Goal: Information Seeking & Learning: Learn about a topic

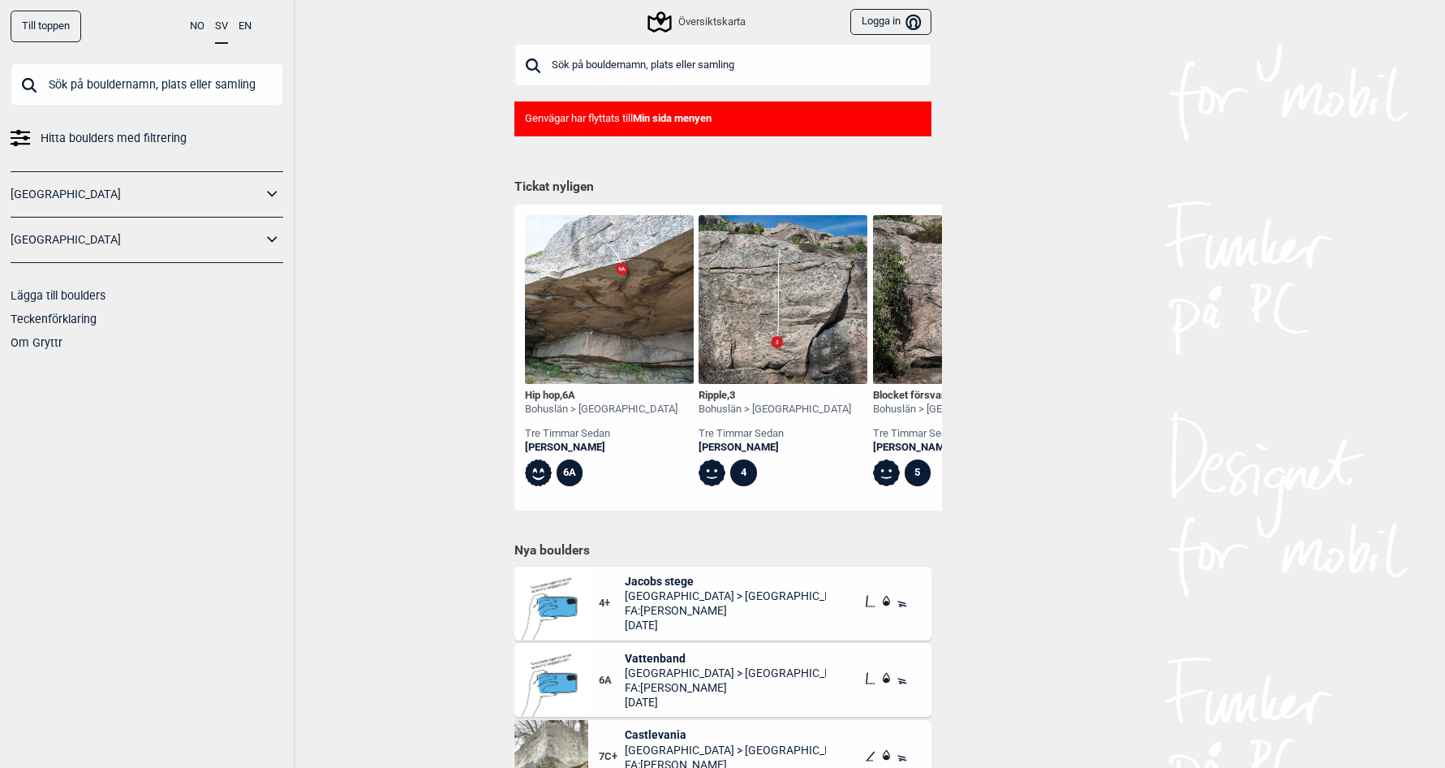
click at [704, 62] on input "text" at bounding box center [722, 65] width 417 height 42
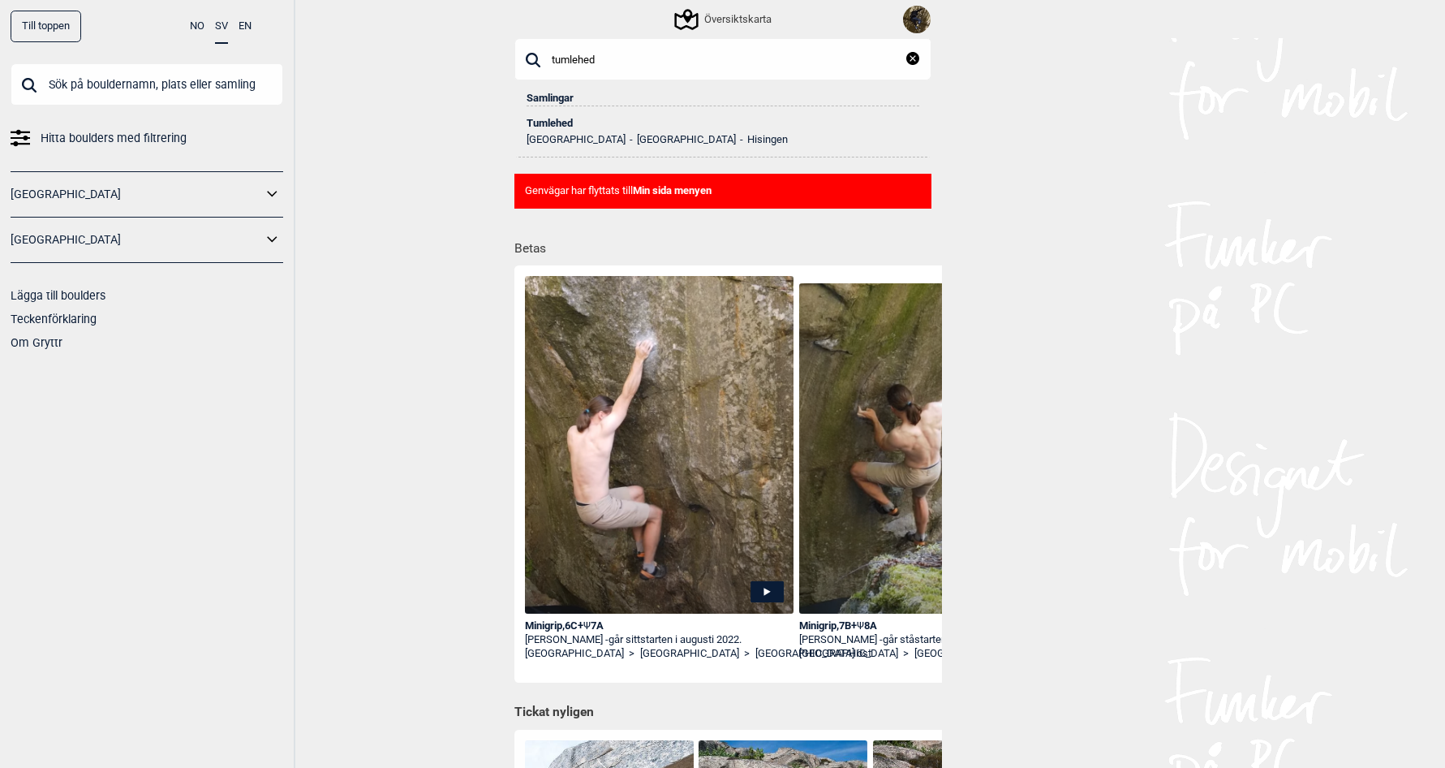
type input "tumlehed"
click at [549, 123] on div "Tumlehed" at bounding box center [723, 123] width 393 height 11
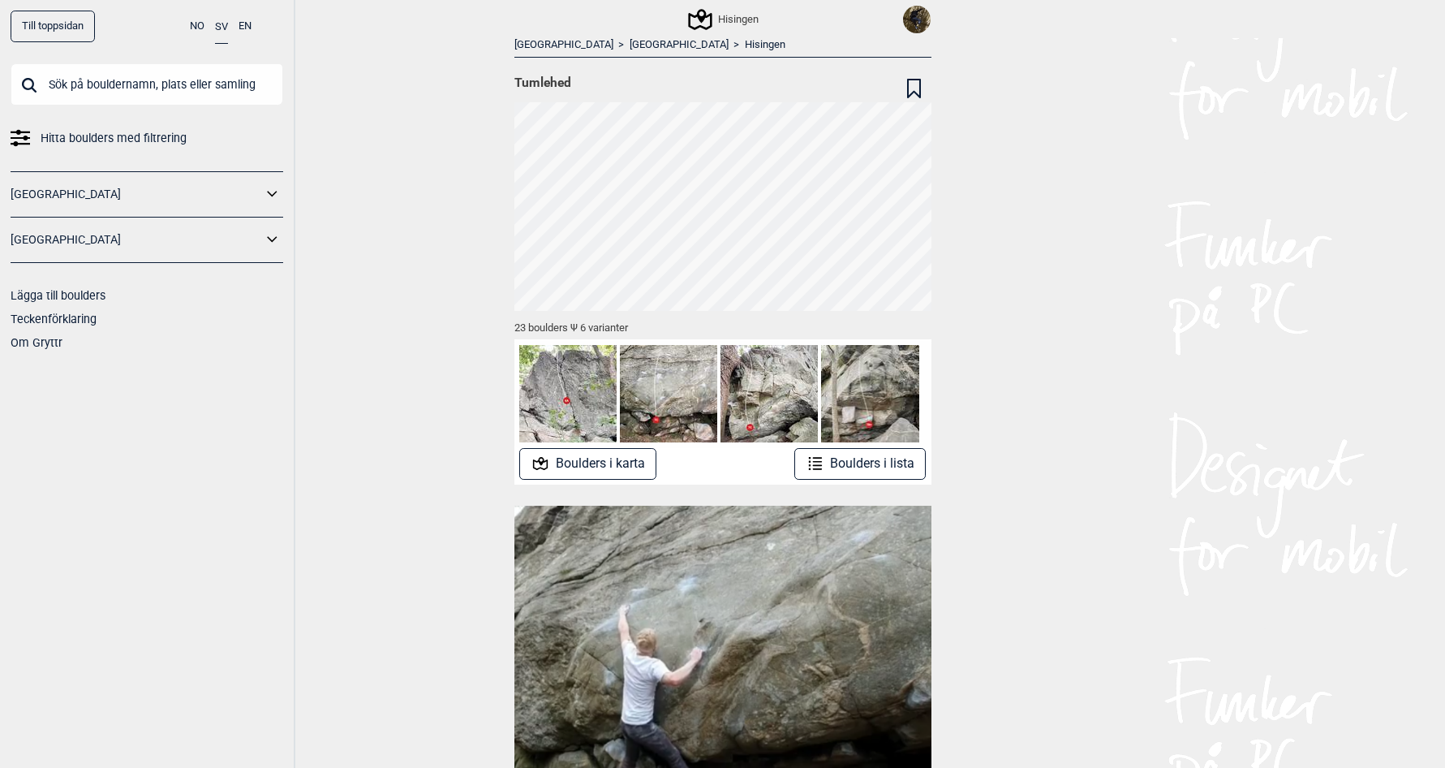
click at [727, 14] on div "Hisingen" at bounding box center [725, 19] width 68 height 19
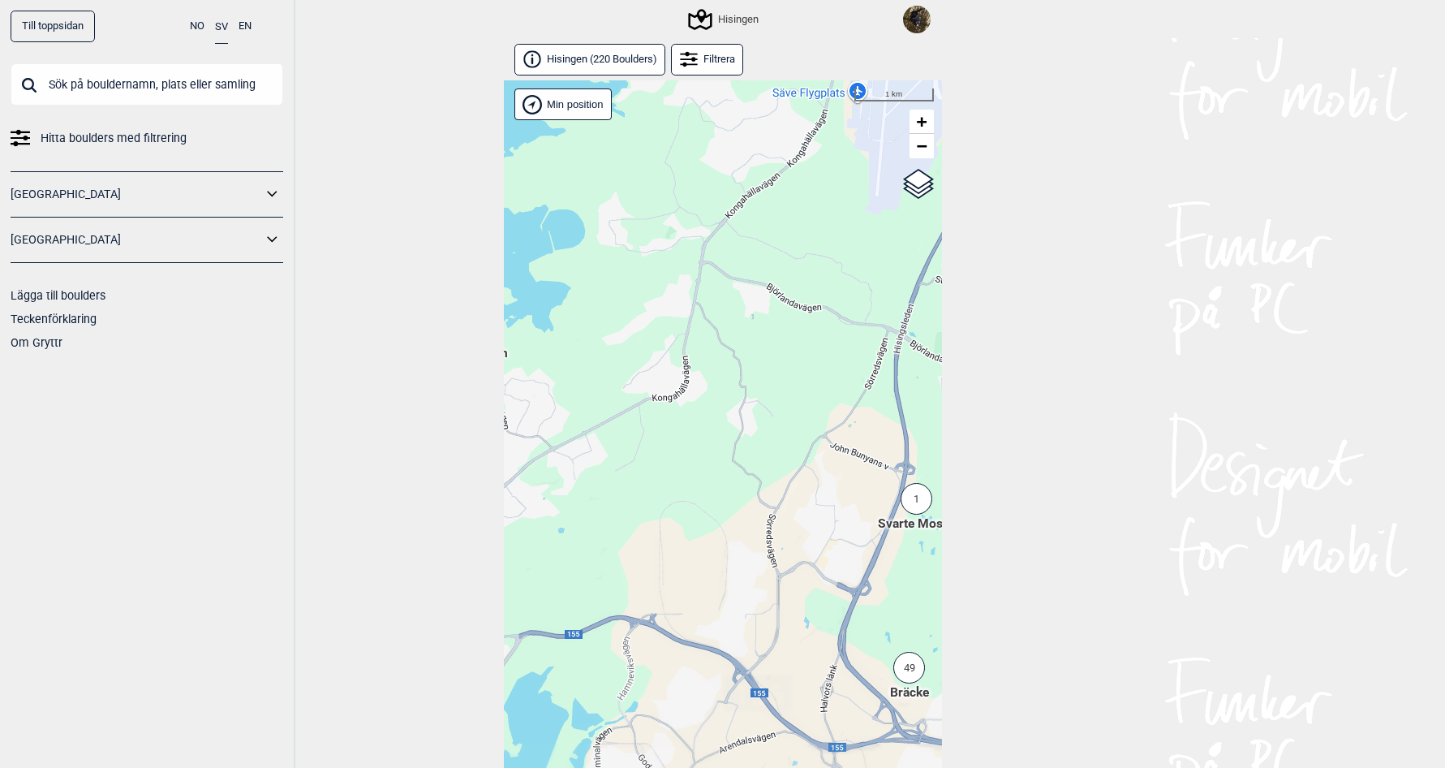
drag, startPoint x: 729, startPoint y: 495, endPoint x: 554, endPoint y: 398, distance: 199.4
click at [557, 402] on div "Hallingdal Stange [GEOGRAPHIC_DATA] syd [GEOGRAPHIC_DATA] og omegn [GEOGRAPHIC_…" at bounding box center [723, 442] width 438 height 724
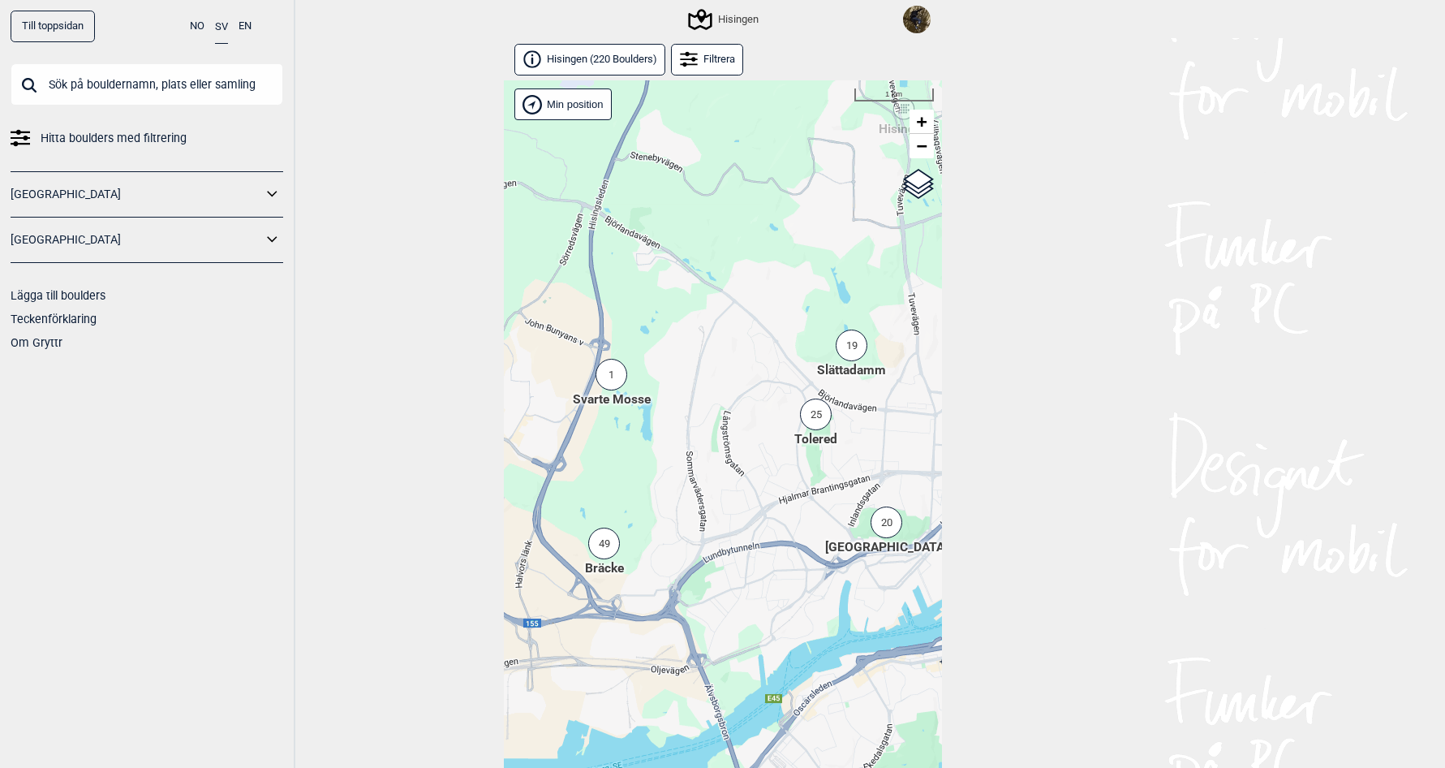
drag, startPoint x: 755, startPoint y: 424, endPoint x: 626, endPoint y: 432, distance: 129.3
click at [626, 432] on div "Hallingdal Stange [GEOGRAPHIC_DATA] syd [GEOGRAPHIC_DATA] og omegn [GEOGRAPHIC_…" at bounding box center [723, 442] width 438 height 724
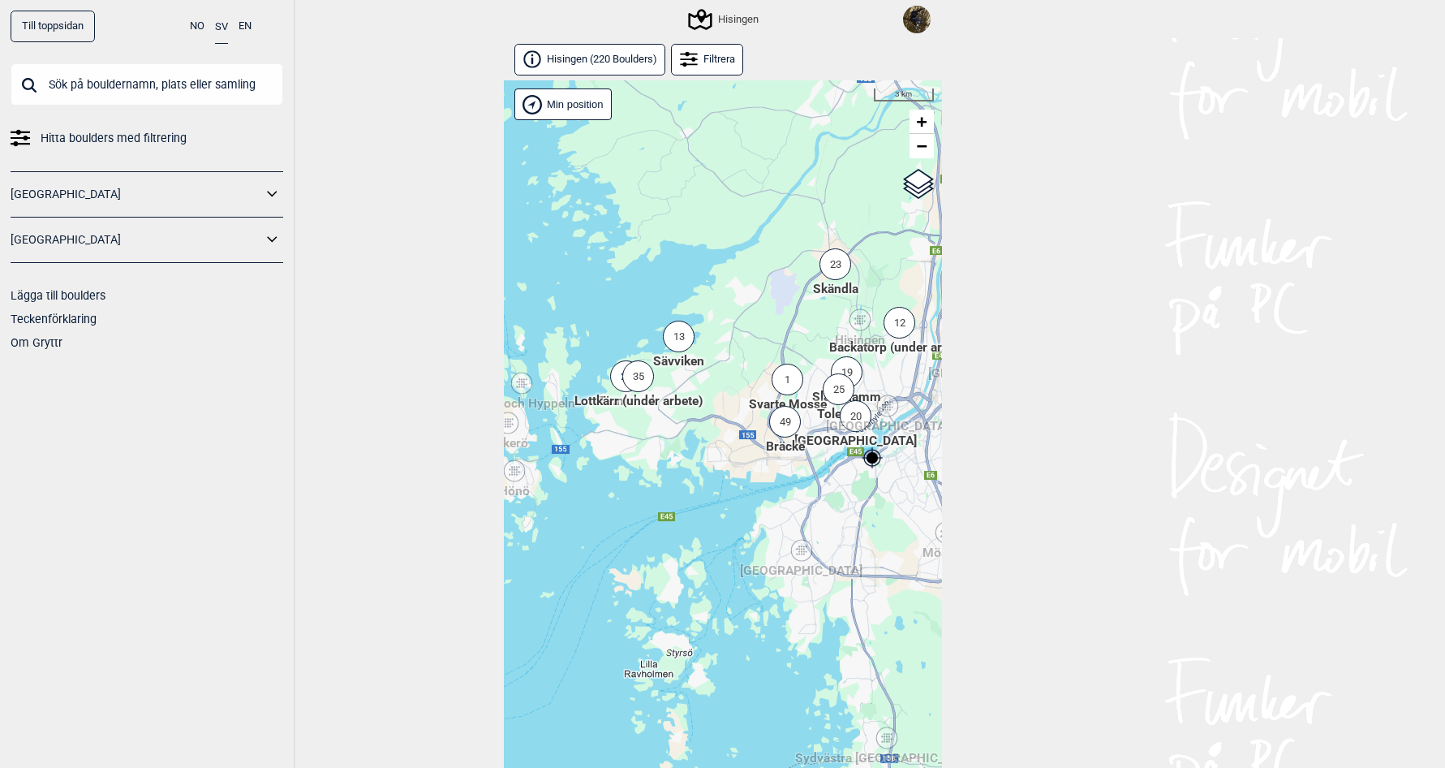
drag, startPoint x: 695, startPoint y: 331, endPoint x: 817, endPoint y: 343, distance: 122.3
click at [817, 343] on div "Hallingdal Stange [GEOGRAPHIC_DATA] syd [GEOGRAPHIC_DATA] og omegn [GEOGRAPHIC_…" at bounding box center [723, 442] width 438 height 724
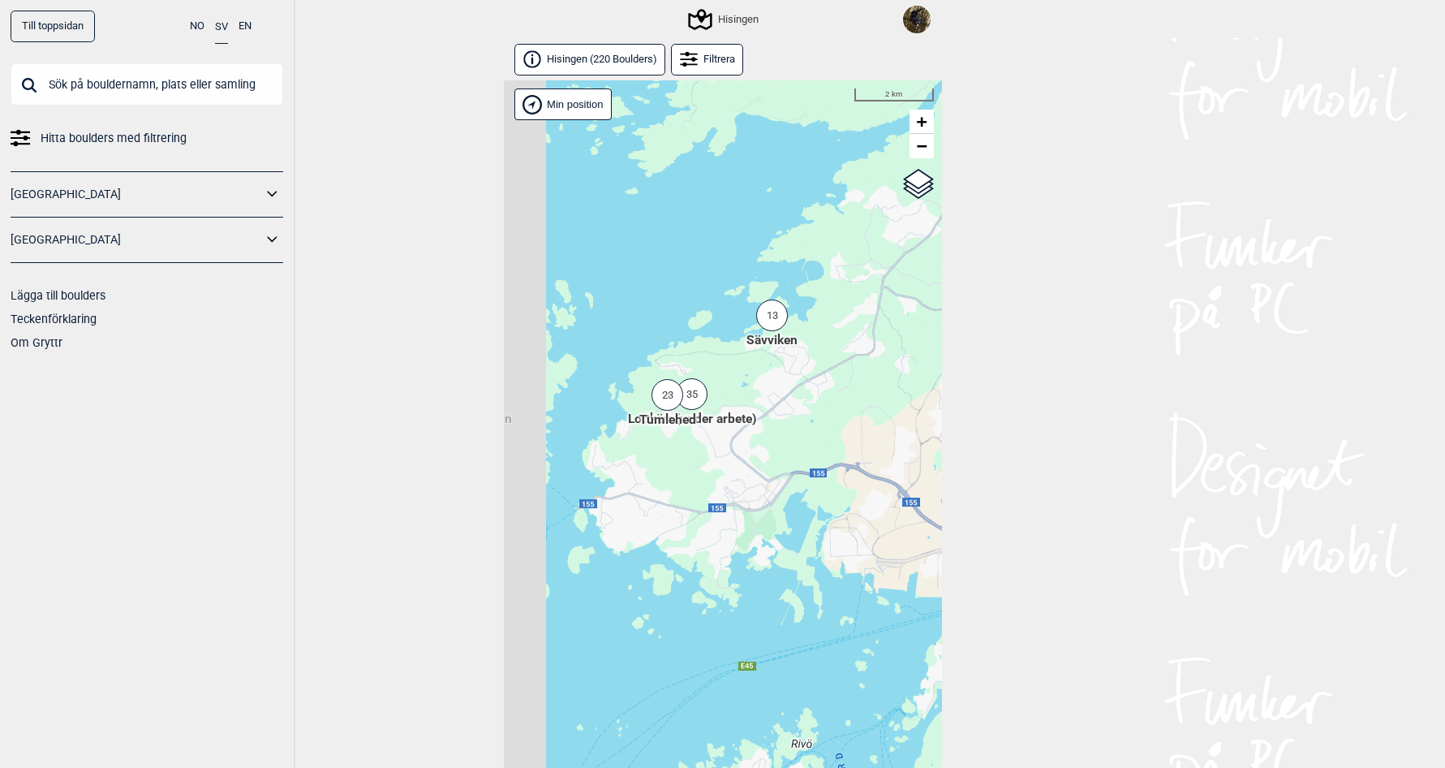
drag, startPoint x: 691, startPoint y: 376, endPoint x: 799, endPoint y: 383, distance: 109.0
click at [799, 383] on div "Hallingdal Stange [GEOGRAPHIC_DATA] syd [GEOGRAPHIC_DATA] og omegn [GEOGRAPHIC_…" at bounding box center [723, 442] width 438 height 724
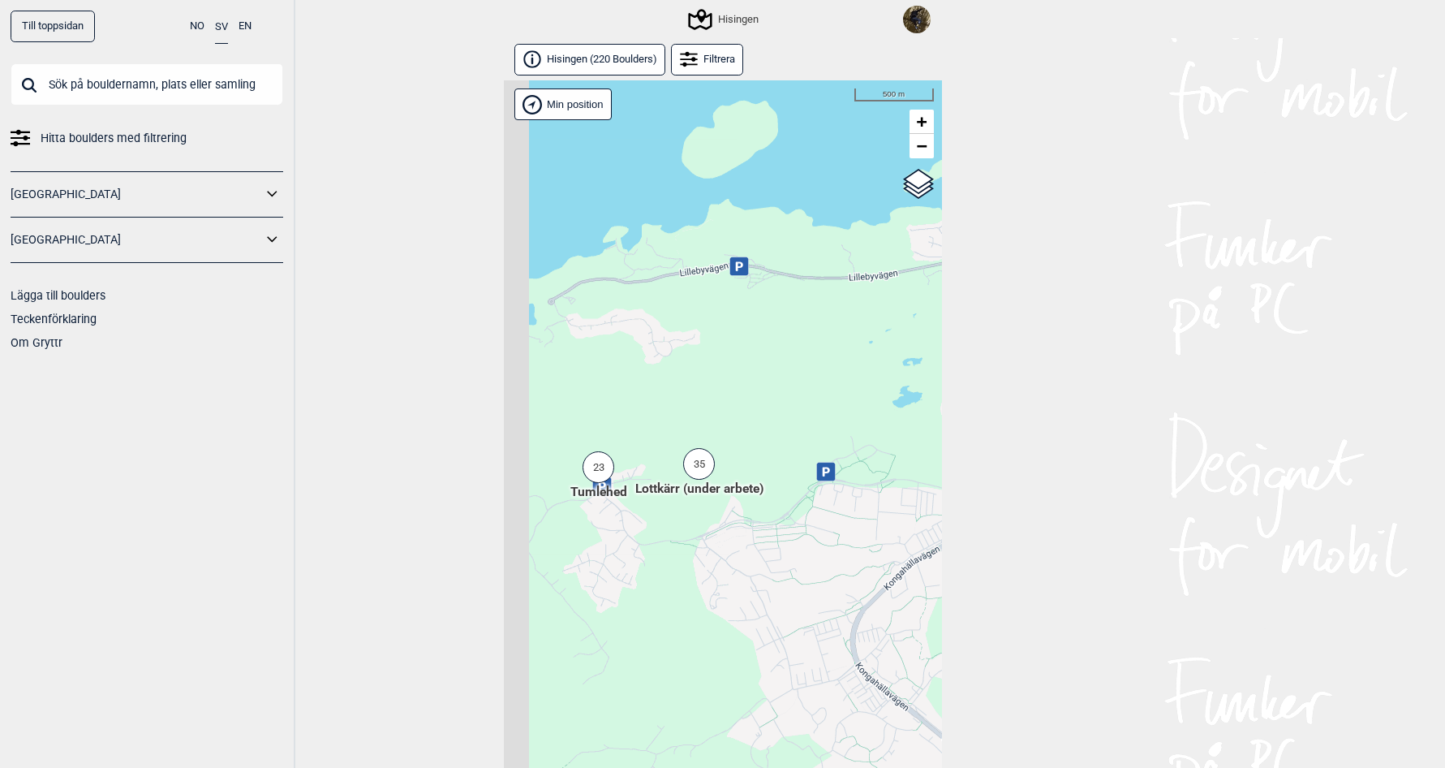
drag, startPoint x: 722, startPoint y: 401, endPoint x: 914, endPoint y: 411, distance: 191.7
click at [914, 411] on div "Hallingdal Stange [GEOGRAPHIC_DATA] syd [GEOGRAPHIC_DATA] og omegn [GEOGRAPHIC_…" at bounding box center [723, 442] width 438 height 724
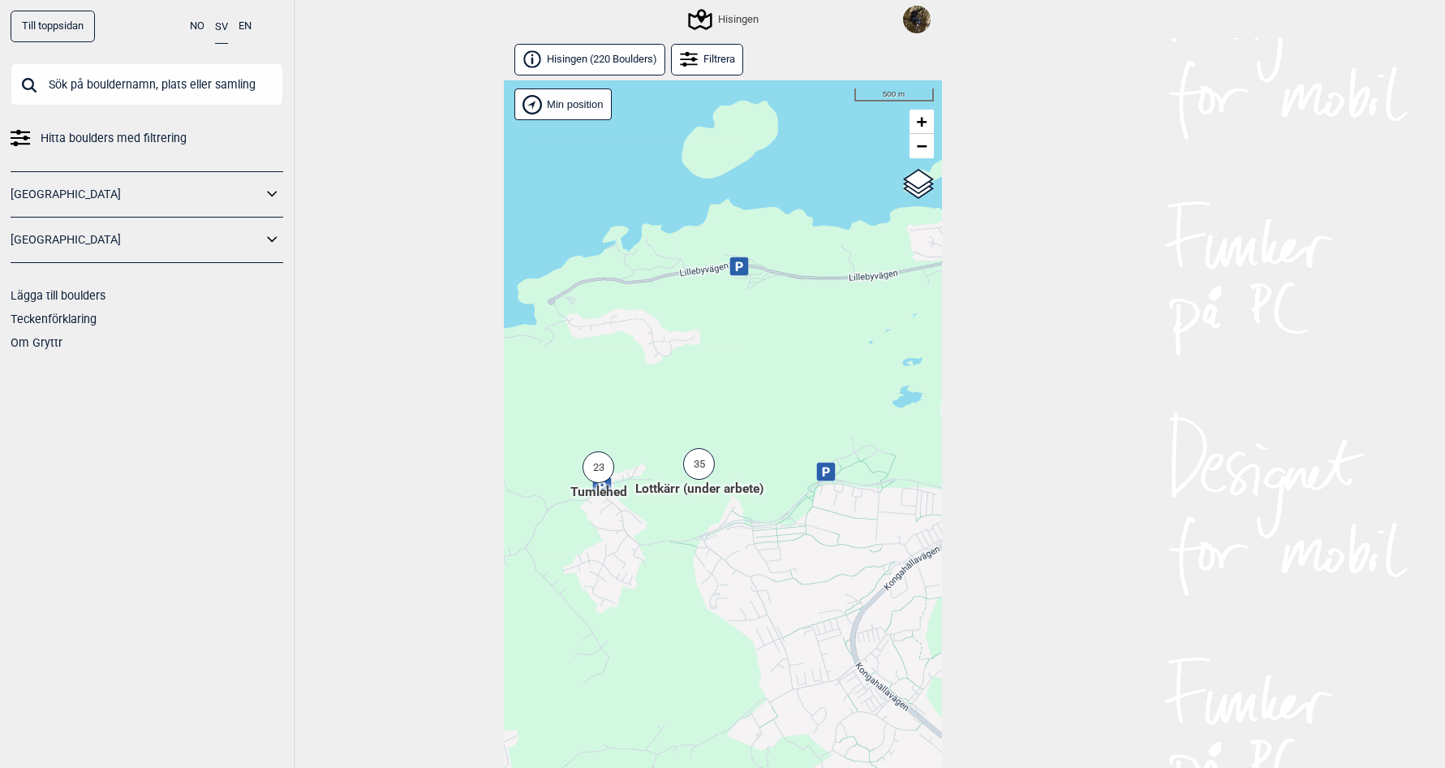
click at [602, 471] on div "23" at bounding box center [599, 467] width 32 height 32
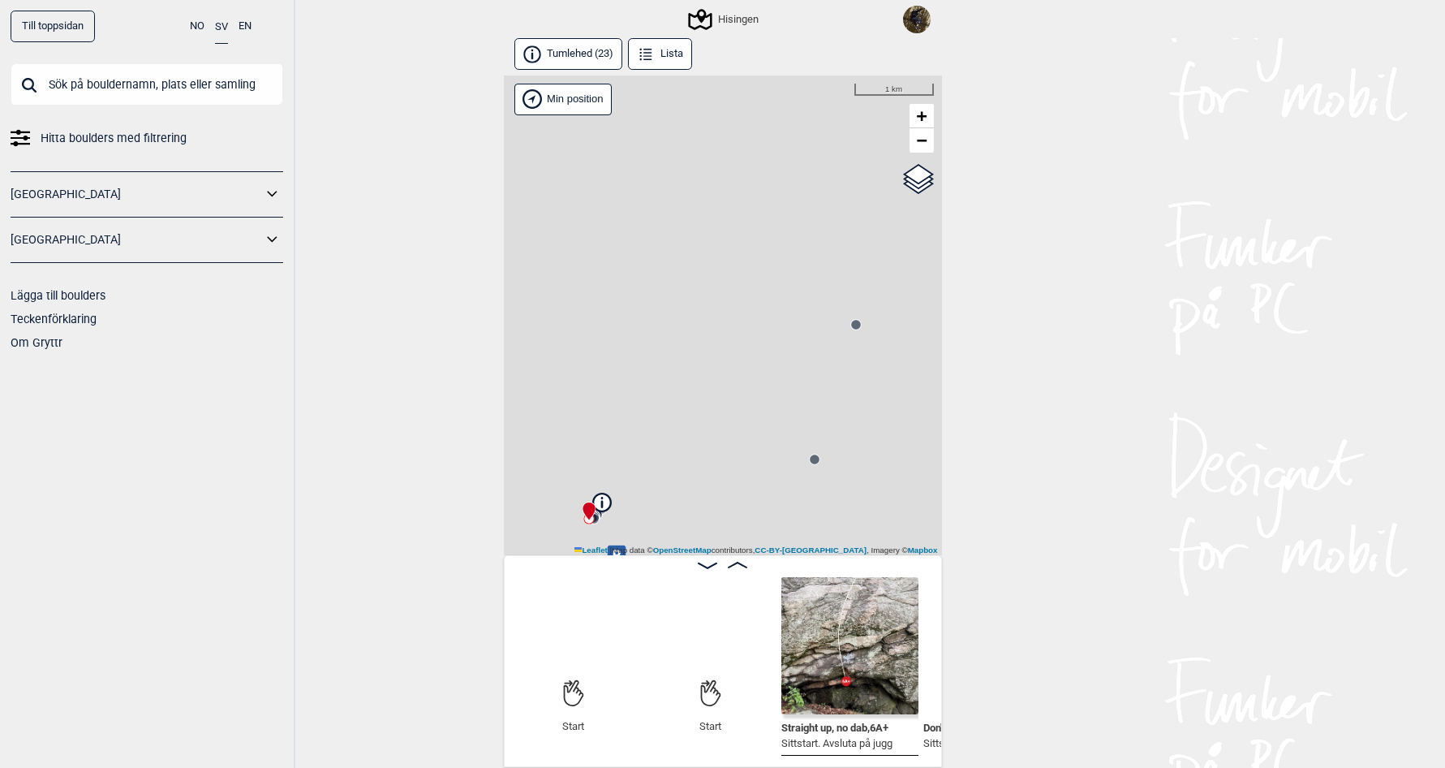
scroll to position [0, 127]
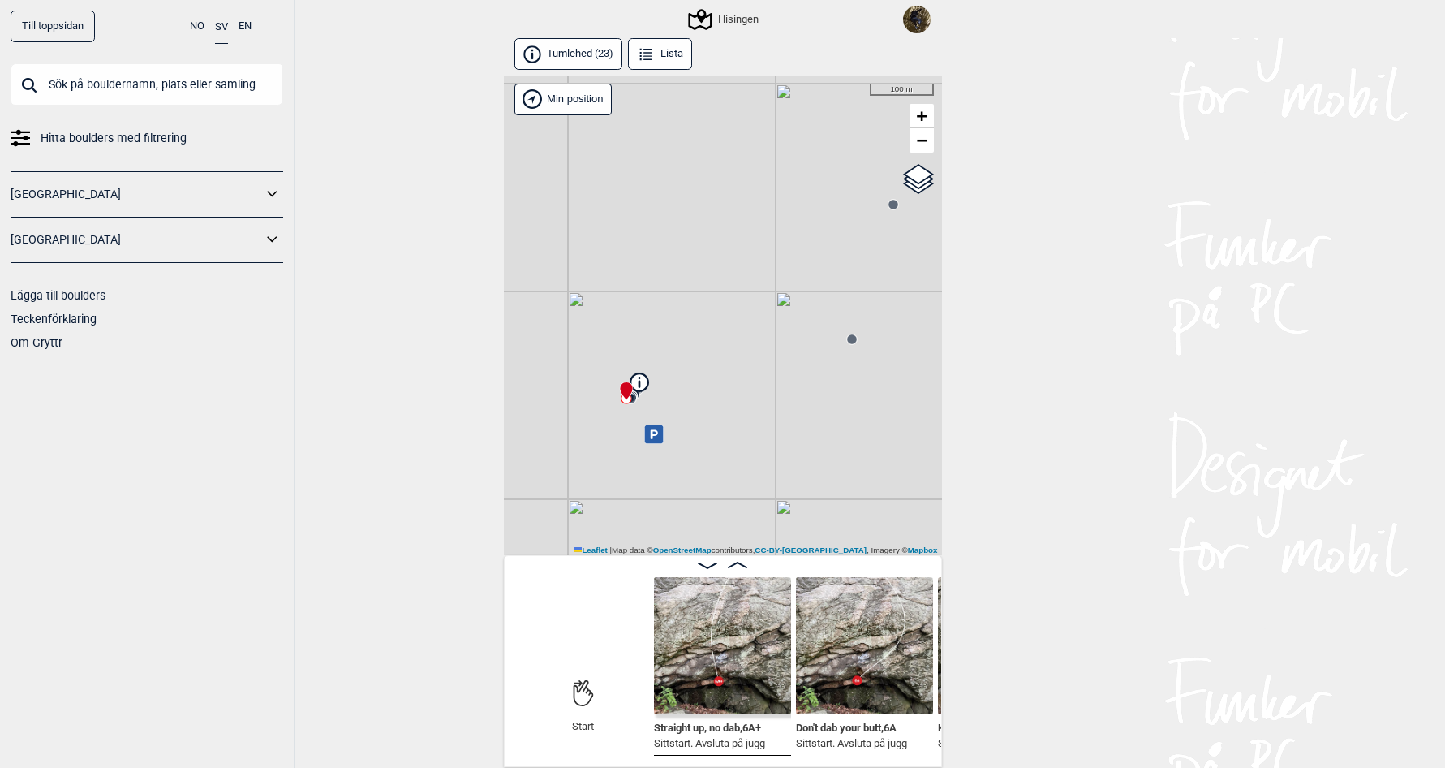
drag, startPoint x: 722, startPoint y: 417, endPoint x: 754, endPoint y: 265, distance: 155.0
click at [755, 274] on div "Hisingen Brukerens posisjon Min position 100 m + − OpenStreetMap Google satelli…" at bounding box center [723, 315] width 438 height 480
drag, startPoint x: 728, startPoint y: 330, endPoint x: 722, endPoint y: 417, distance: 87.0
click at [722, 339] on icon at bounding box center [718, 330] width 19 height 19
click at [732, 559] on span at bounding box center [737, 565] width 19 height 14
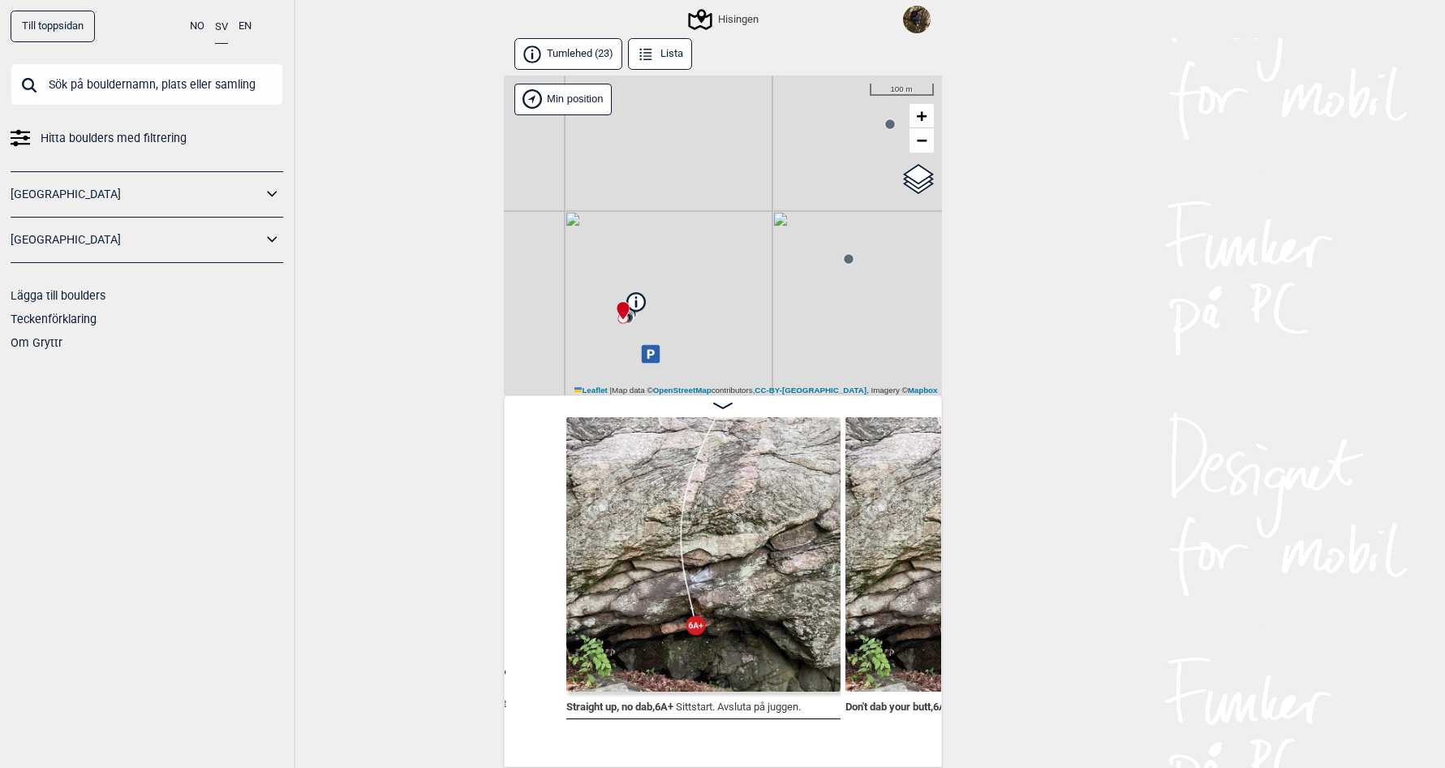
scroll to position [0, 206]
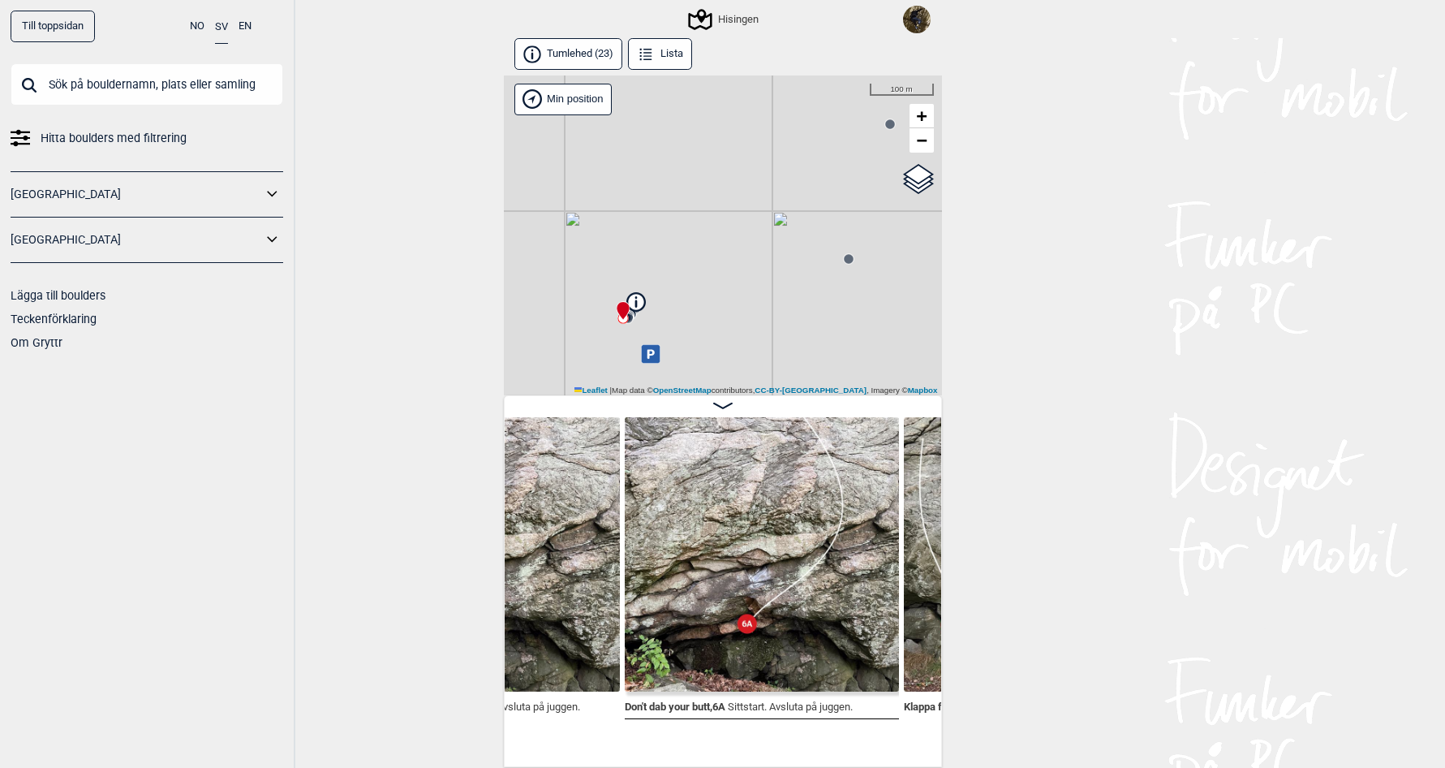
scroll to position [0, 453]
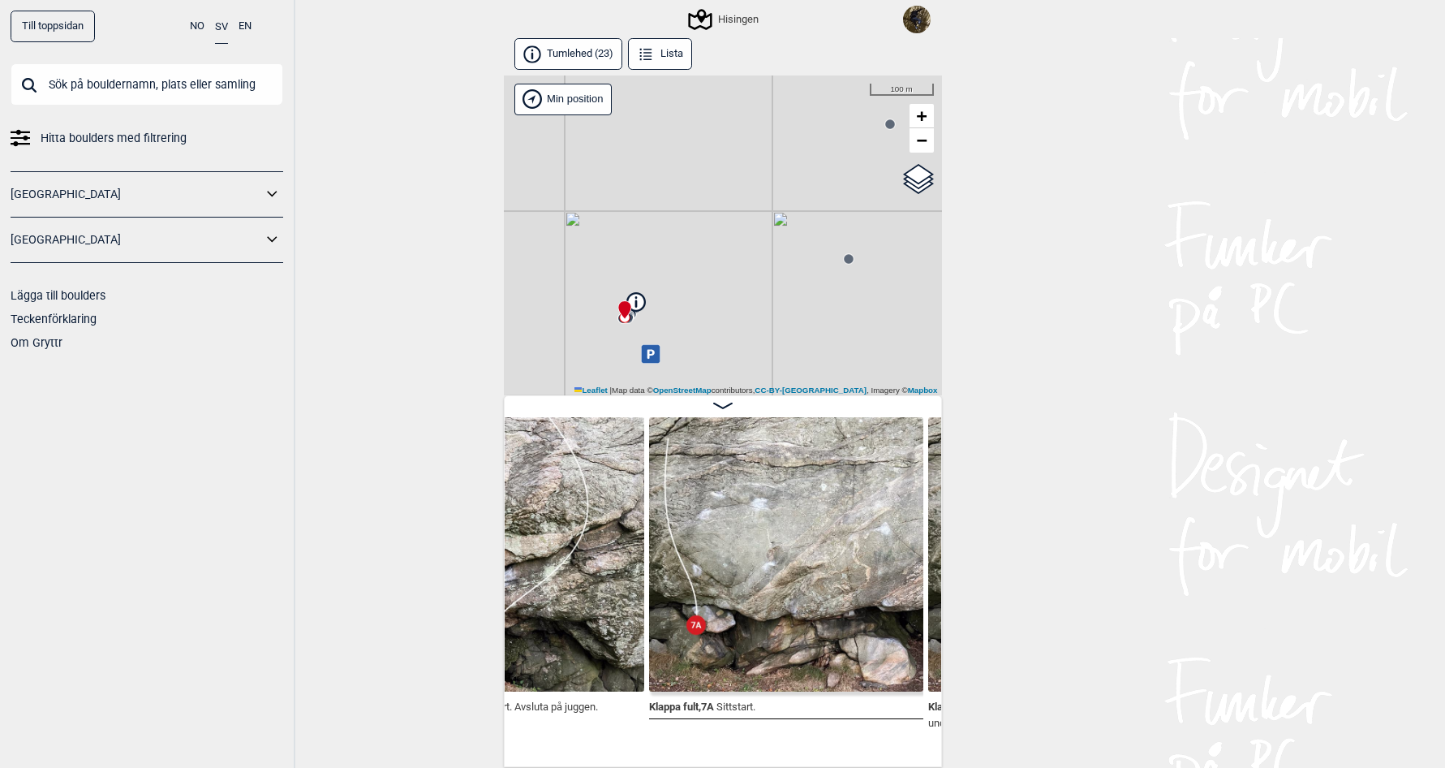
scroll to position [0, 699]
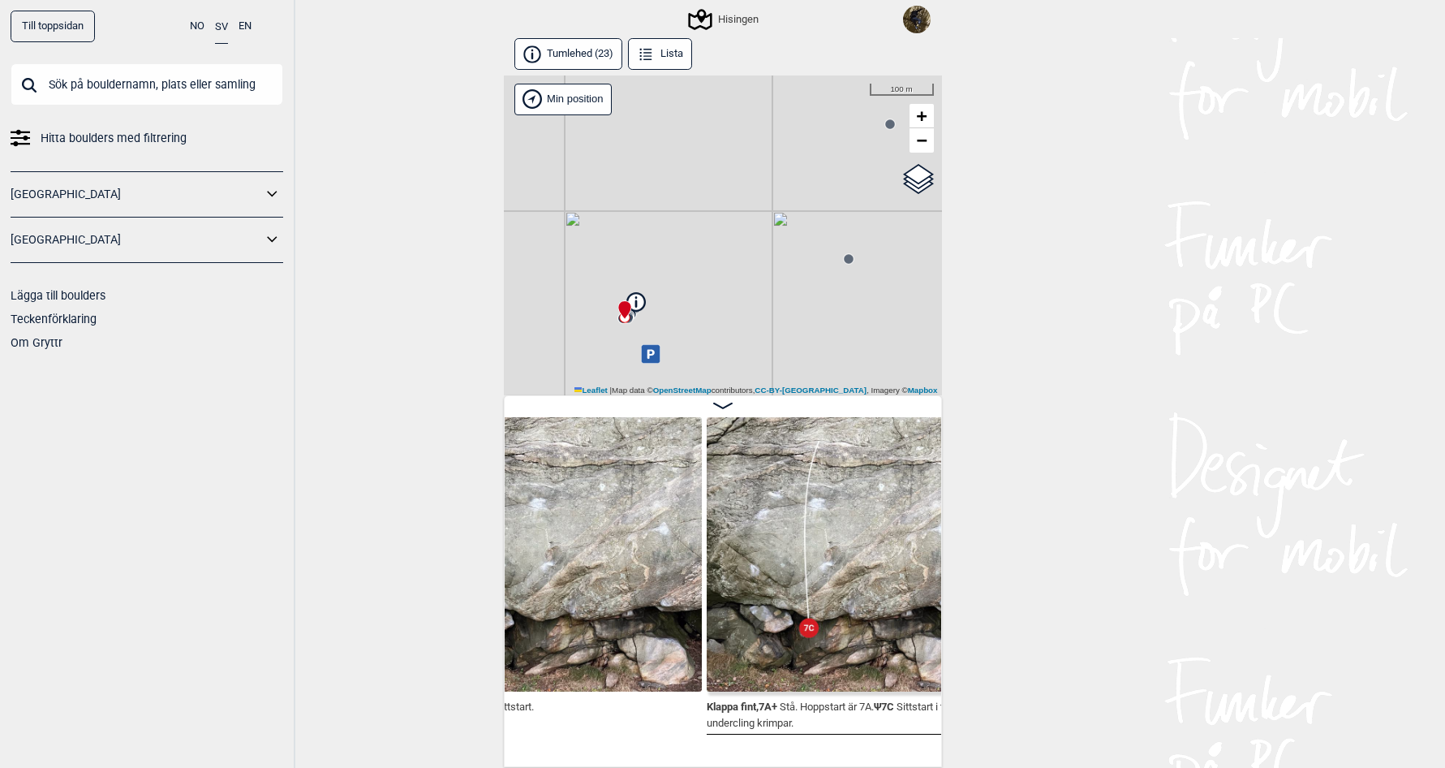
scroll to position [0, 1032]
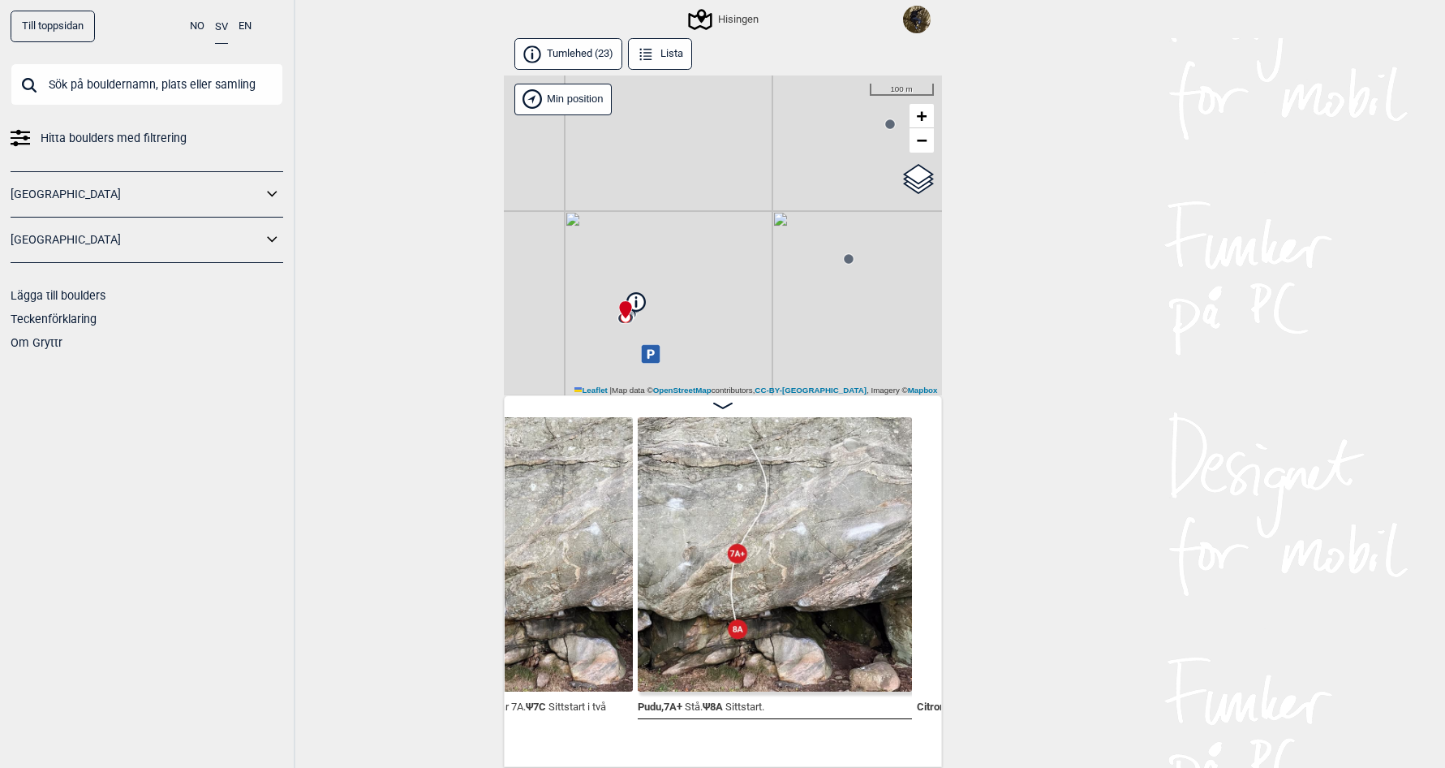
scroll to position [0, 1297]
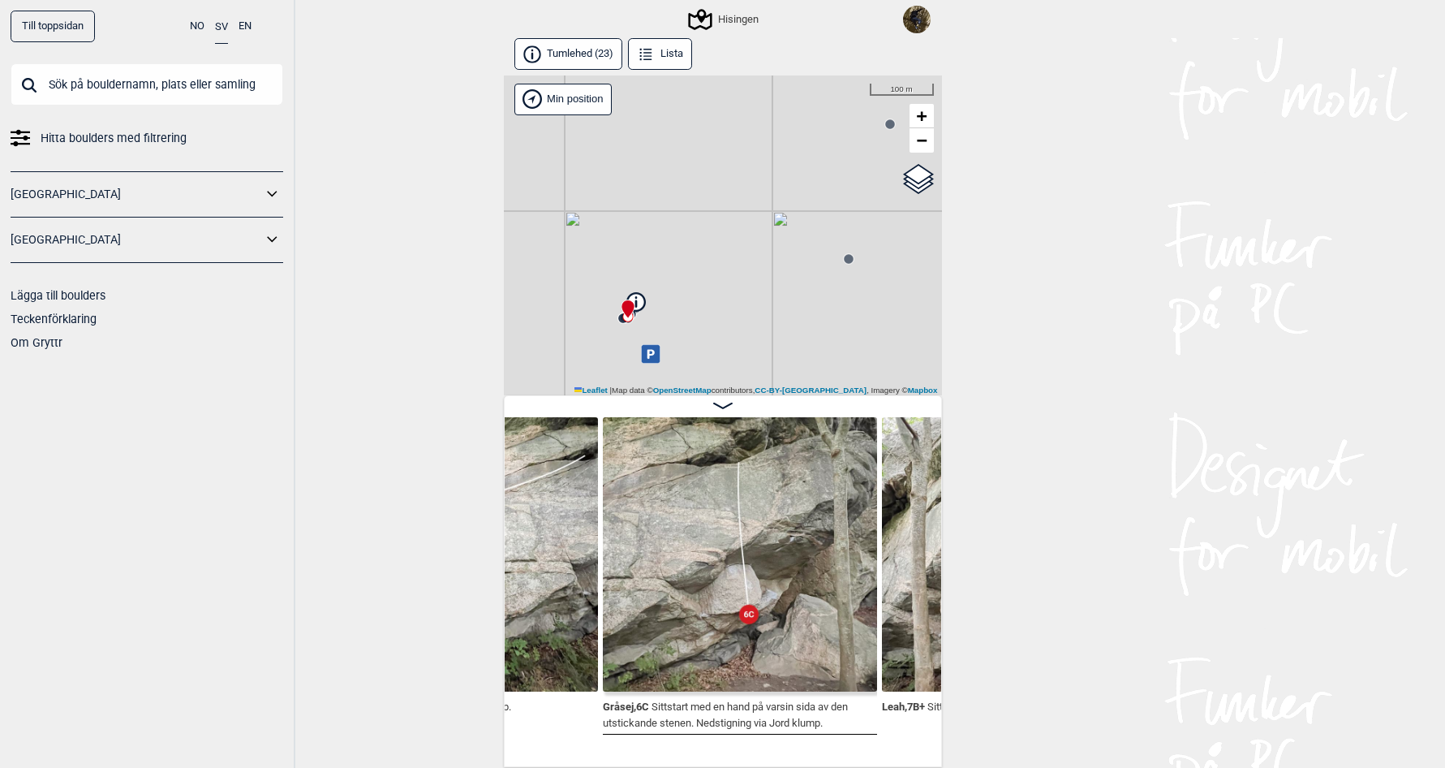
scroll to position [0, 3348]
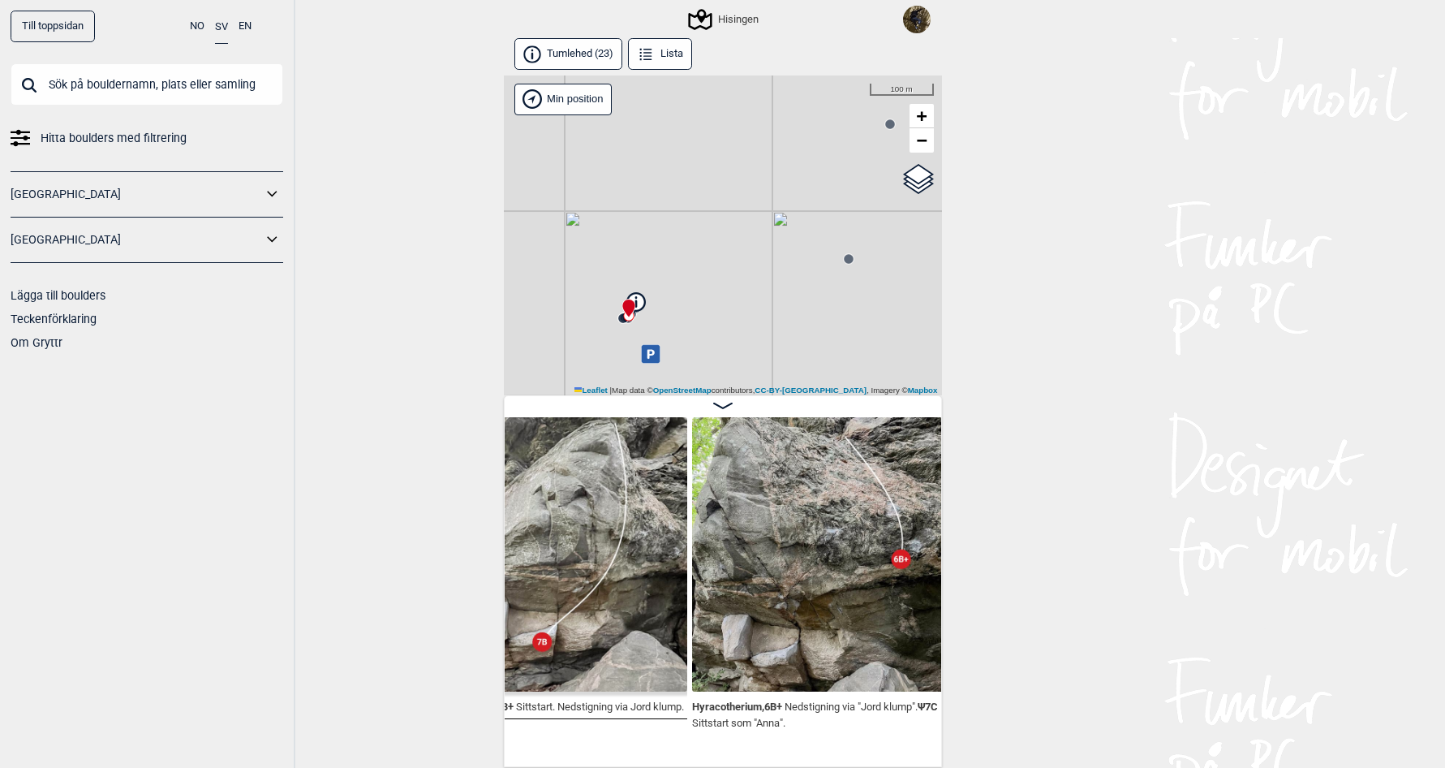
scroll to position [0, 3741]
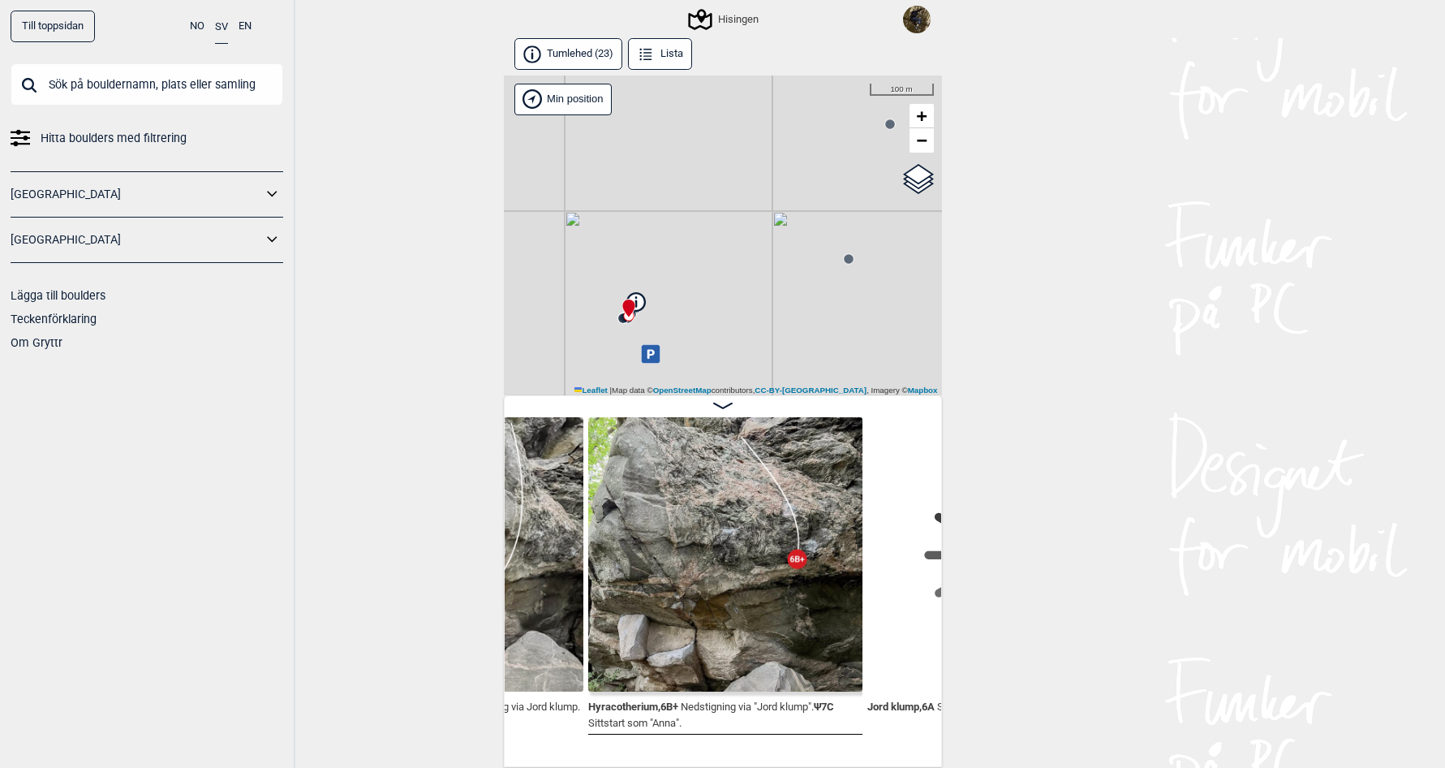
scroll to position [0, 3844]
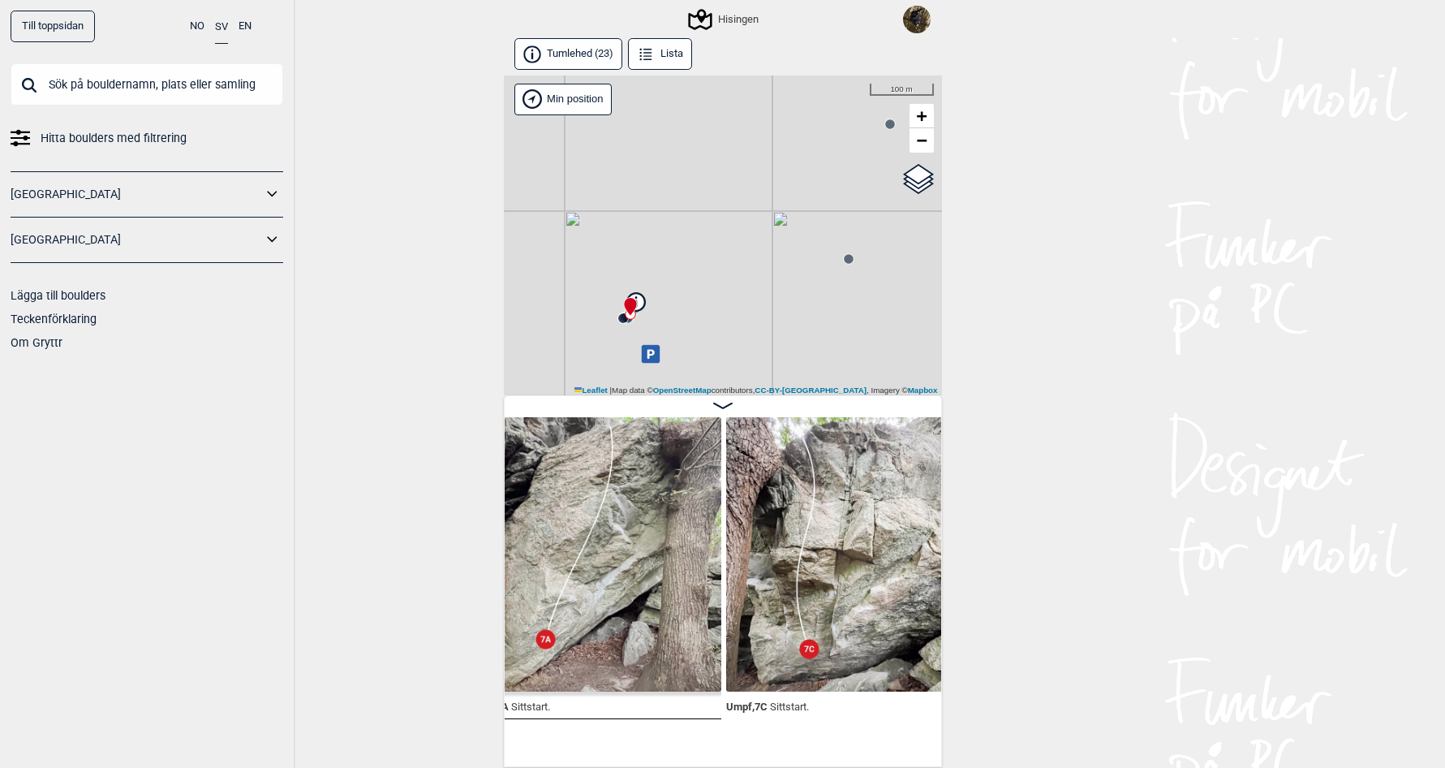
scroll to position [0, 4396]
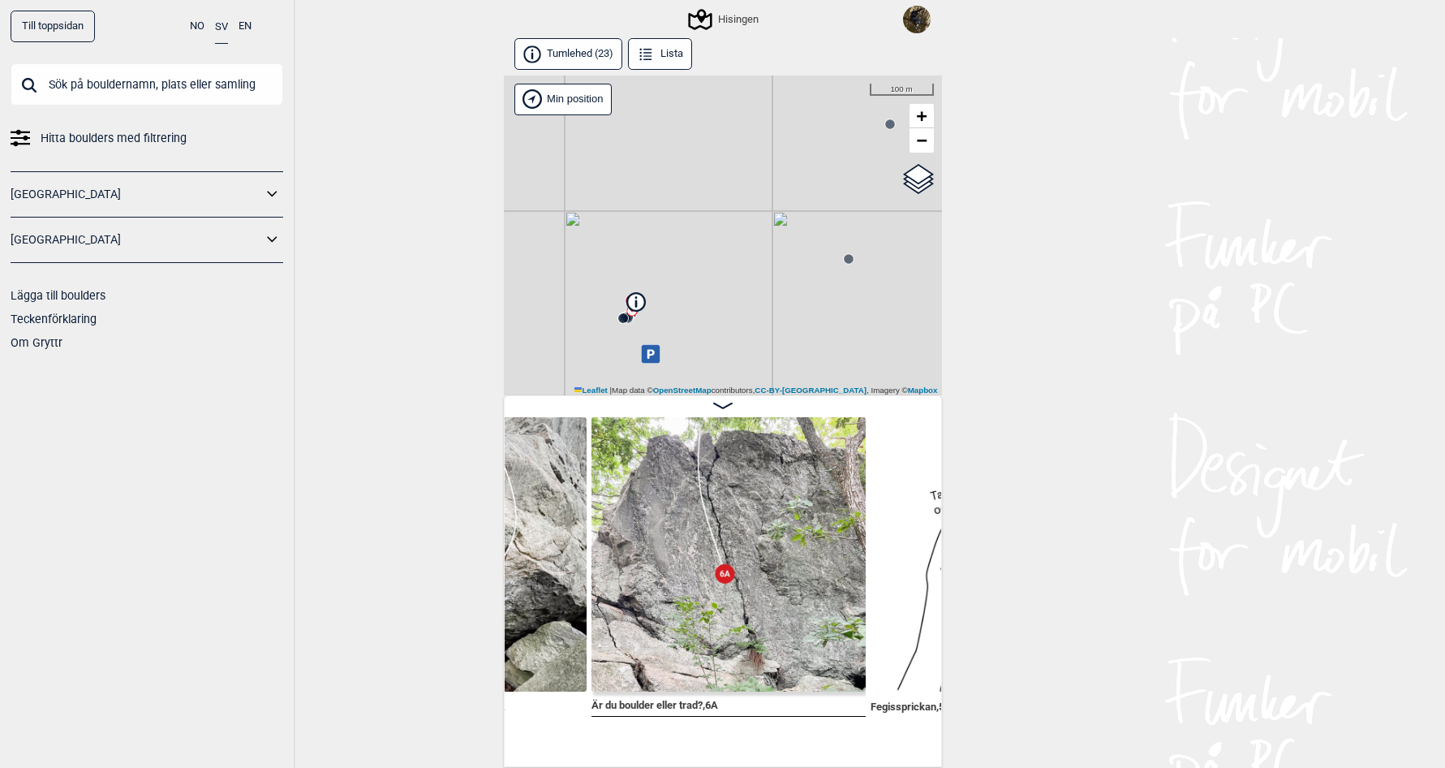
scroll to position [0, 5240]
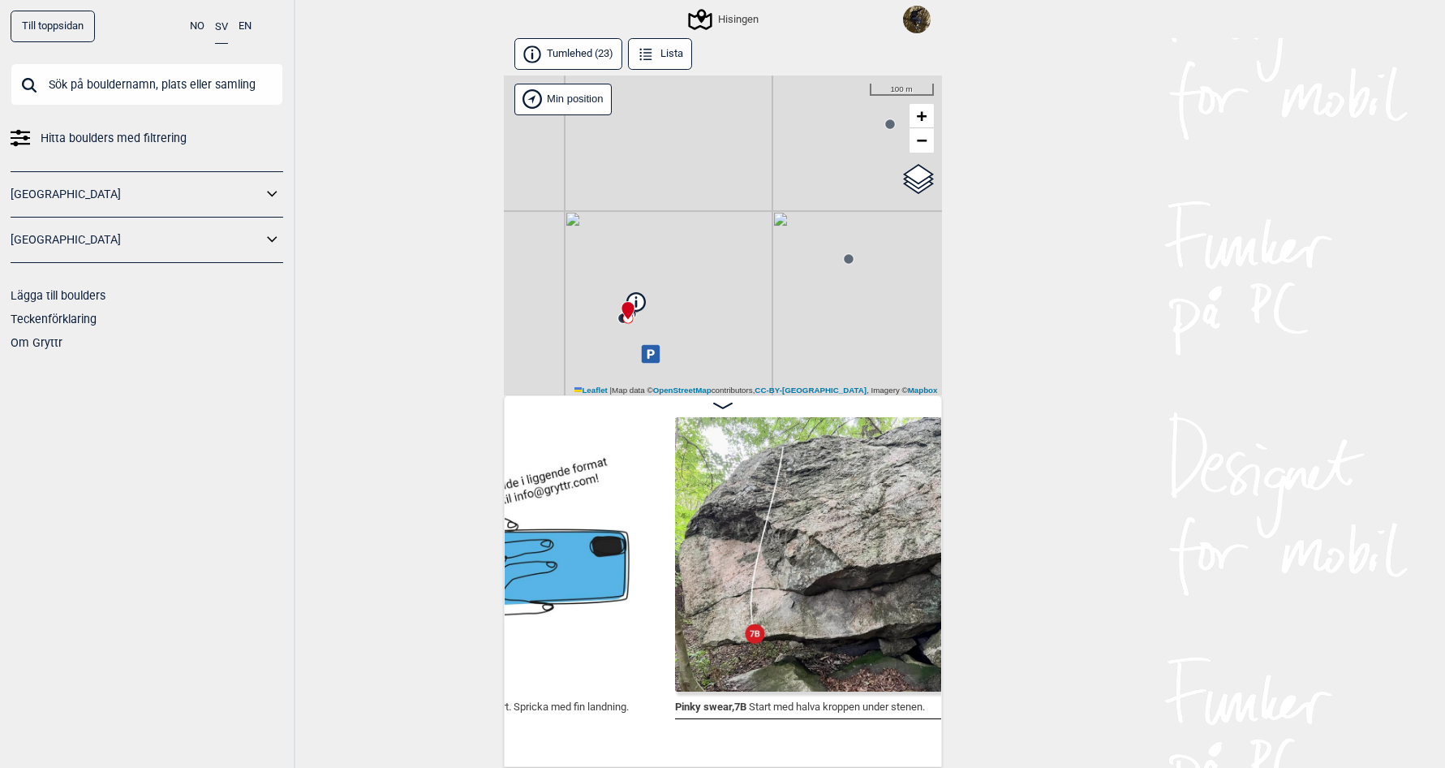
scroll to position [0, 5716]
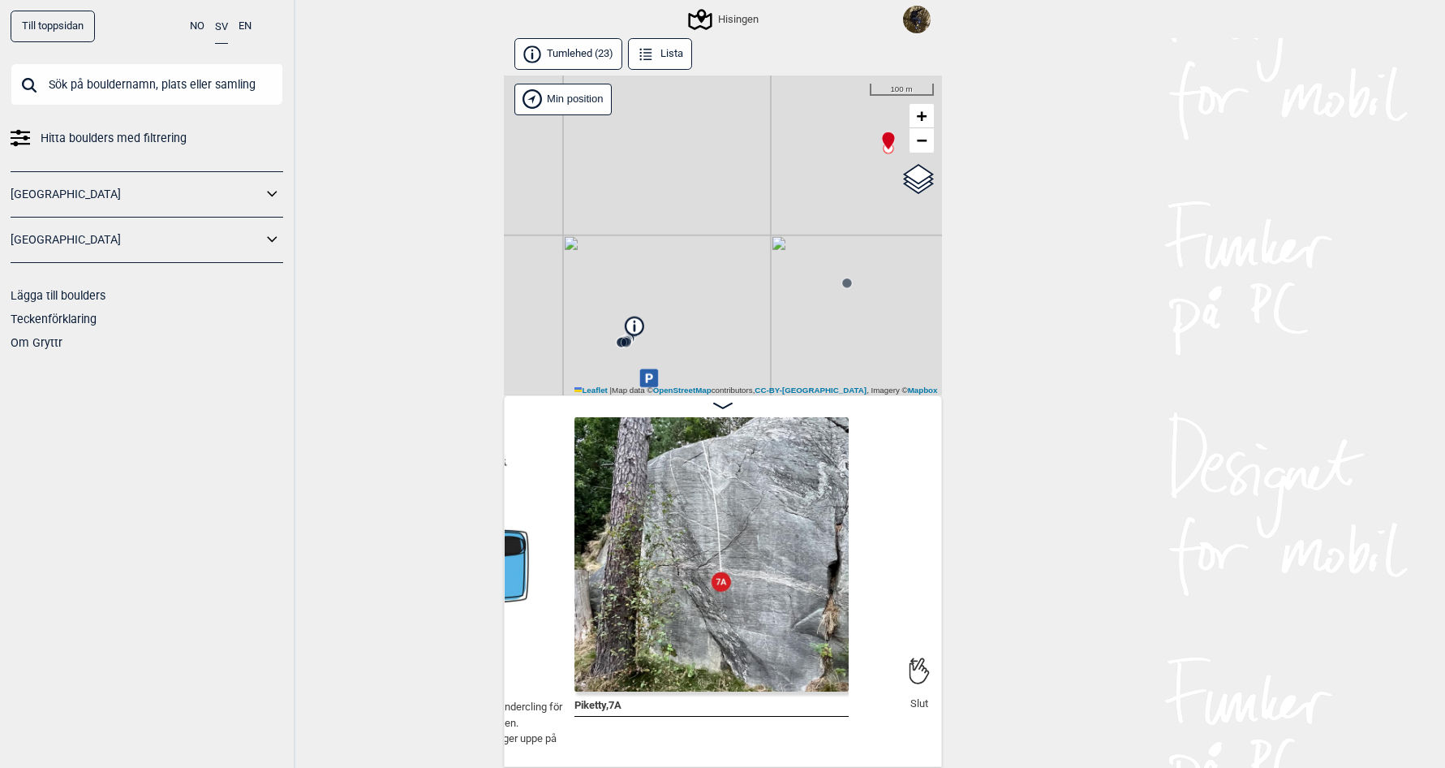
scroll to position [0, 6375]
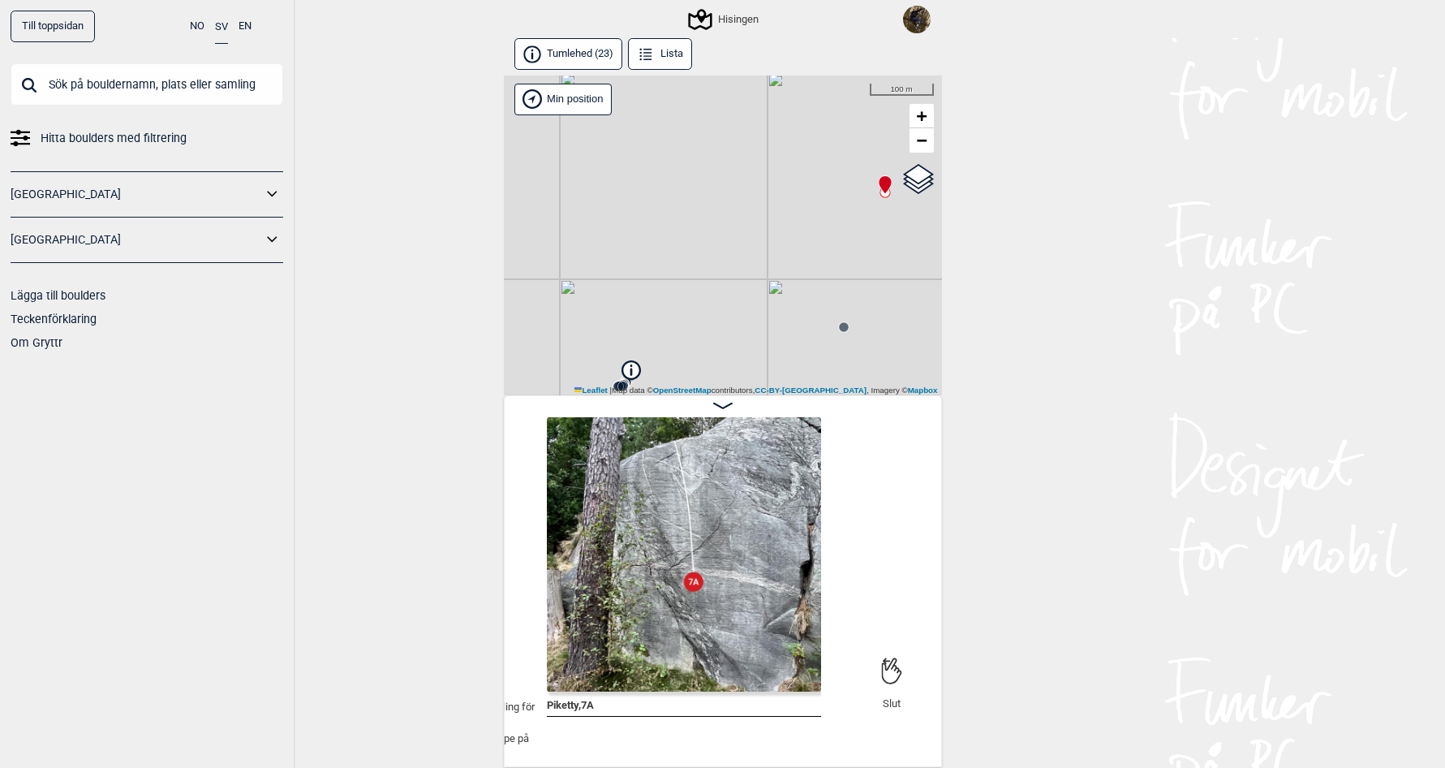
click at [706, 578] on img at bounding box center [684, 554] width 274 height 274
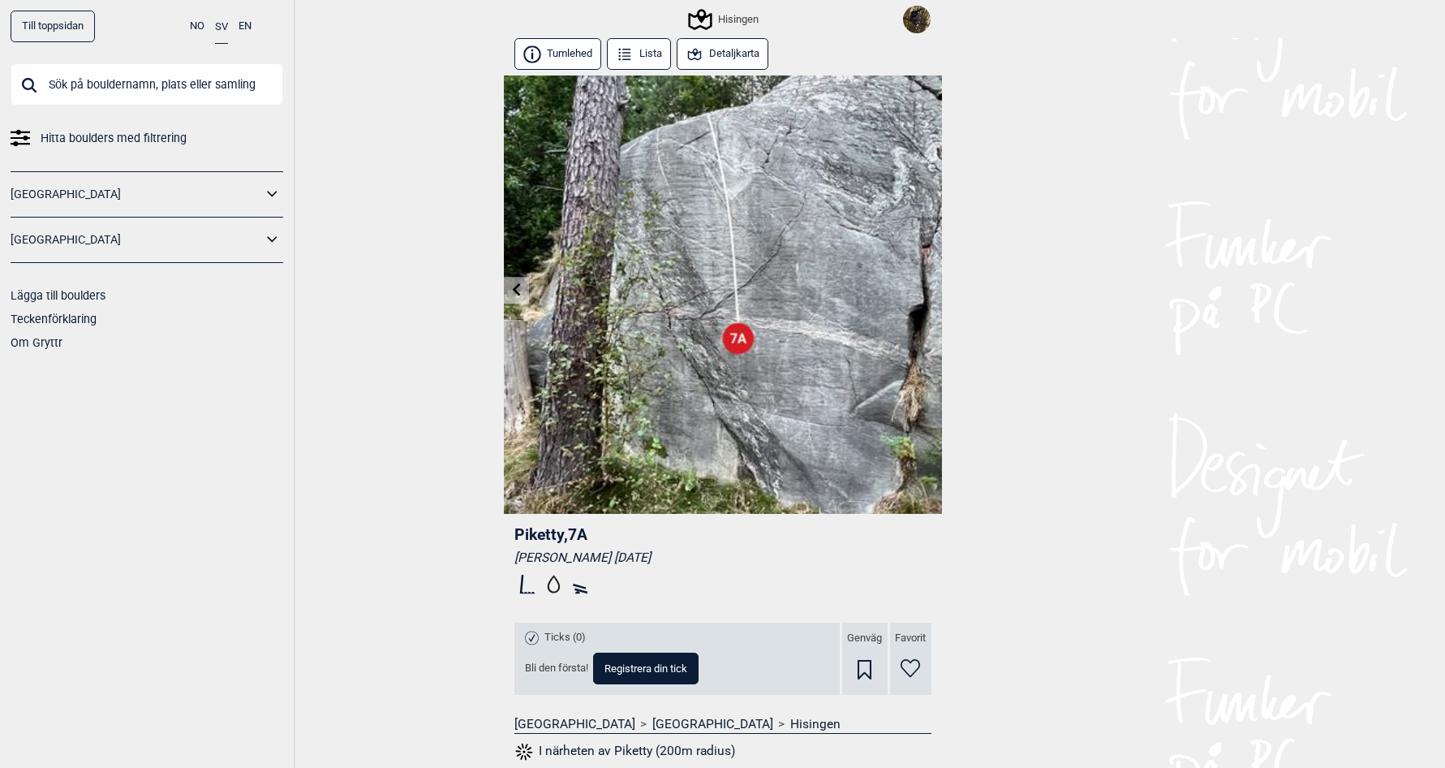
click at [63, 32] on link "Till toppsidan" at bounding box center [53, 27] width 84 height 32
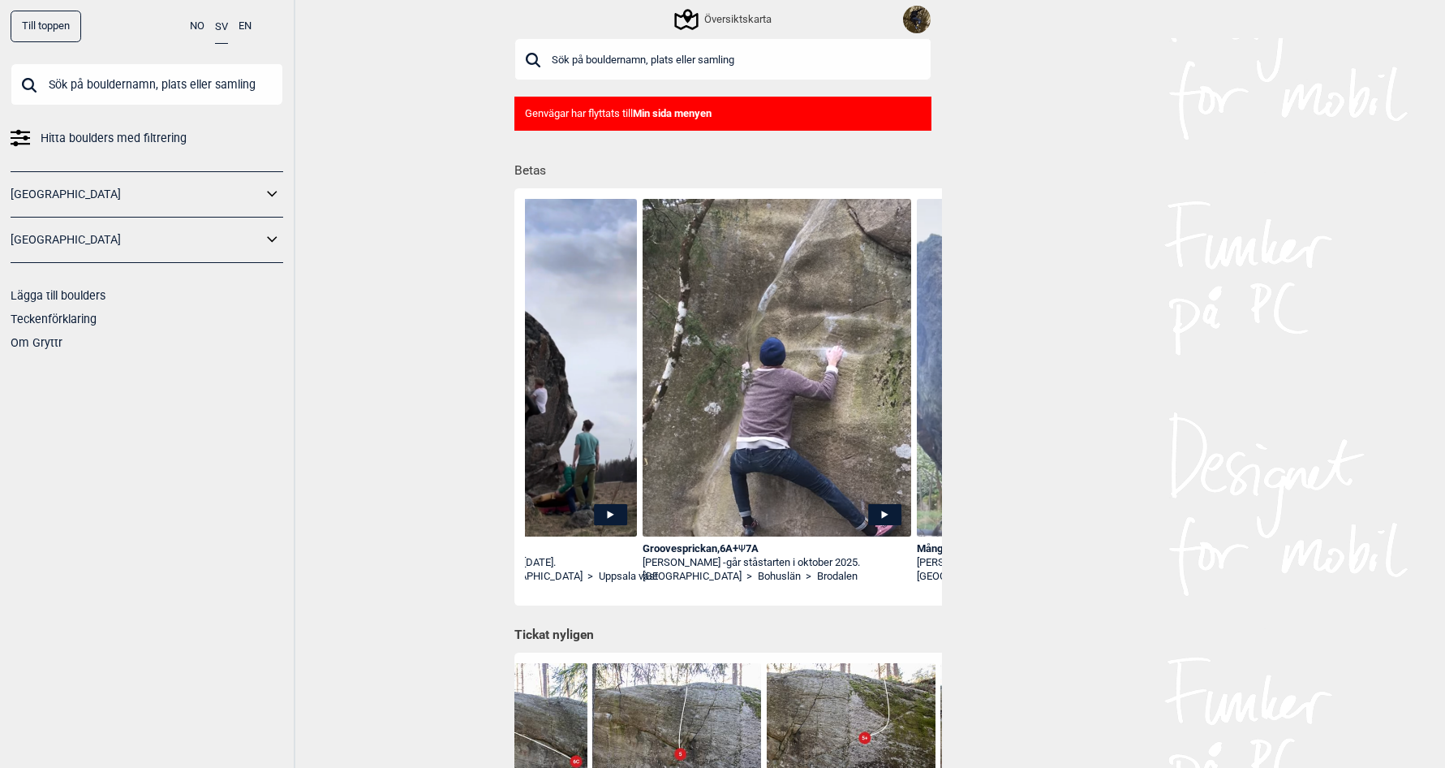
scroll to position [0, 1562]
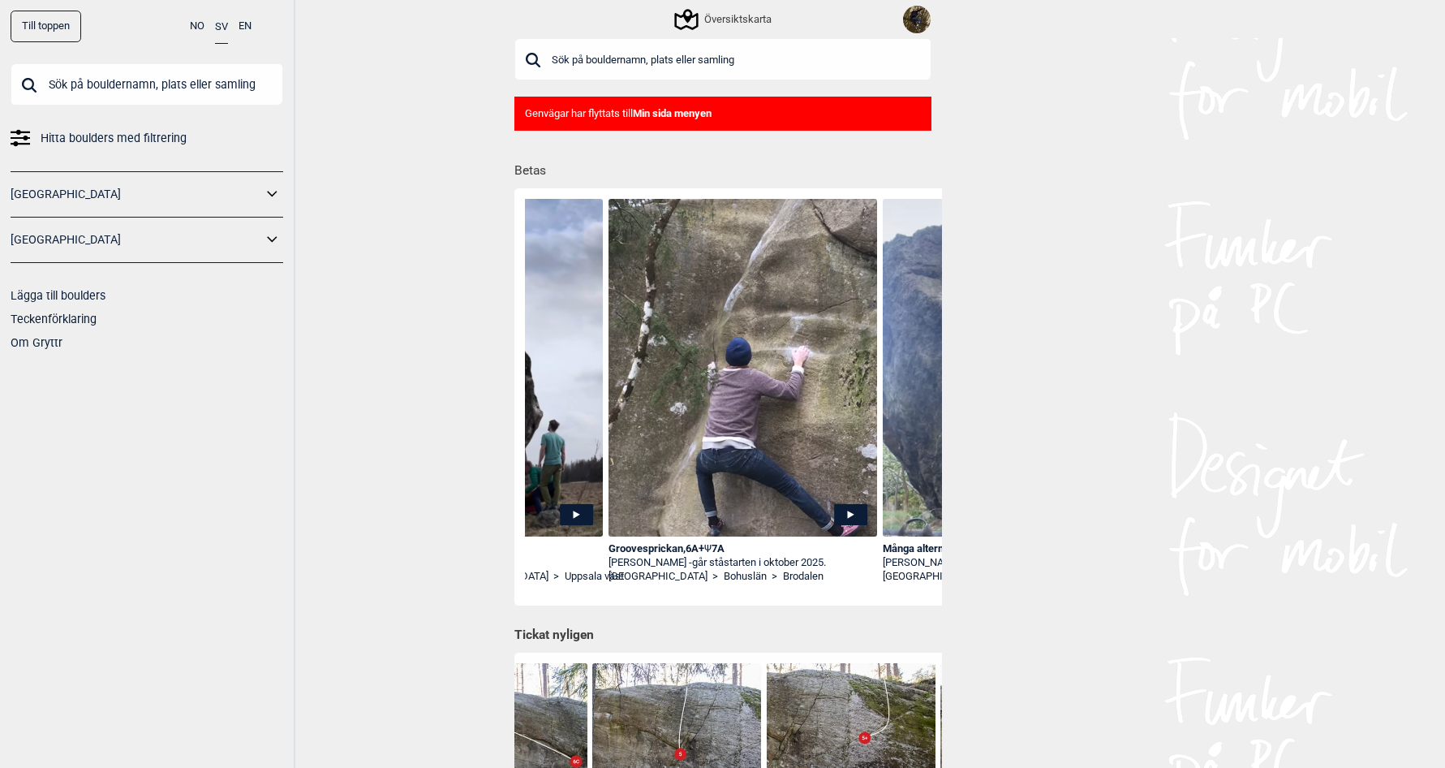
click at [847, 514] on icon at bounding box center [850, 514] width 33 height 21
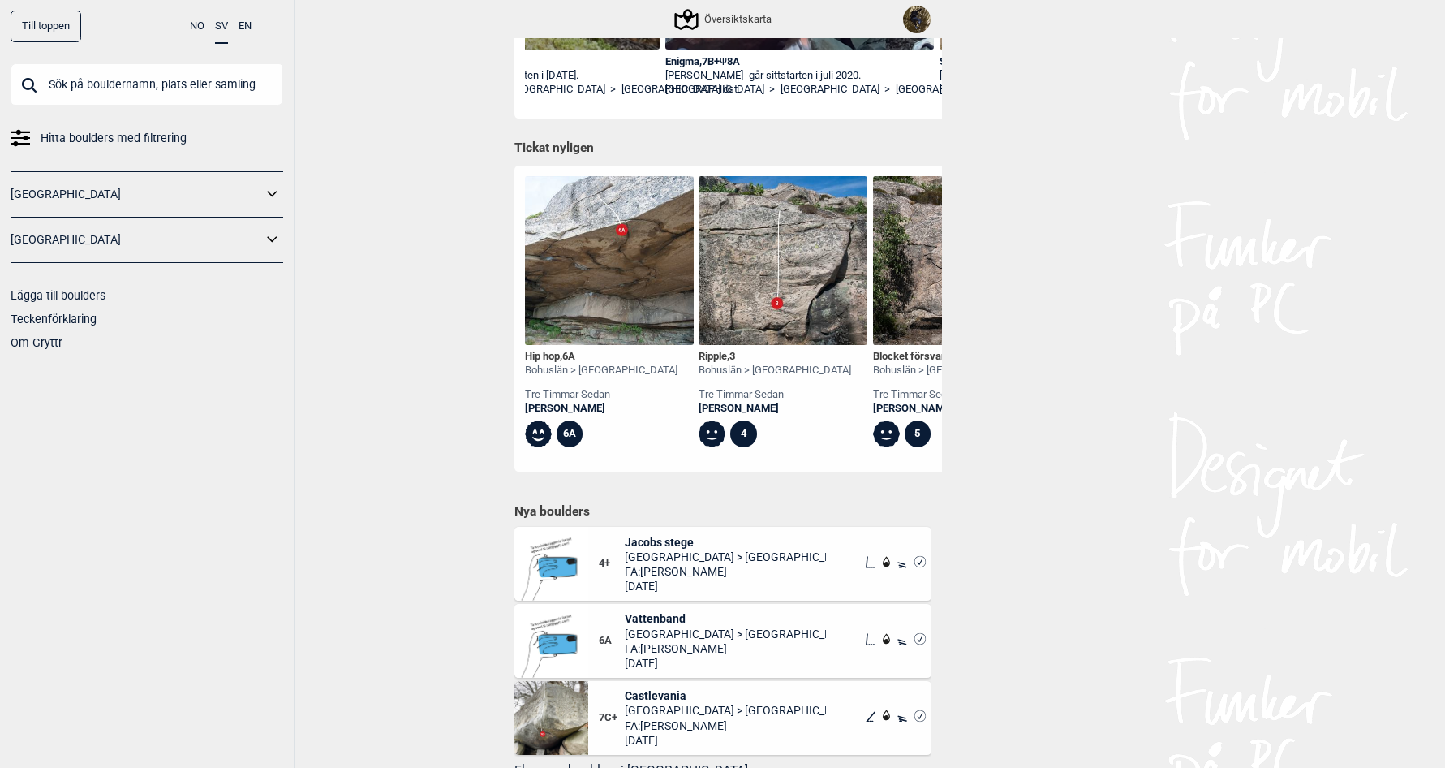
click at [557, 353] on div "Hip hop , 6A" at bounding box center [601, 357] width 153 height 14
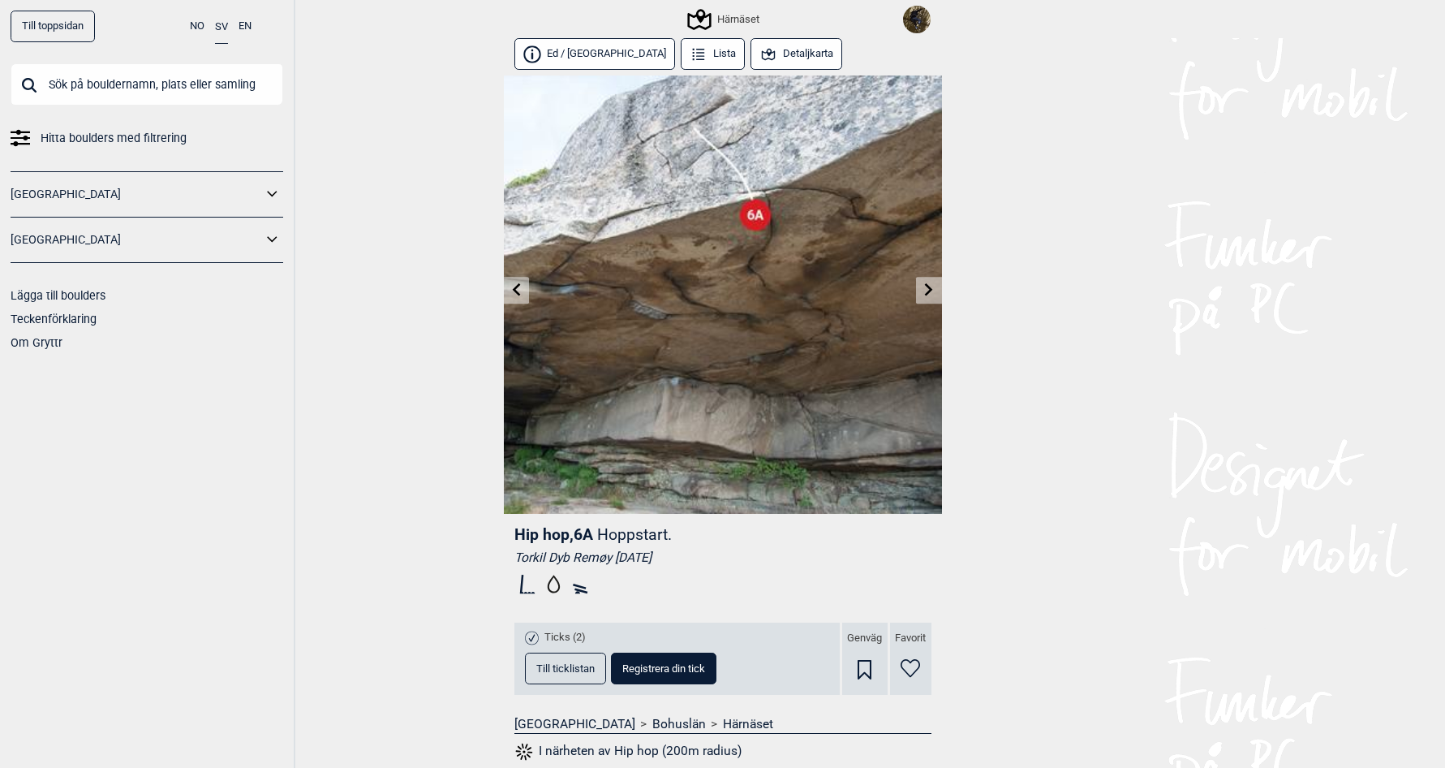
click at [753, 55] on button "Detaljkarta" at bounding box center [797, 54] width 93 height 32
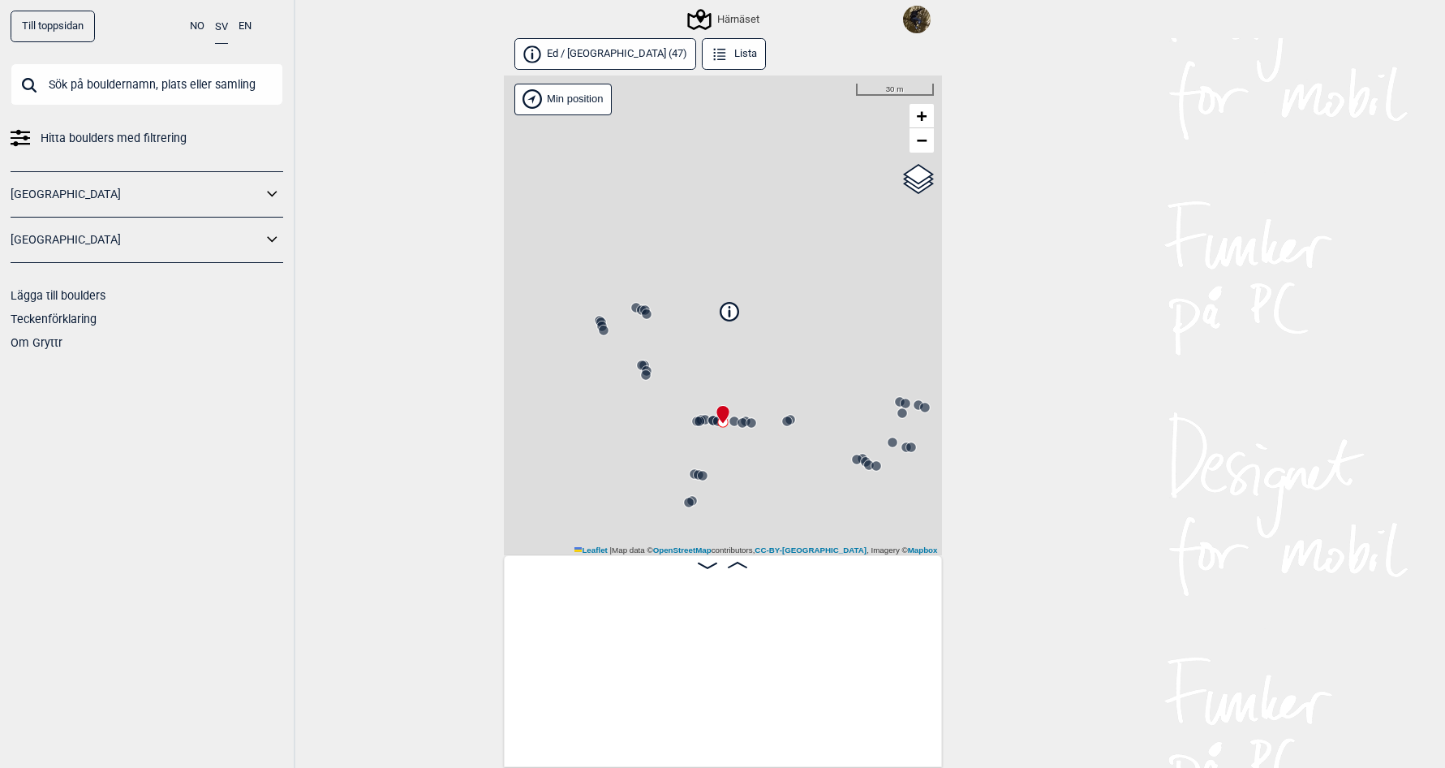
scroll to position [0, 3428]
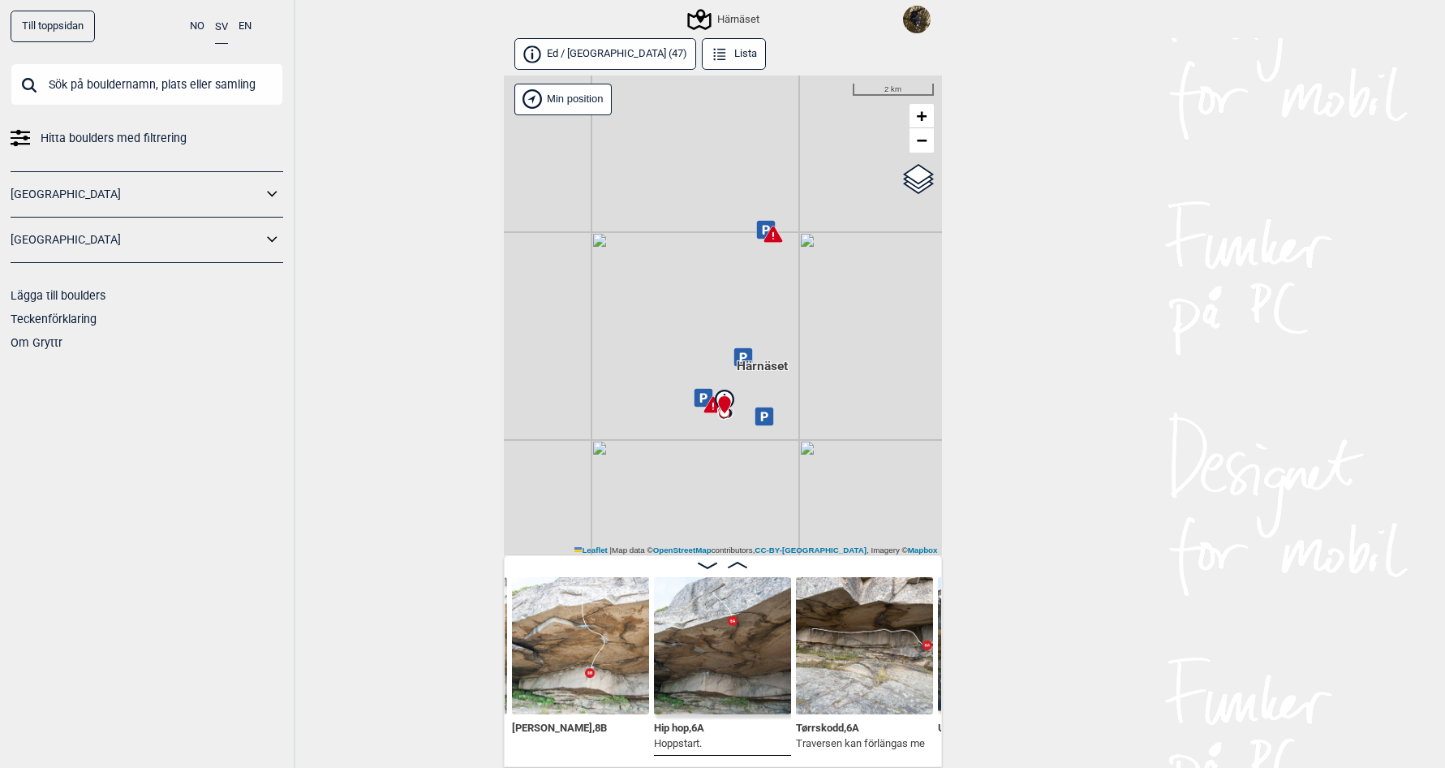
drag, startPoint x: 785, startPoint y: 478, endPoint x: 761, endPoint y: 444, distance: 41.9
click at [772, 458] on div "Härnäset Brukerens posisjon Min position 2 km + − OpenStreetMap Google satellit…" at bounding box center [723, 315] width 438 height 480
drag, startPoint x: 781, startPoint y: 460, endPoint x: 729, endPoint y: 454, distance: 52.2
click at [736, 460] on div "Härnäset Brukerens posisjon Min position 30 km + − OpenStreetMap Google satelli…" at bounding box center [723, 315] width 438 height 480
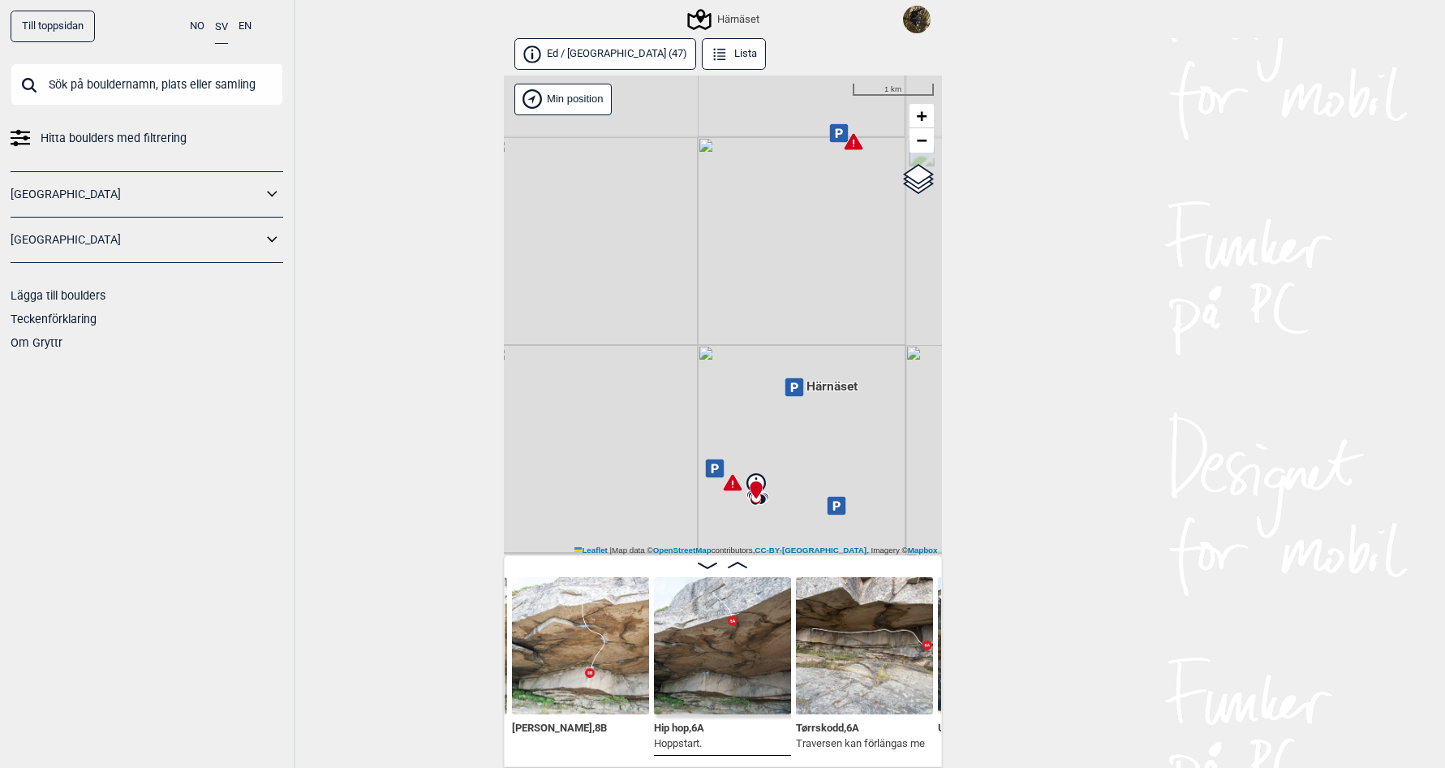
drag, startPoint x: 760, startPoint y: 418, endPoint x: 708, endPoint y: 321, distance: 110.7
click at [708, 324] on div "Härnäset Brukerens posisjon Min position 1 km + − OpenStreetMap Google satellit…" at bounding box center [723, 315] width 438 height 480
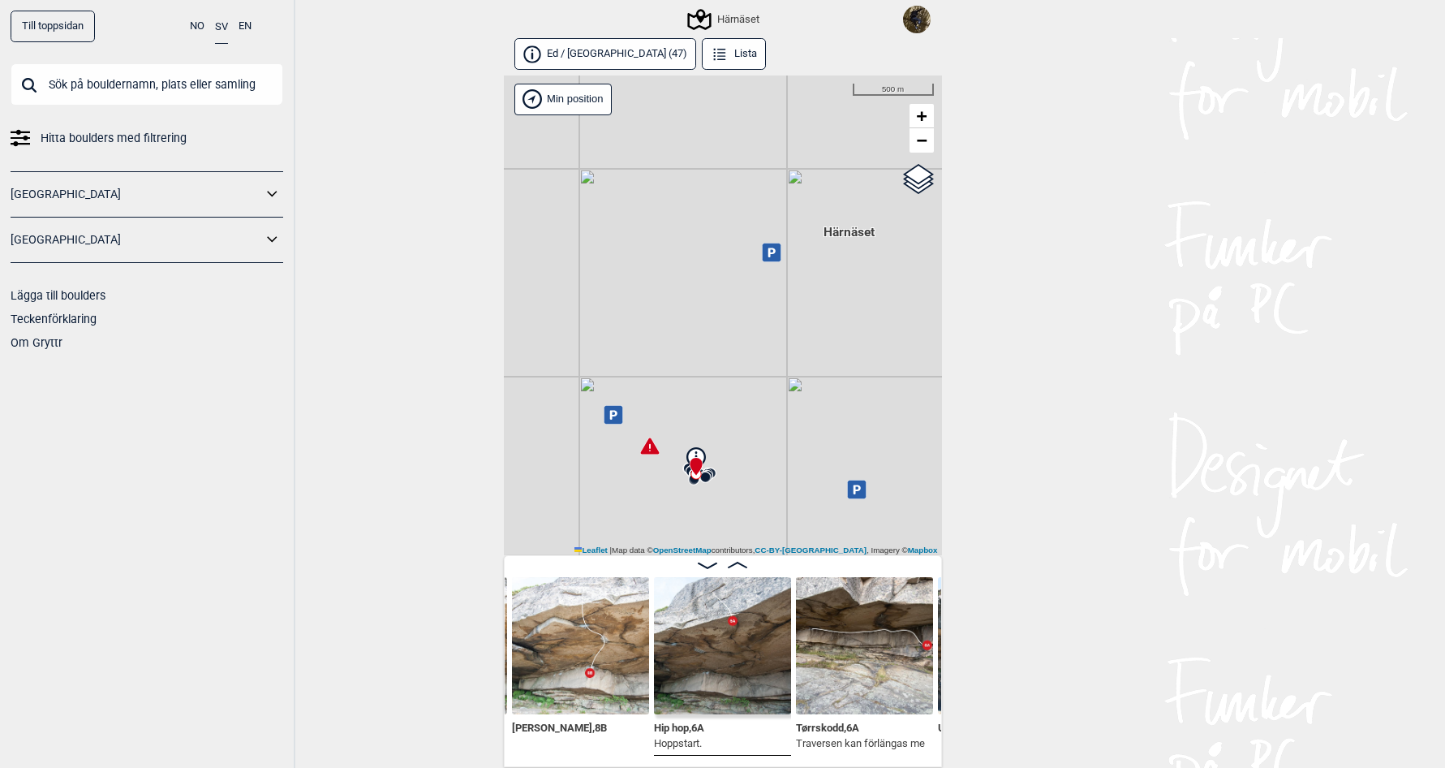
click at [740, 13] on div "Härnäset" at bounding box center [725, 19] width 70 height 19
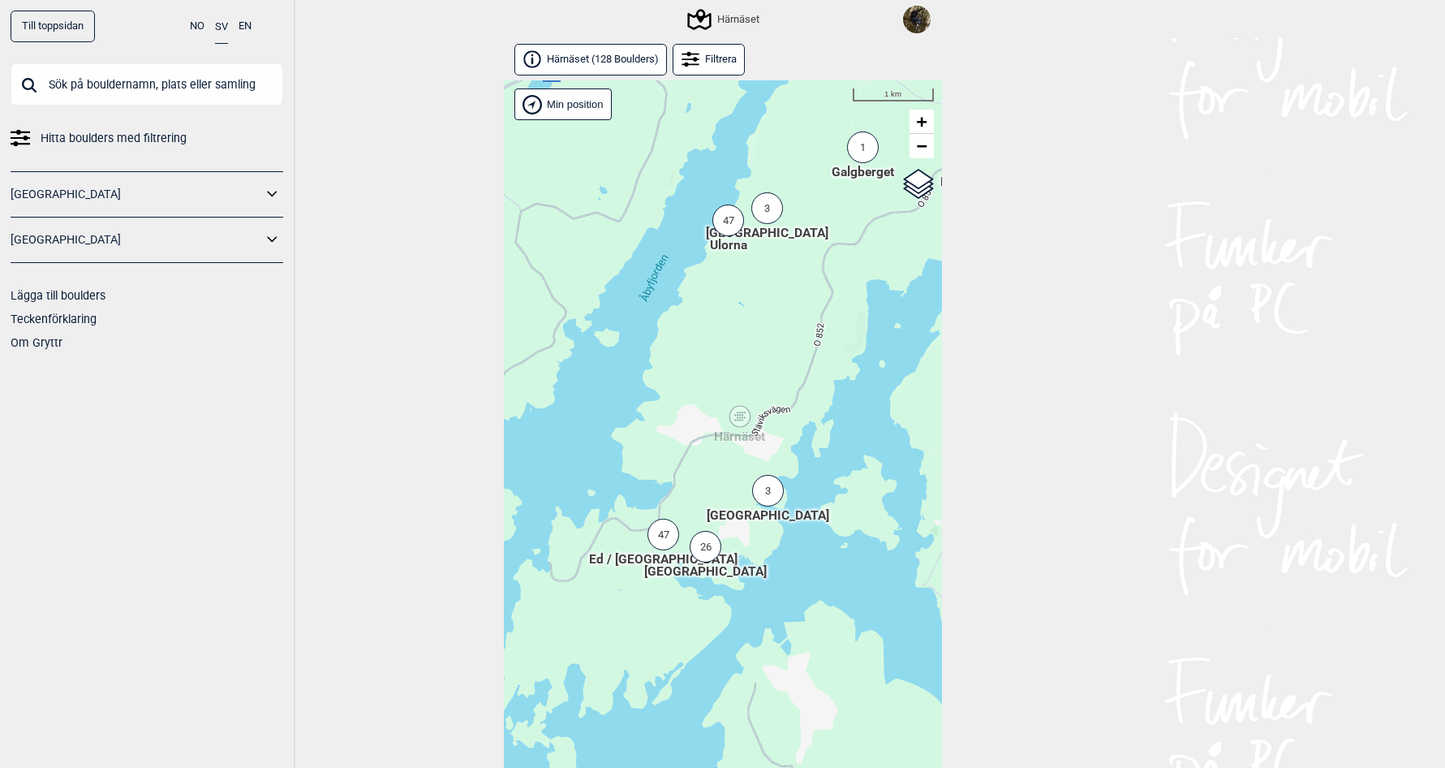
drag, startPoint x: 745, startPoint y: 467, endPoint x: 850, endPoint y: 376, distance: 139.2
click at [850, 376] on div "Hallingdal Stange [GEOGRAPHIC_DATA] syd [GEOGRAPHIC_DATA] og omegn [GEOGRAPHIC_…" at bounding box center [723, 442] width 438 height 724
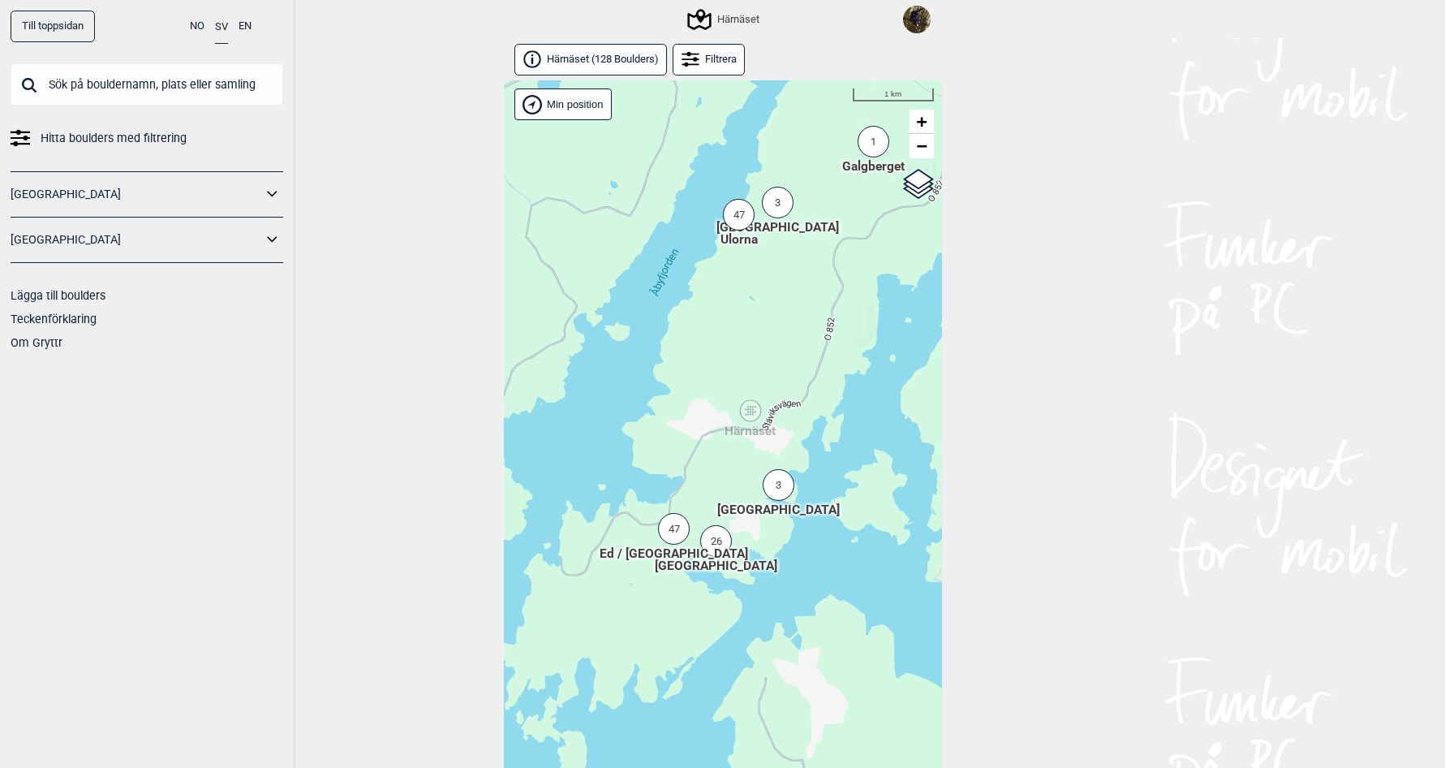
click at [682, 527] on div "47" at bounding box center [674, 529] width 32 height 32
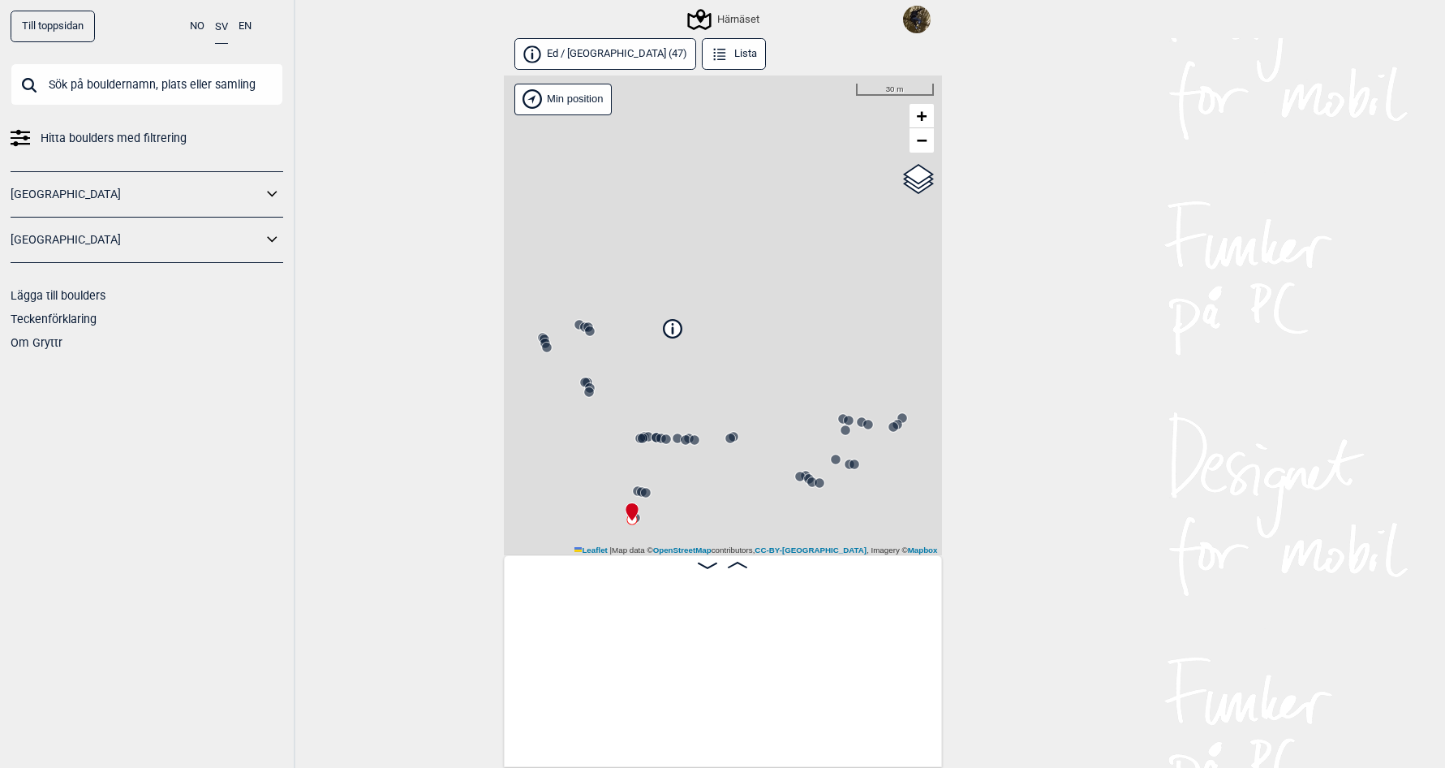
scroll to position [0, 127]
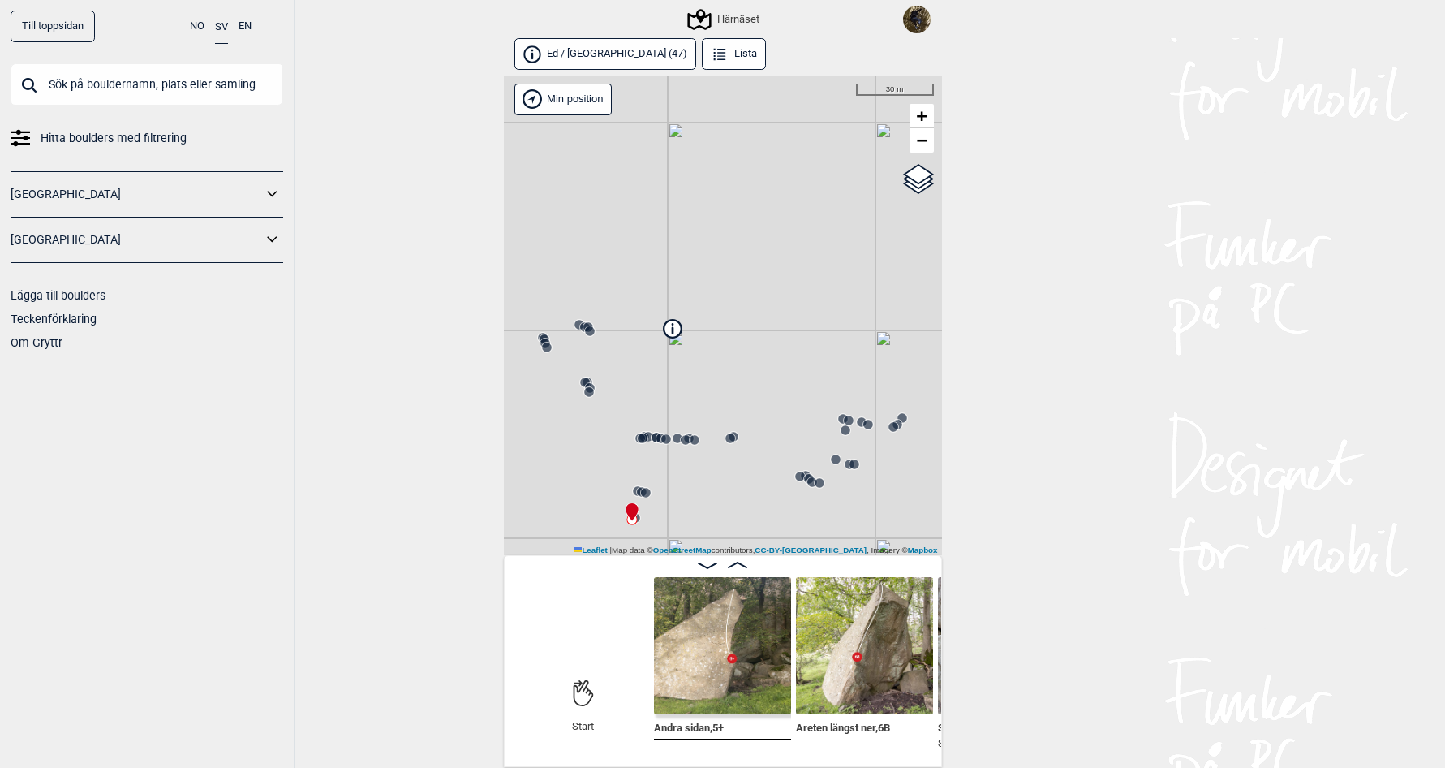
click at [636, 439] on icon at bounding box center [642, 438] width 13 height 13
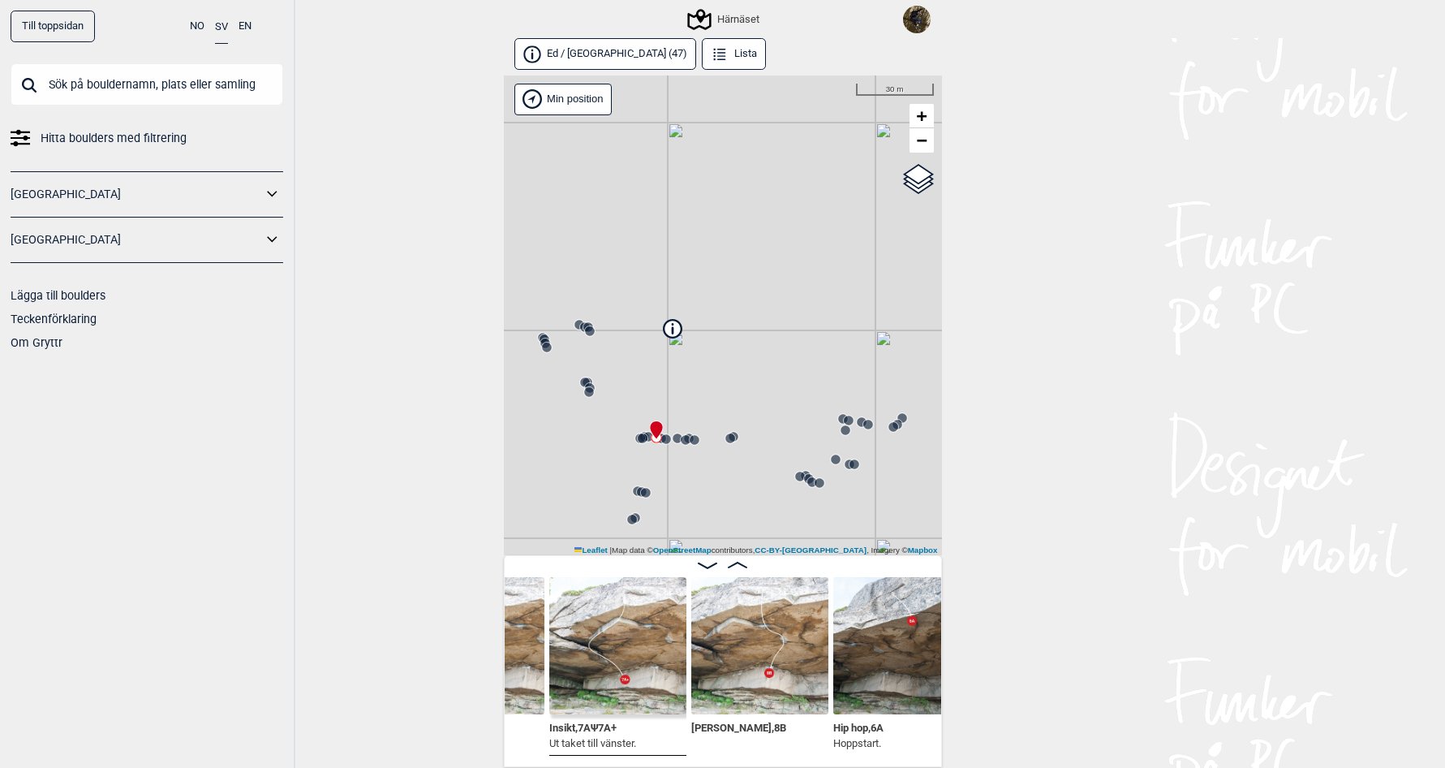
scroll to position [0, 3307]
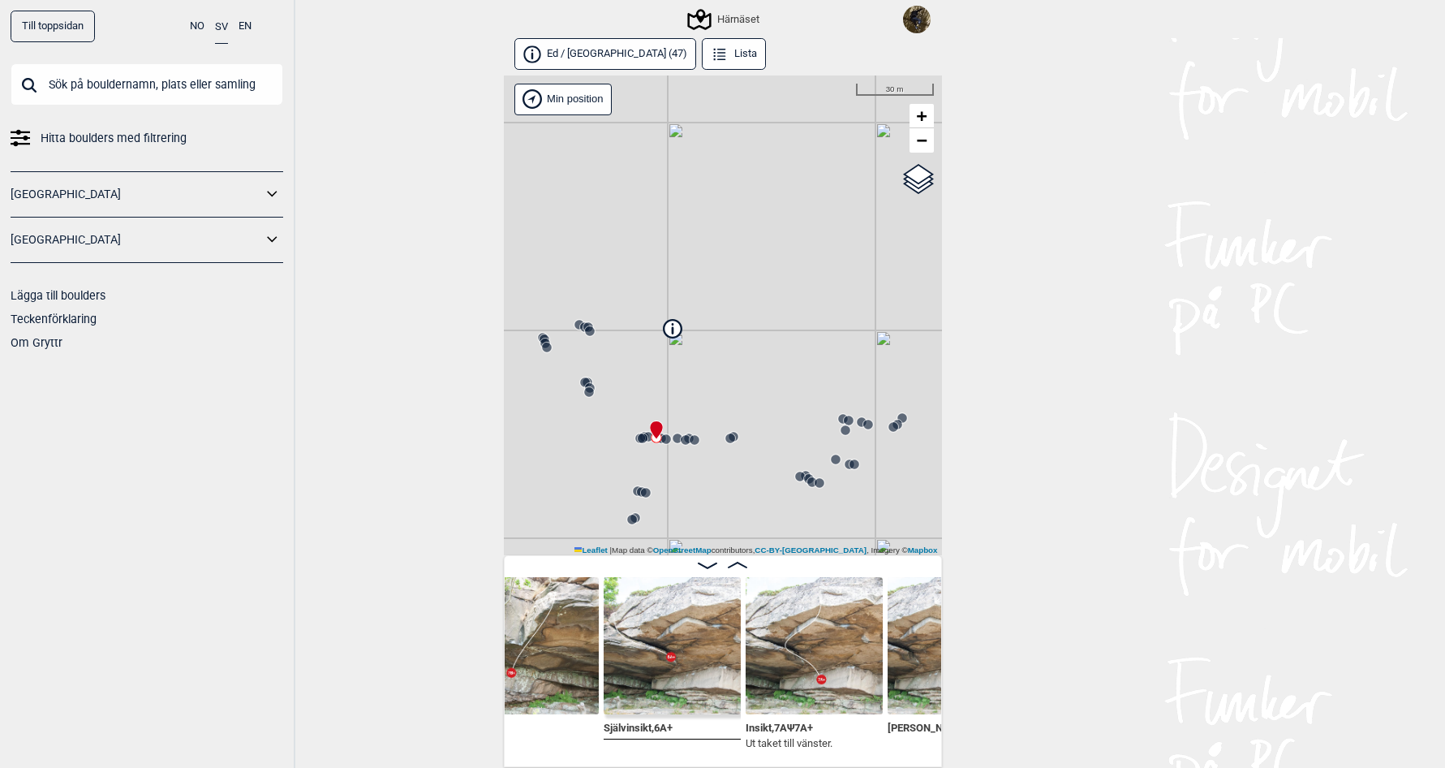
scroll to position [0, 3110]
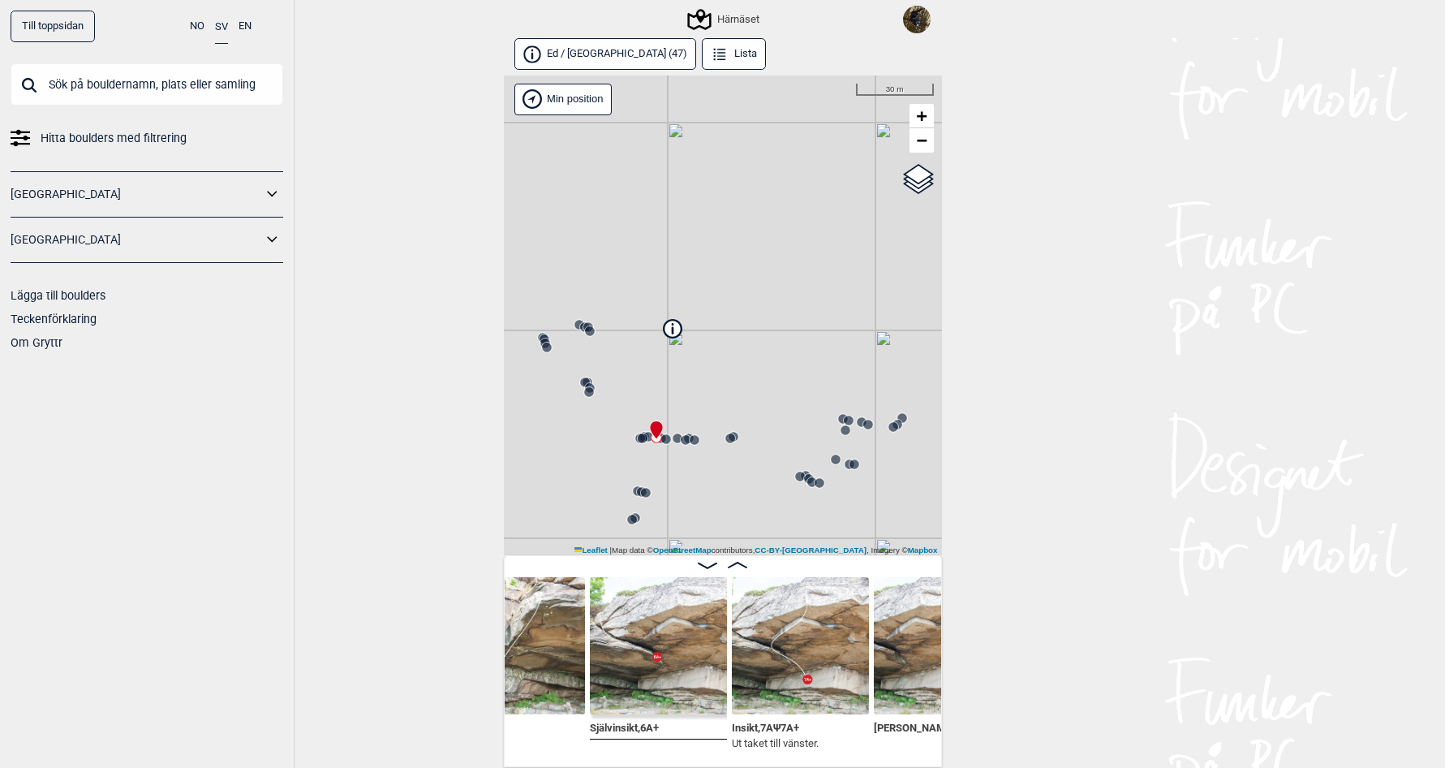
click at [770, 671] on img at bounding box center [800, 645] width 137 height 137
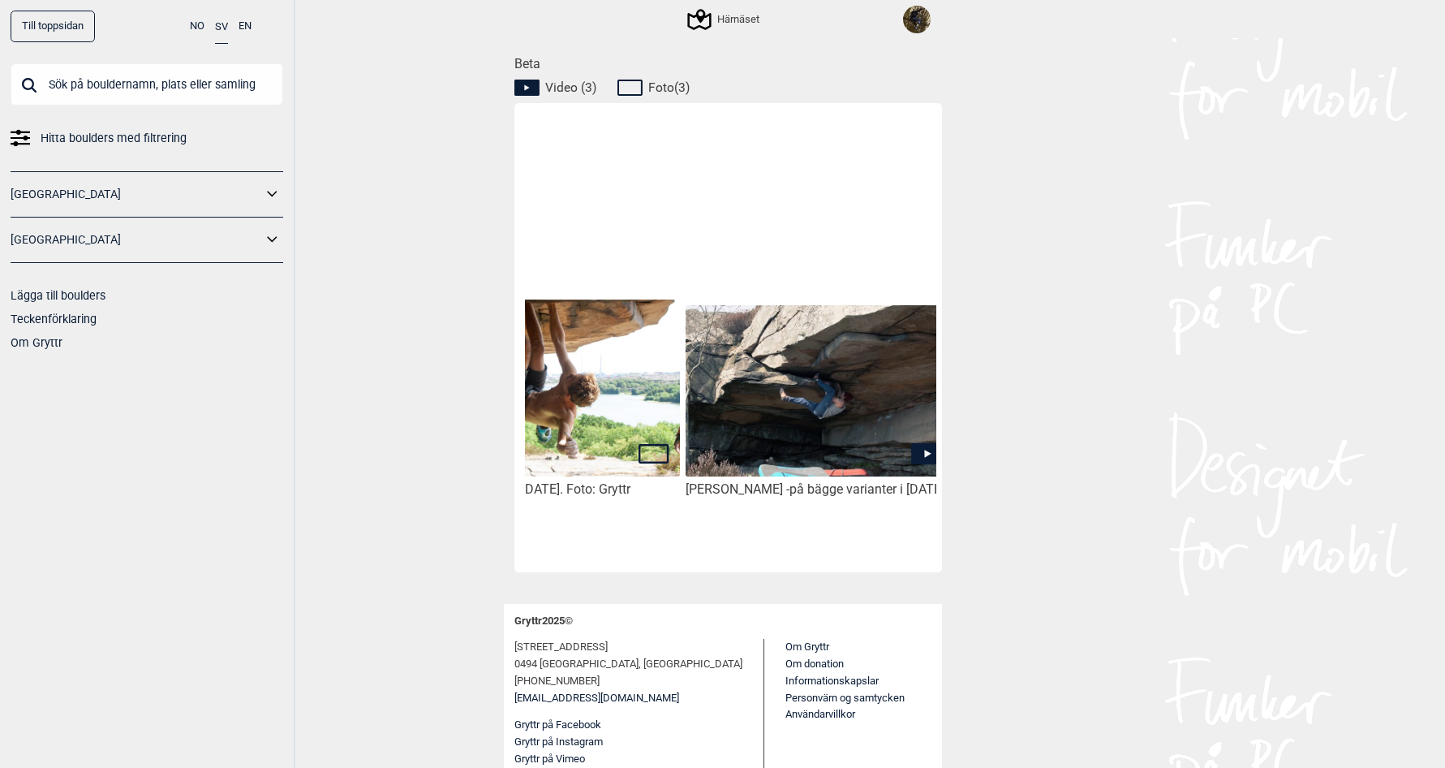
scroll to position [0, 1233]
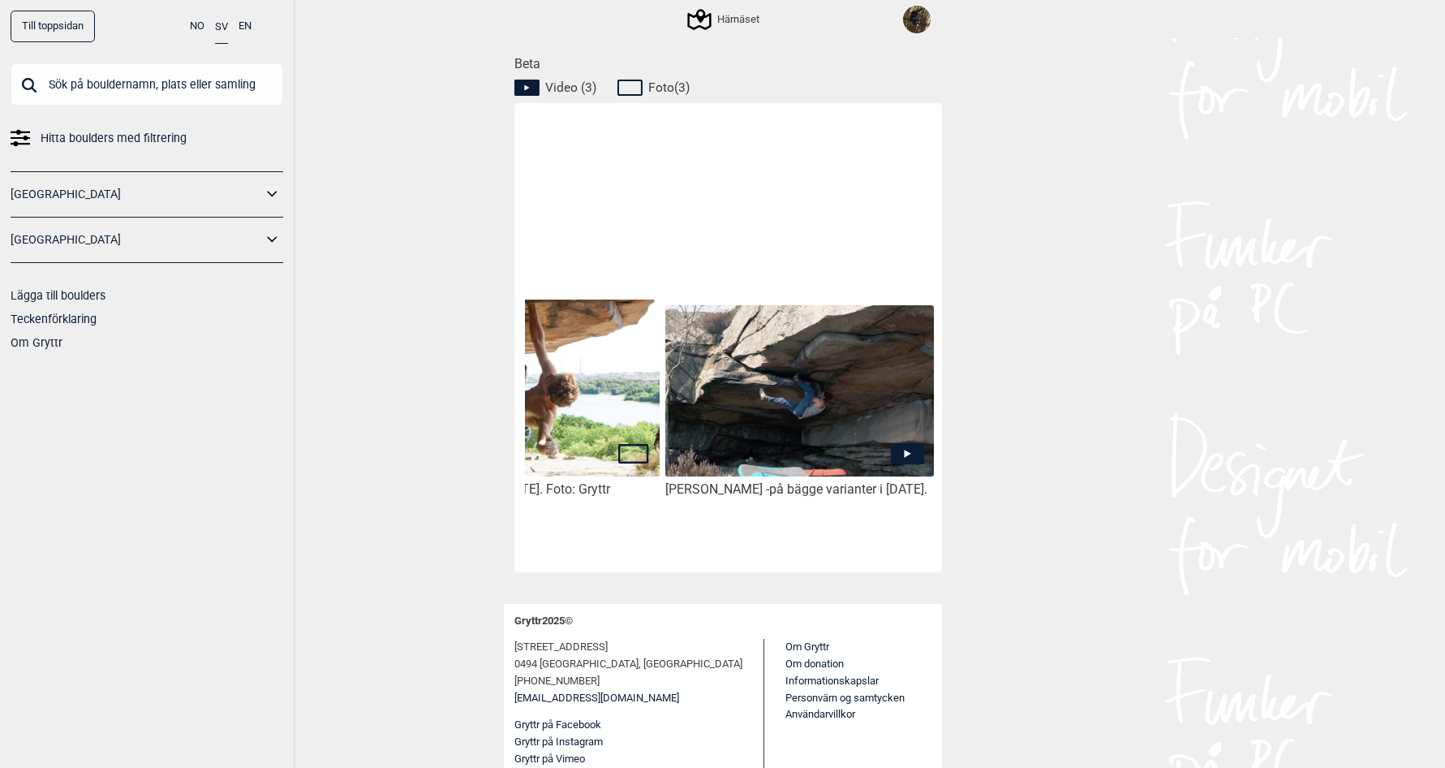
click at [914, 449] on icon at bounding box center [907, 453] width 33 height 21
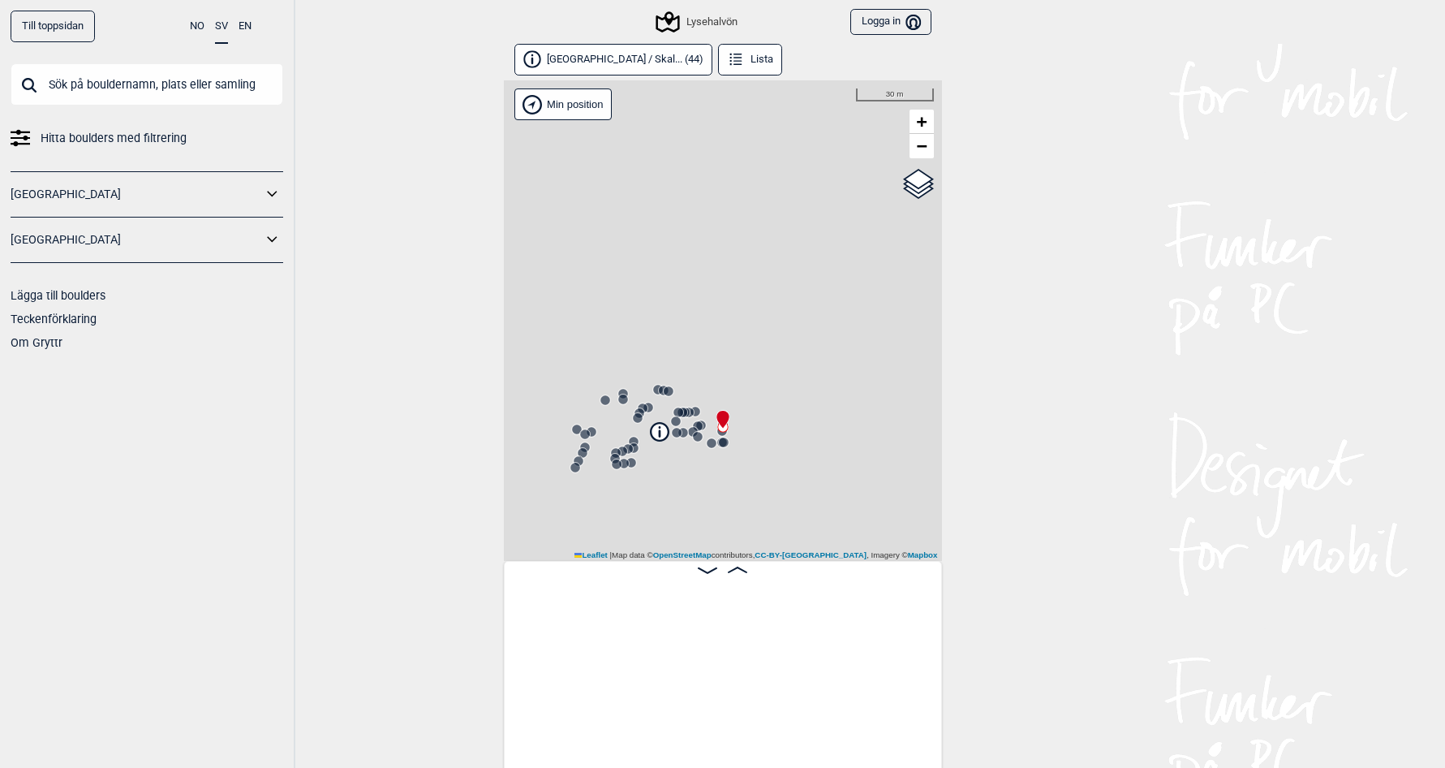
scroll to position [0, 5897]
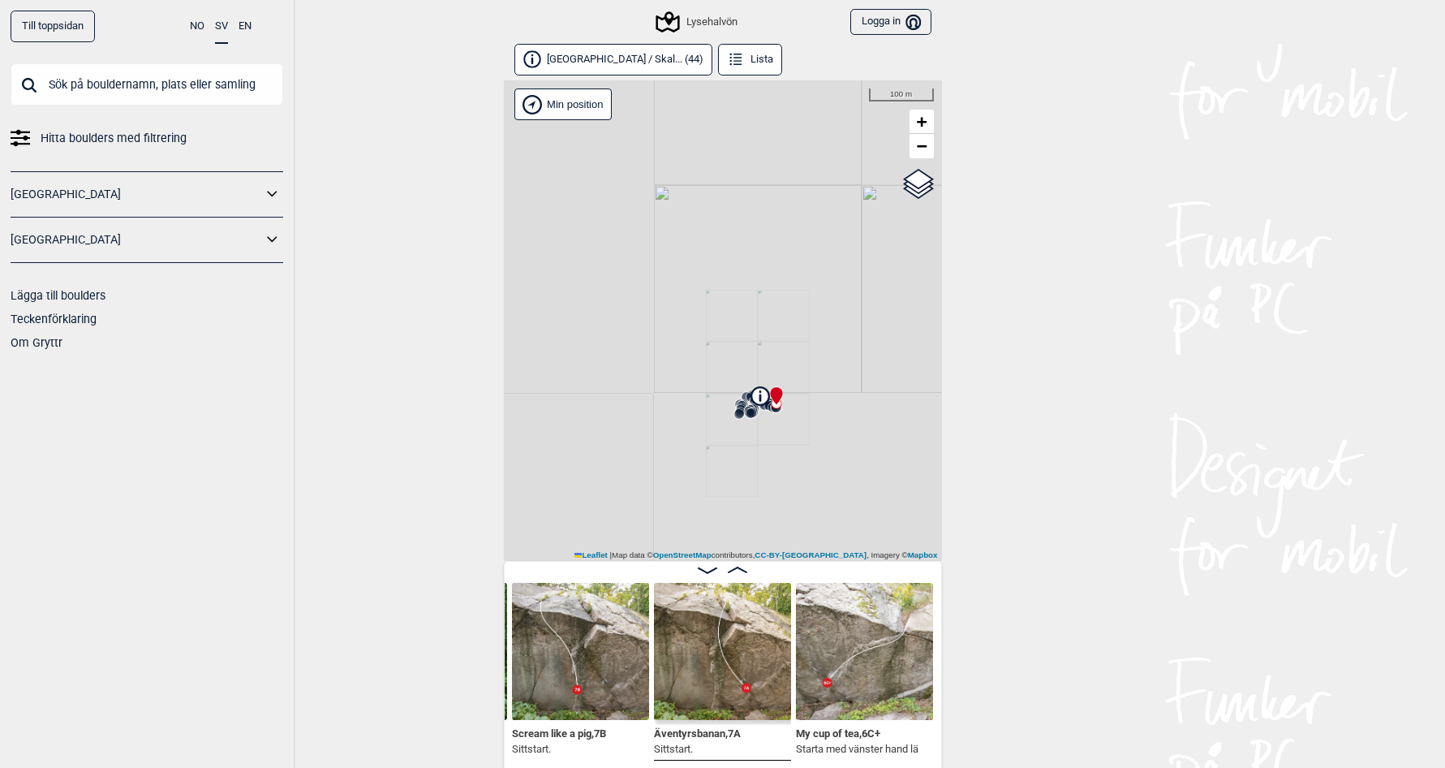
drag, startPoint x: 731, startPoint y: 493, endPoint x: 749, endPoint y: 436, distance: 59.5
click at [749, 436] on div "Lysehalvön Min position 100 m + − OpenStreetMap Google satellite Leaflet | Map …" at bounding box center [723, 320] width 438 height 480
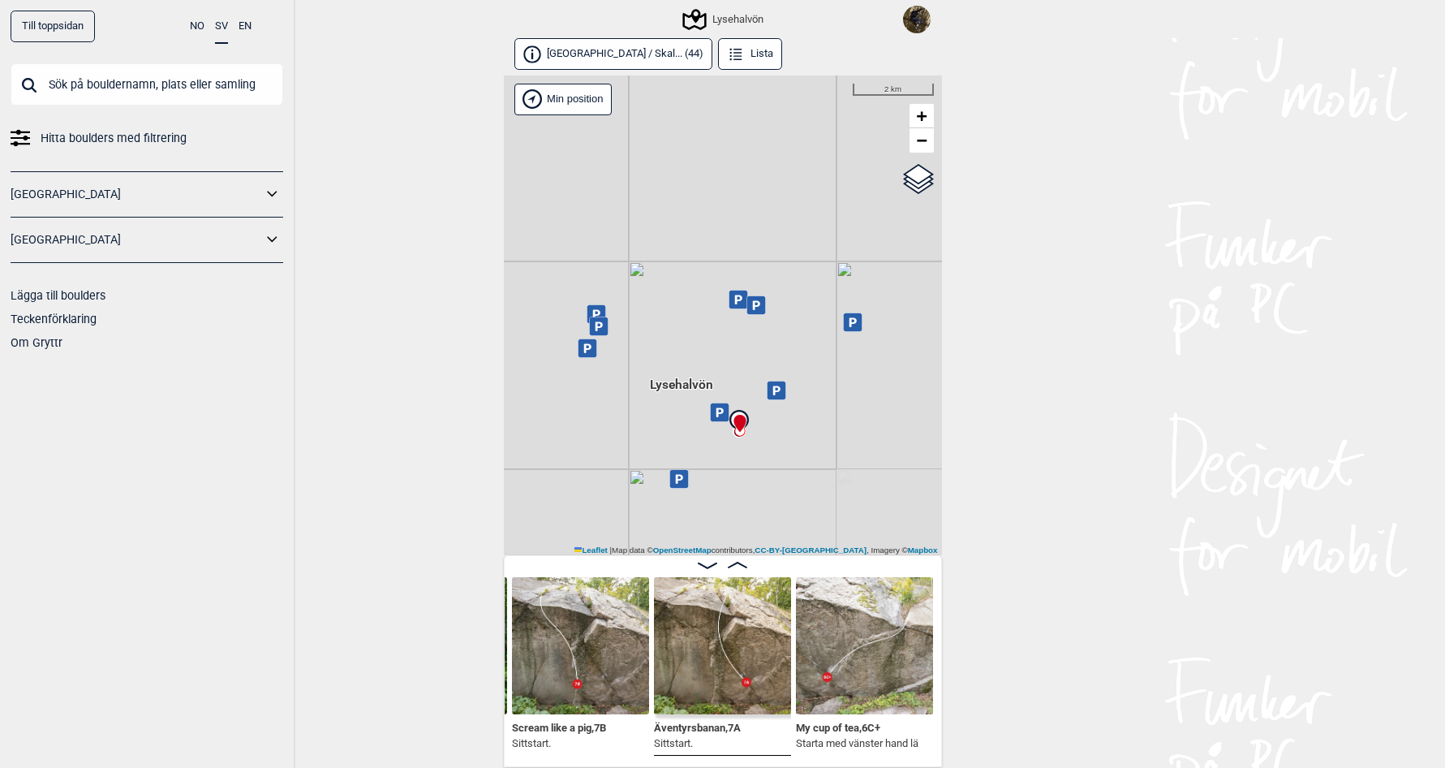
click at [721, 13] on div "Lysehalvön" at bounding box center [724, 19] width 79 height 19
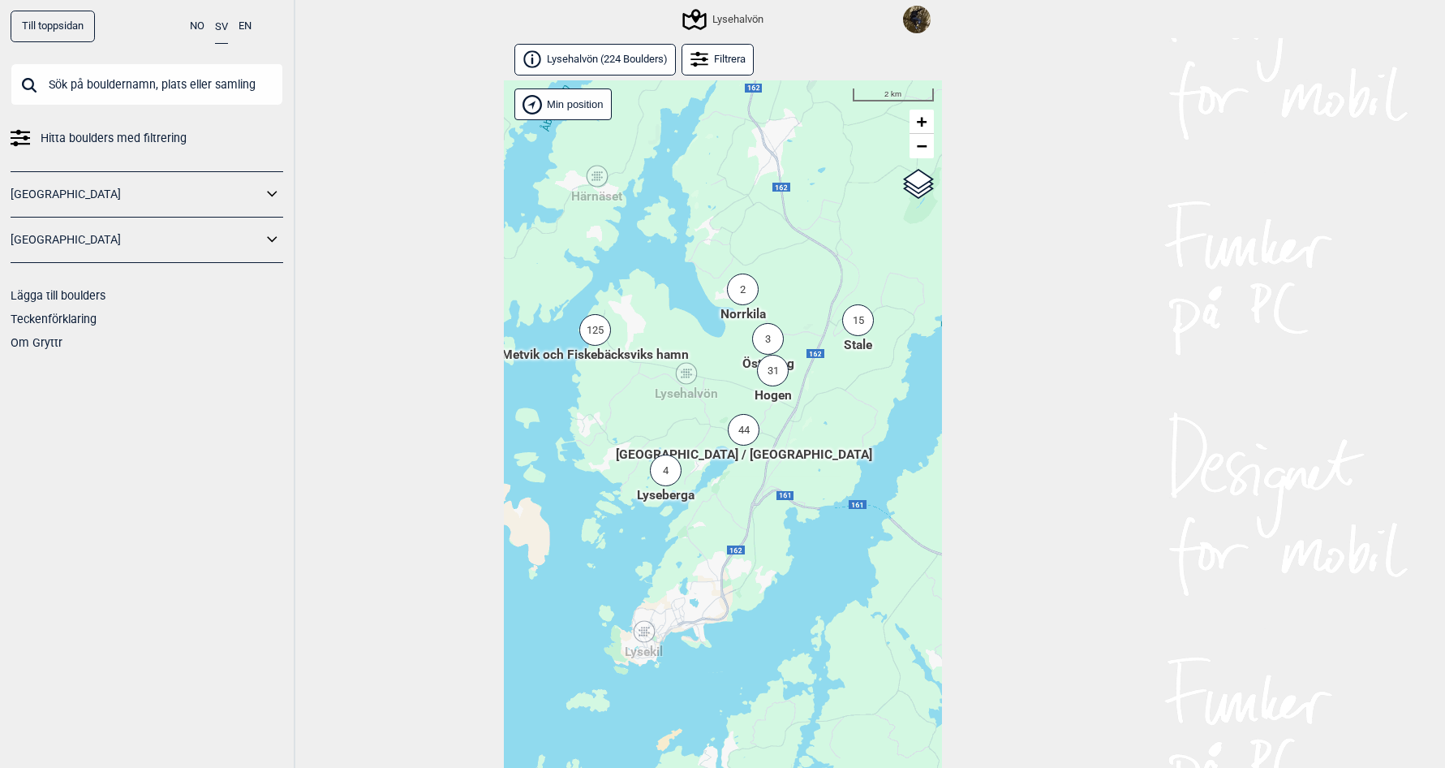
drag, startPoint x: 673, startPoint y: 482, endPoint x: 678, endPoint y: 433, distance: 49.0
click at [678, 433] on div "Hallingdal Stange [GEOGRAPHIC_DATA] syd [GEOGRAPHIC_DATA] og omegn [GEOGRAPHIC_…" at bounding box center [723, 442] width 438 height 724
click at [743, 429] on div "44" at bounding box center [744, 429] width 32 height 32
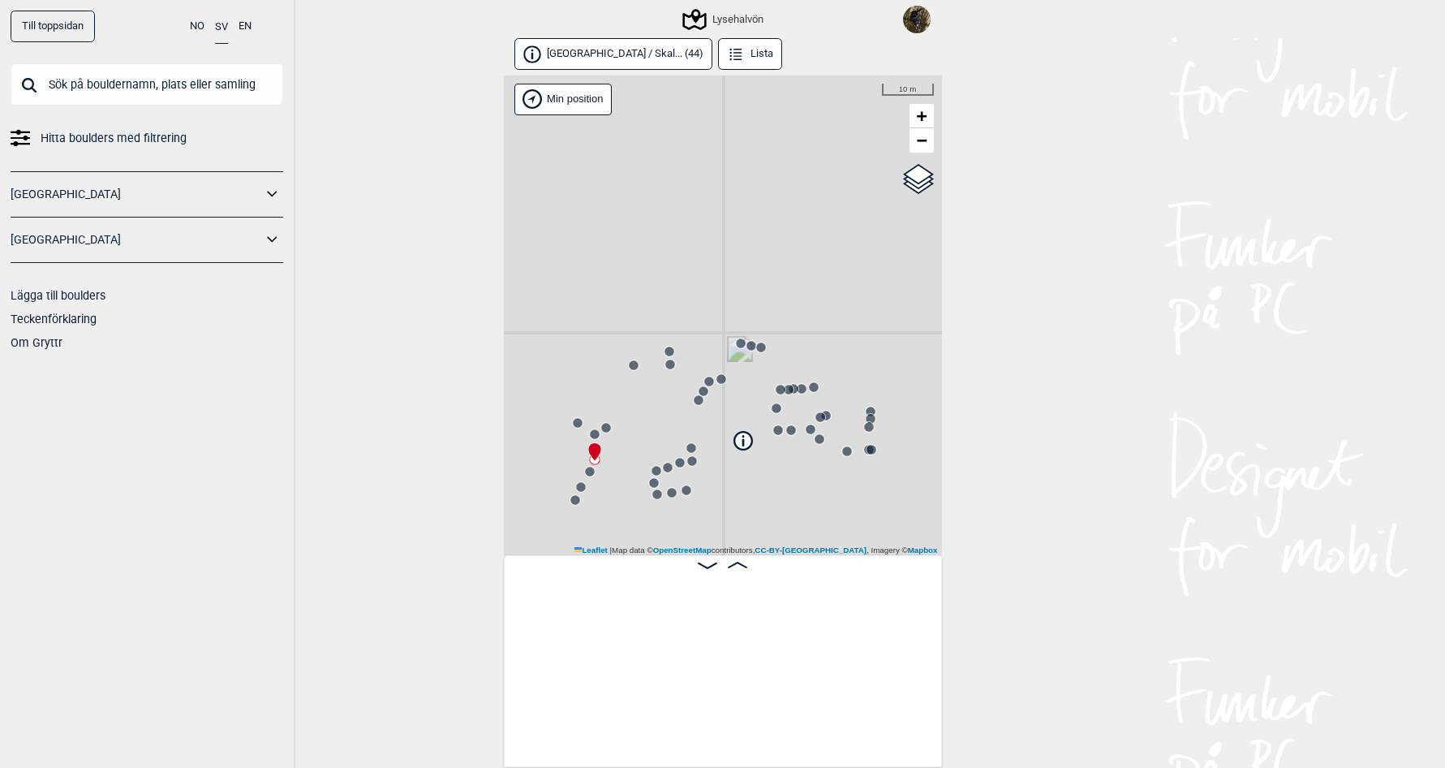
scroll to position [0, 127]
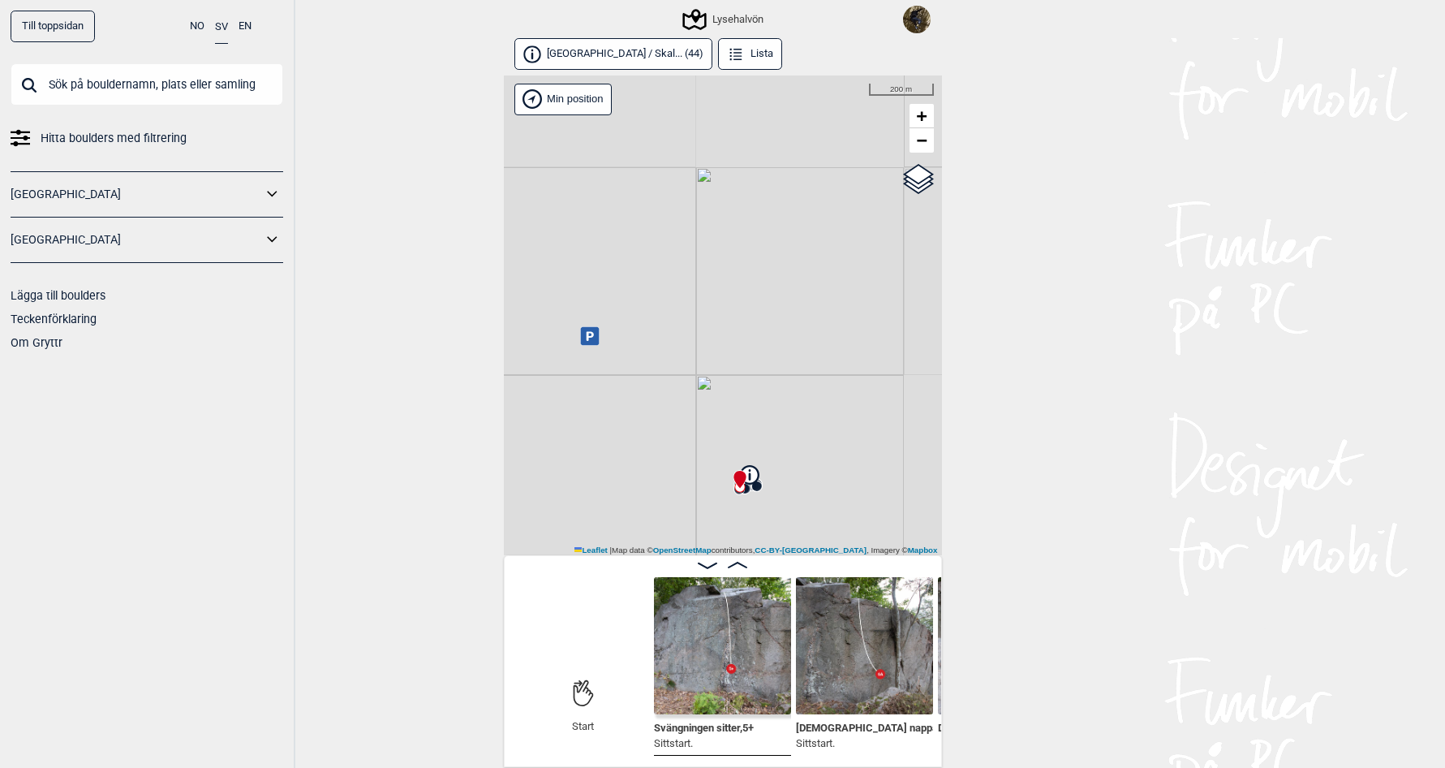
click at [723, 24] on div "Lysehalvön" at bounding box center [724, 19] width 79 height 19
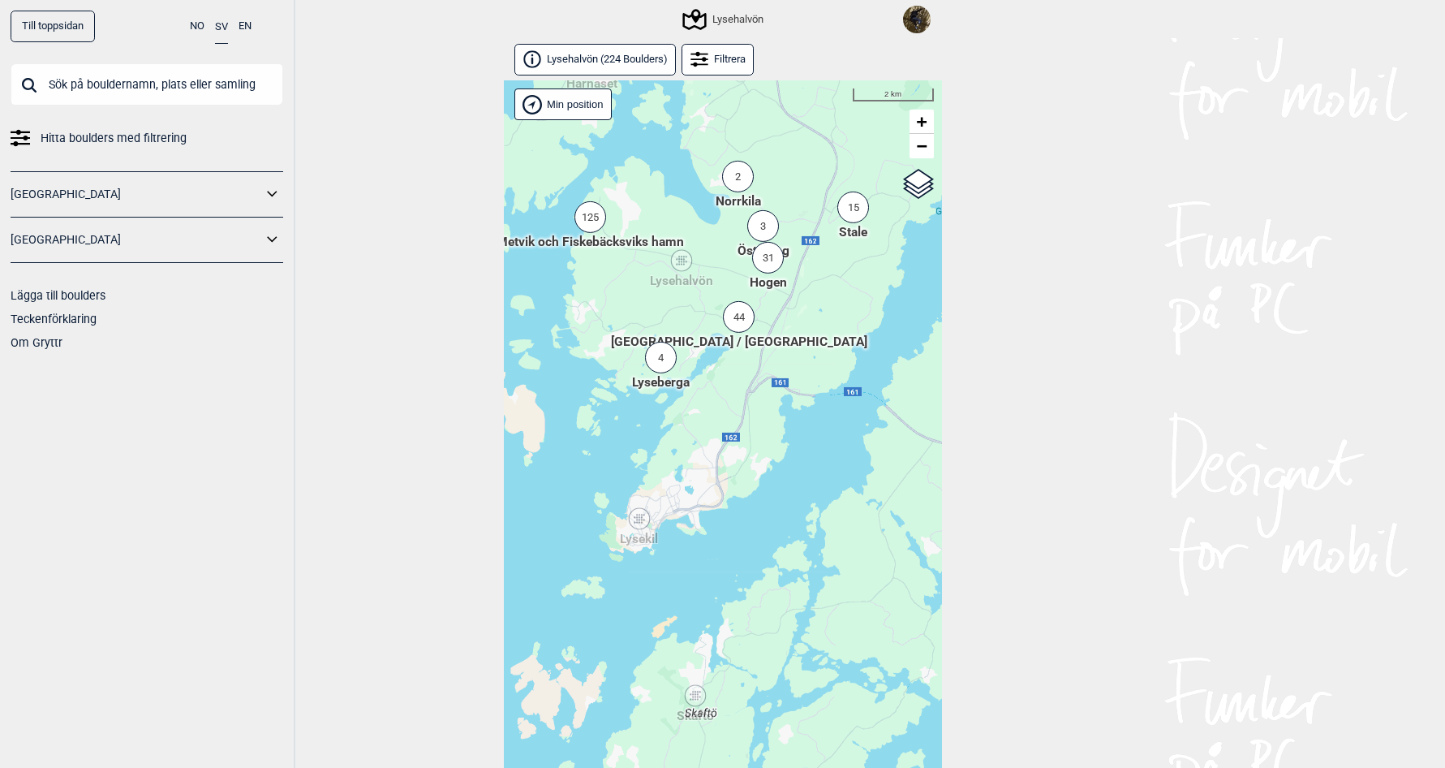
drag, startPoint x: 734, startPoint y: 528, endPoint x: 734, endPoint y: 358, distance: 170.4
click at [734, 362] on div "Hallingdal Stange [GEOGRAPHIC_DATA] syd [GEOGRAPHIC_DATA] og omegn [GEOGRAPHIC_…" at bounding box center [723, 442] width 438 height 724
click at [643, 512] on div "Lysekil" at bounding box center [640, 517] width 10 height 10
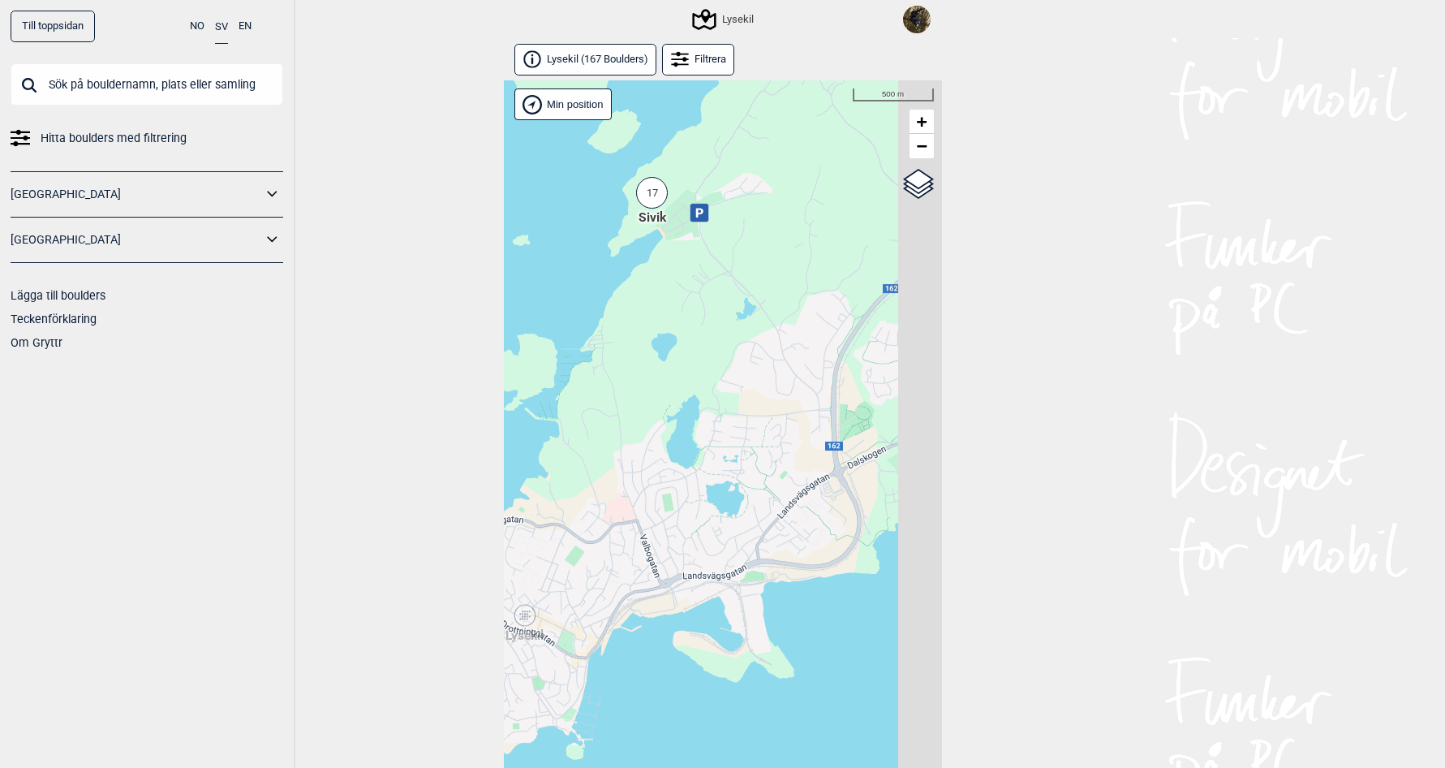
drag, startPoint x: 803, startPoint y: 484, endPoint x: 598, endPoint y: 492, distance: 205.4
click at [598, 492] on div "Hallingdal Stange [GEOGRAPHIC_DATA] syd [GEOGRAPHIC_DATA] og omegn [GEOGRAPHIC_…" at bounding box center [723, 442] width 438 height 724
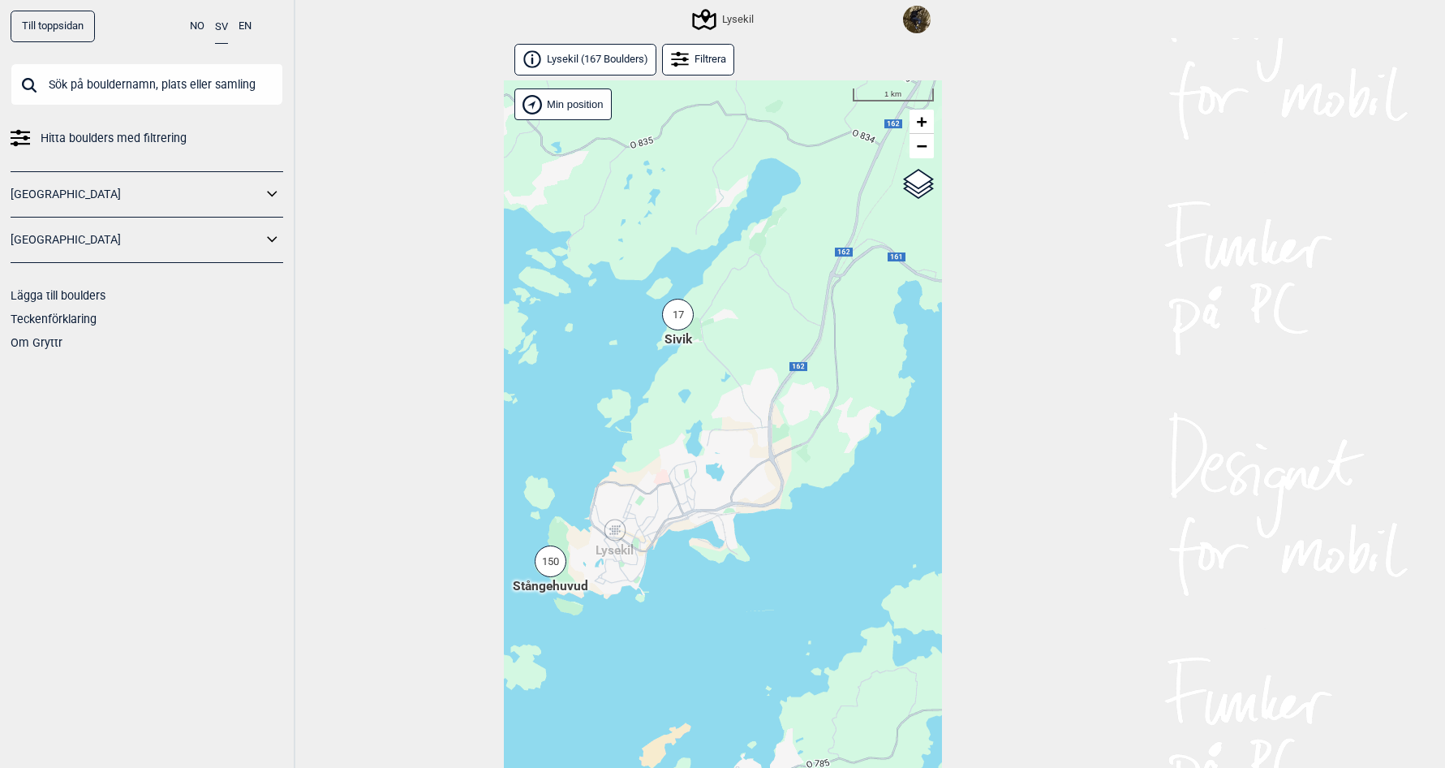
click at [562, 561] on div "150" at bounding box center [551, 561] width 32 height 32
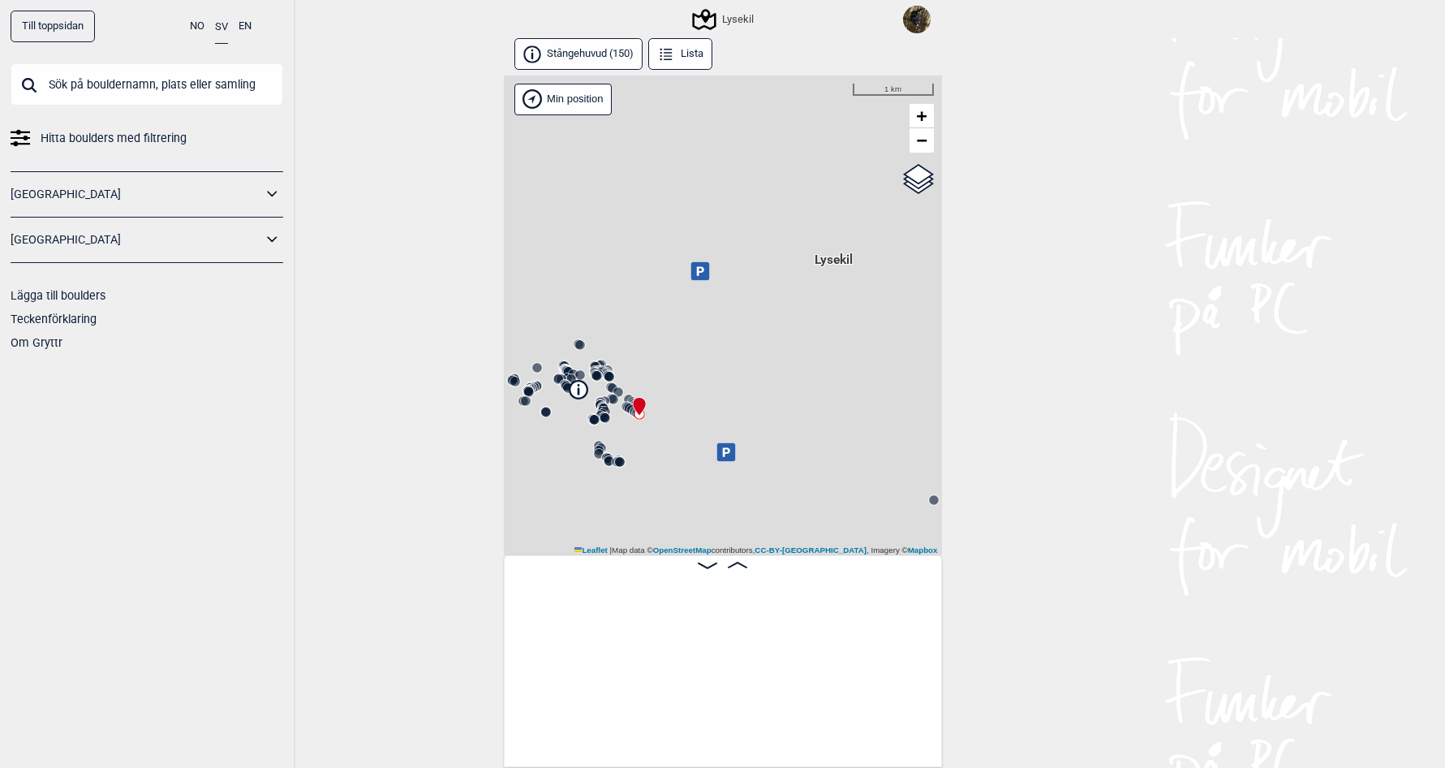
scroll to position [0, 127]
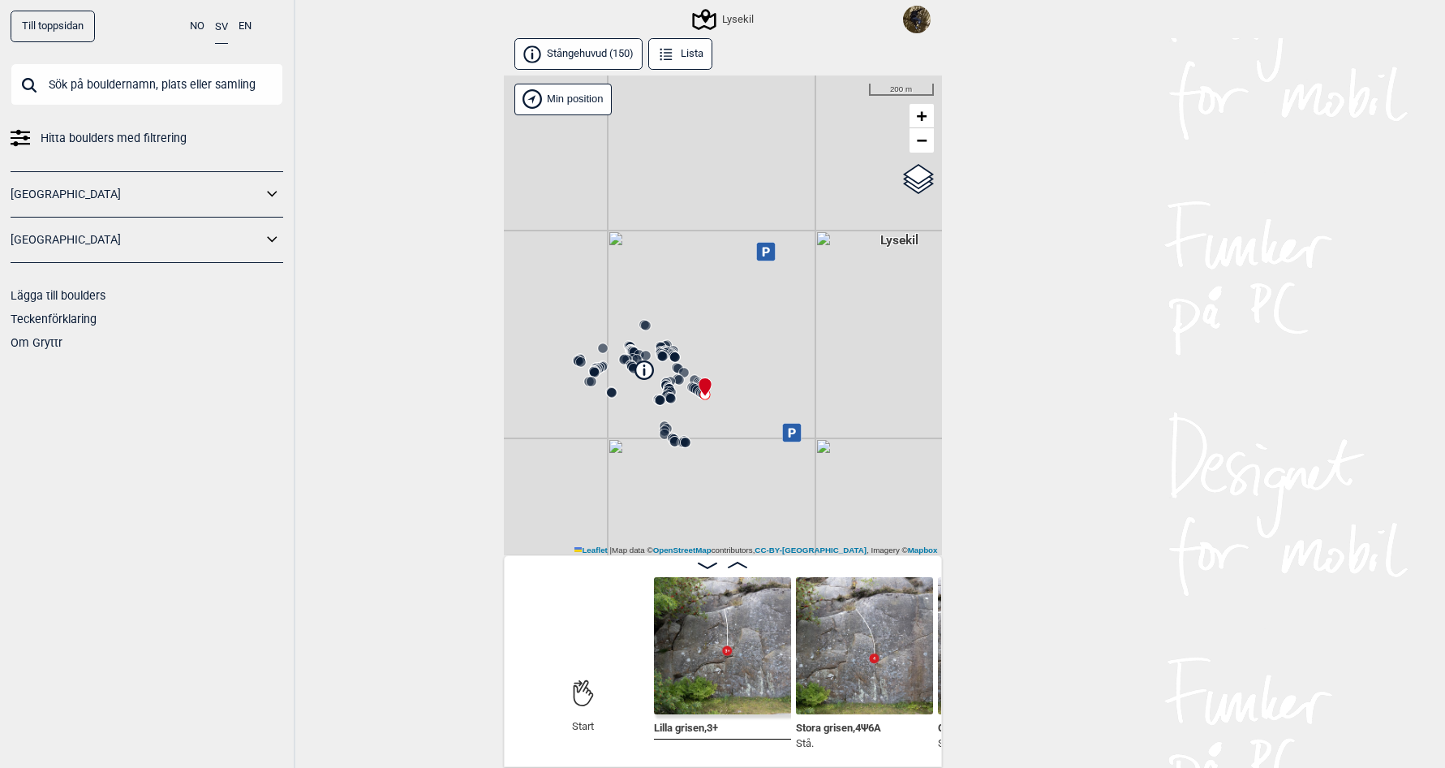
drag, startPoint x: 737, startPoint y: 394, endPoint x: 802, endPoint y: 375, distance: 68.5
click at [802, 375] on div "Lysekil" at bounding box center [723, 315] width 438 height 480
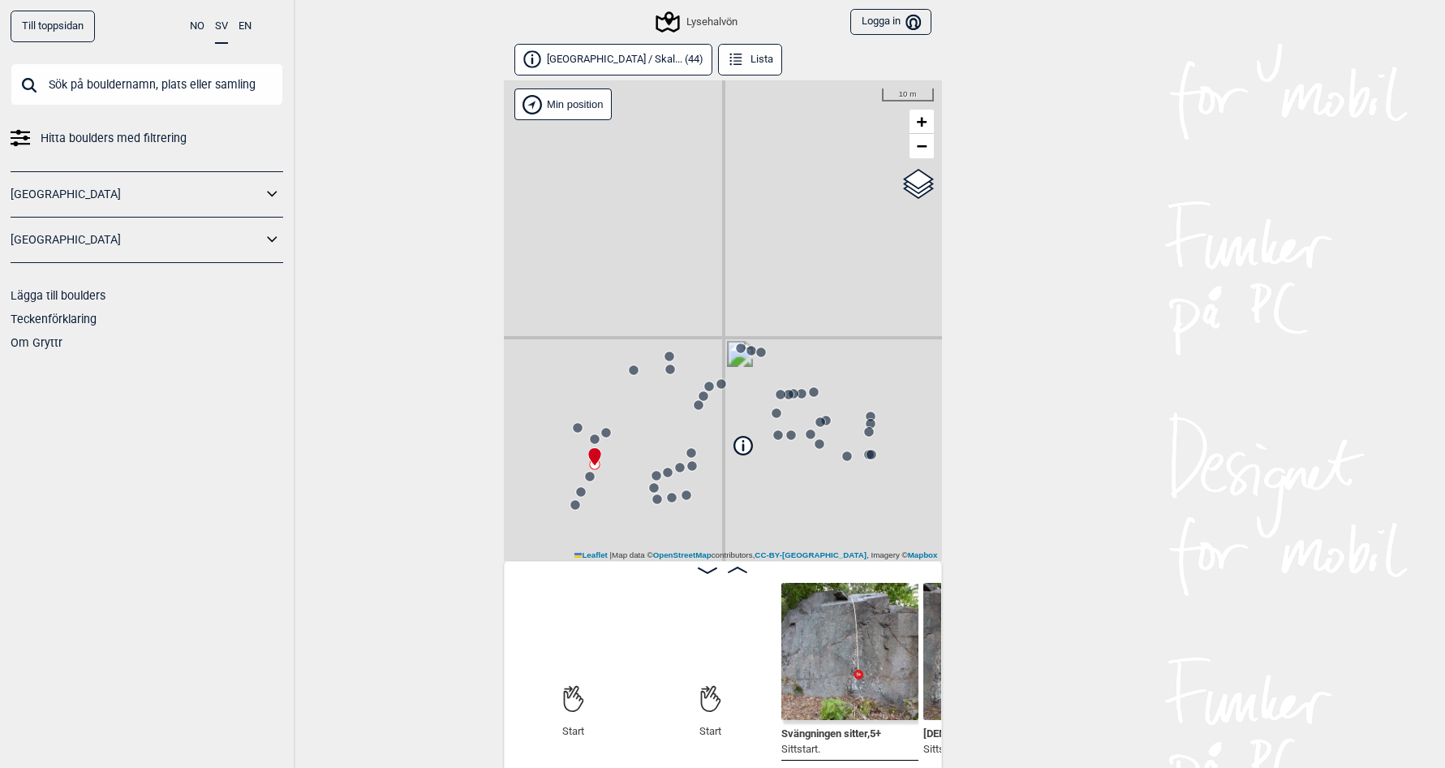
scroll to position [0, 127]
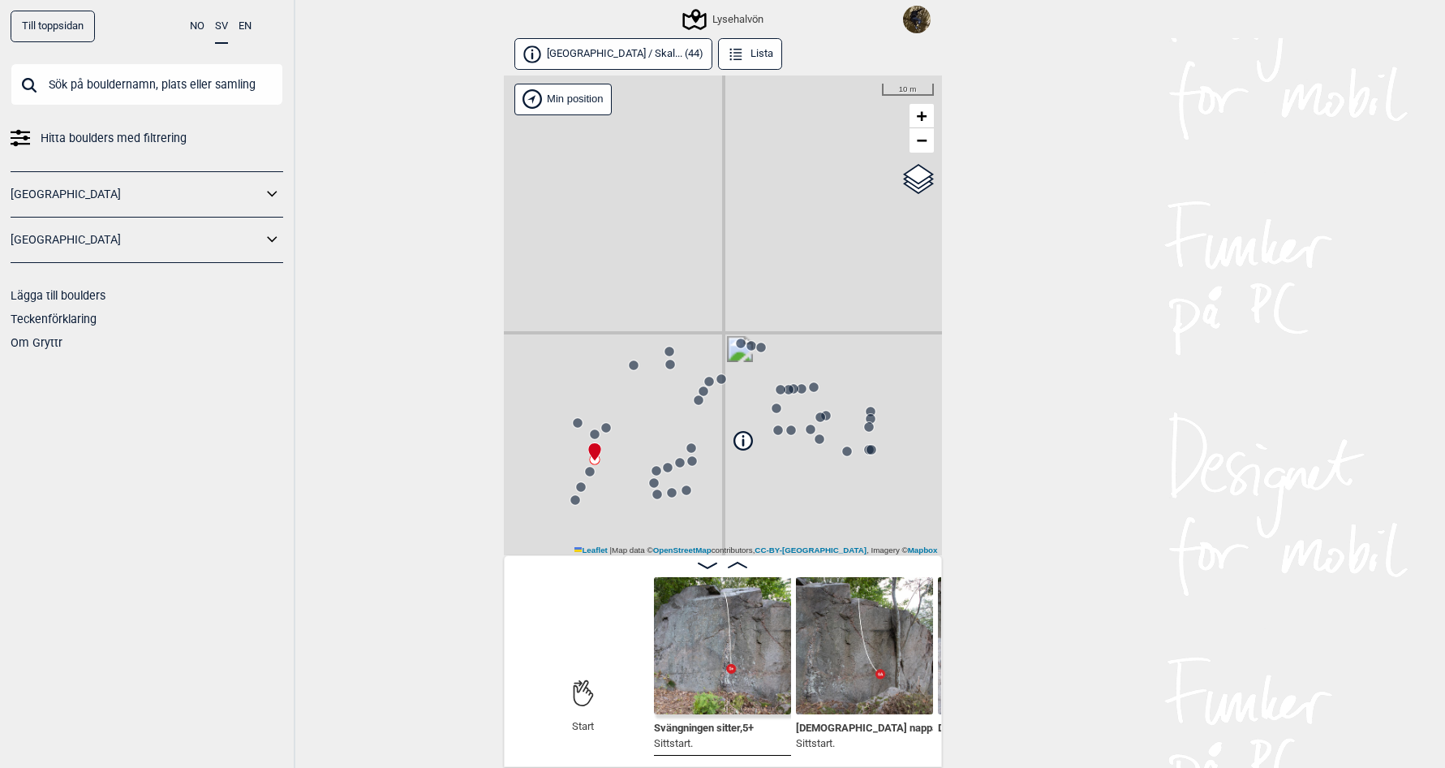
drag, startPoint x: 739, startPoint y: 152, endPoint x: 743, endPoint y: 160, distance: 9.1
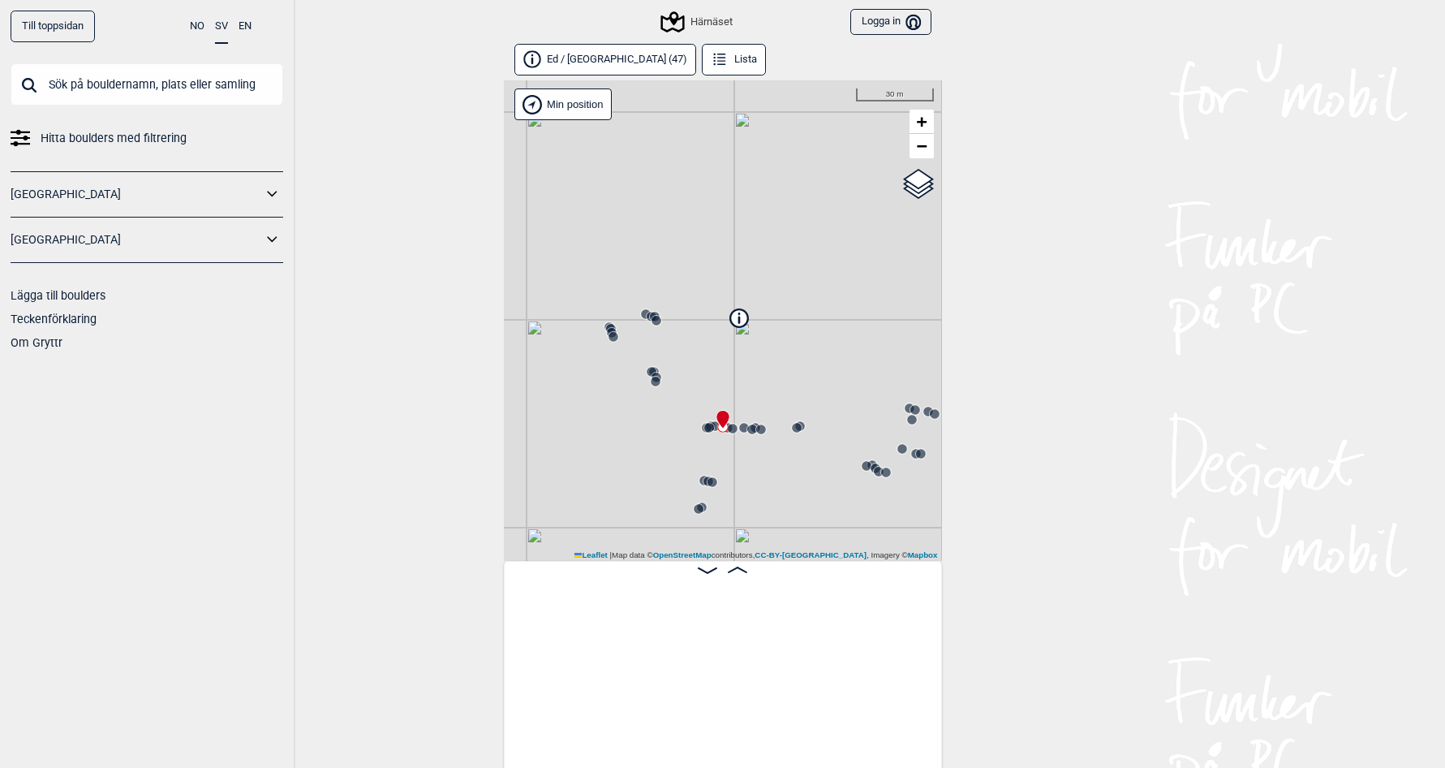
scroll to position [0, 3017]
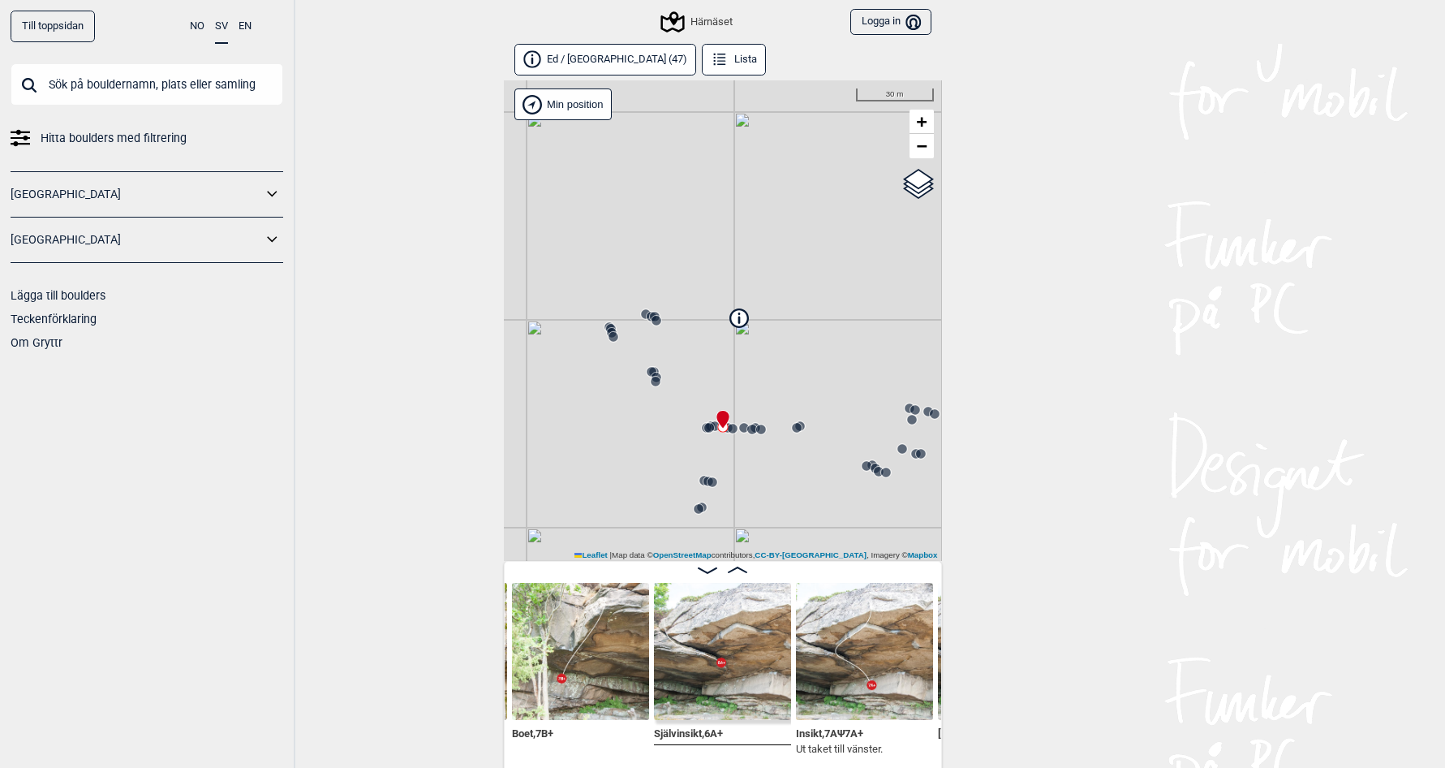
click at [710, 22] on div "Härnäset" at bounding box center [698, 21] width 70 height 19
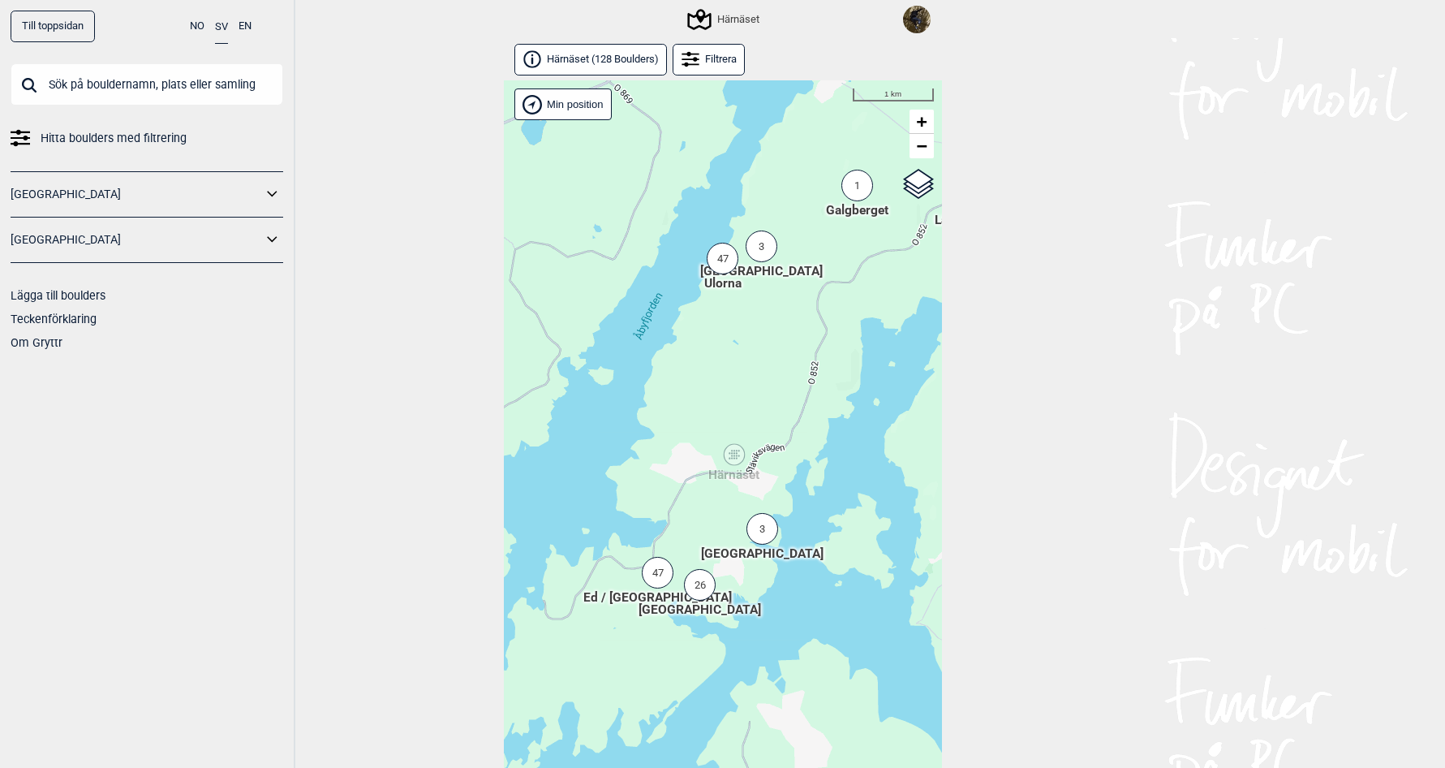
drag, startPoint x: 696, startPoint y: 422, endPoint x: 758, endPoint y: 385, distance: 72.1
click at [758, 385] on div "Hallingdal Stange [GEOGRAPHIC_DATA] syd [GEOGRAPHIC_DATA] og omegn [GEOGRAPHIC_…" at bounding box center [723, 442] width 438 height 724
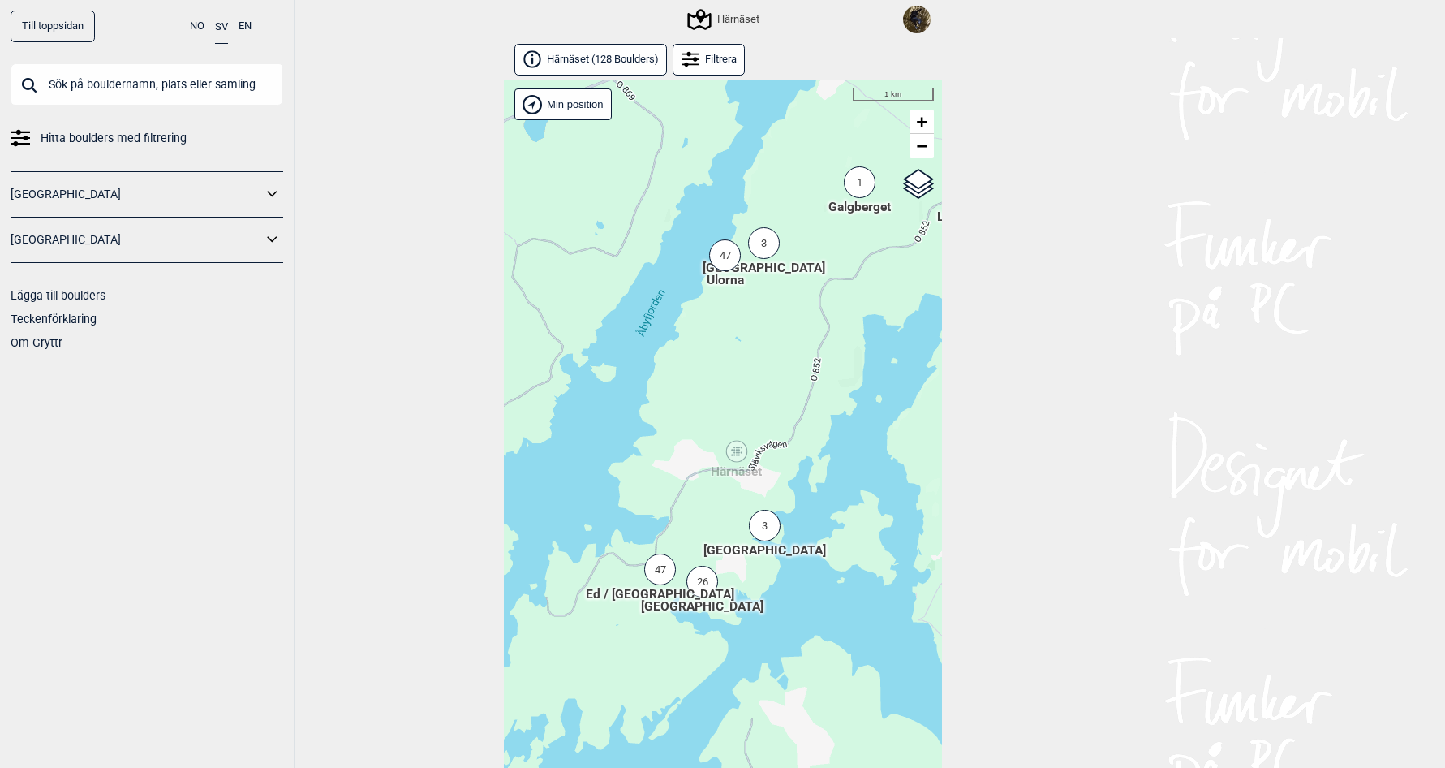
click at [656, 569] on div "47" at bounding box center [660, 569] width 32 height 32
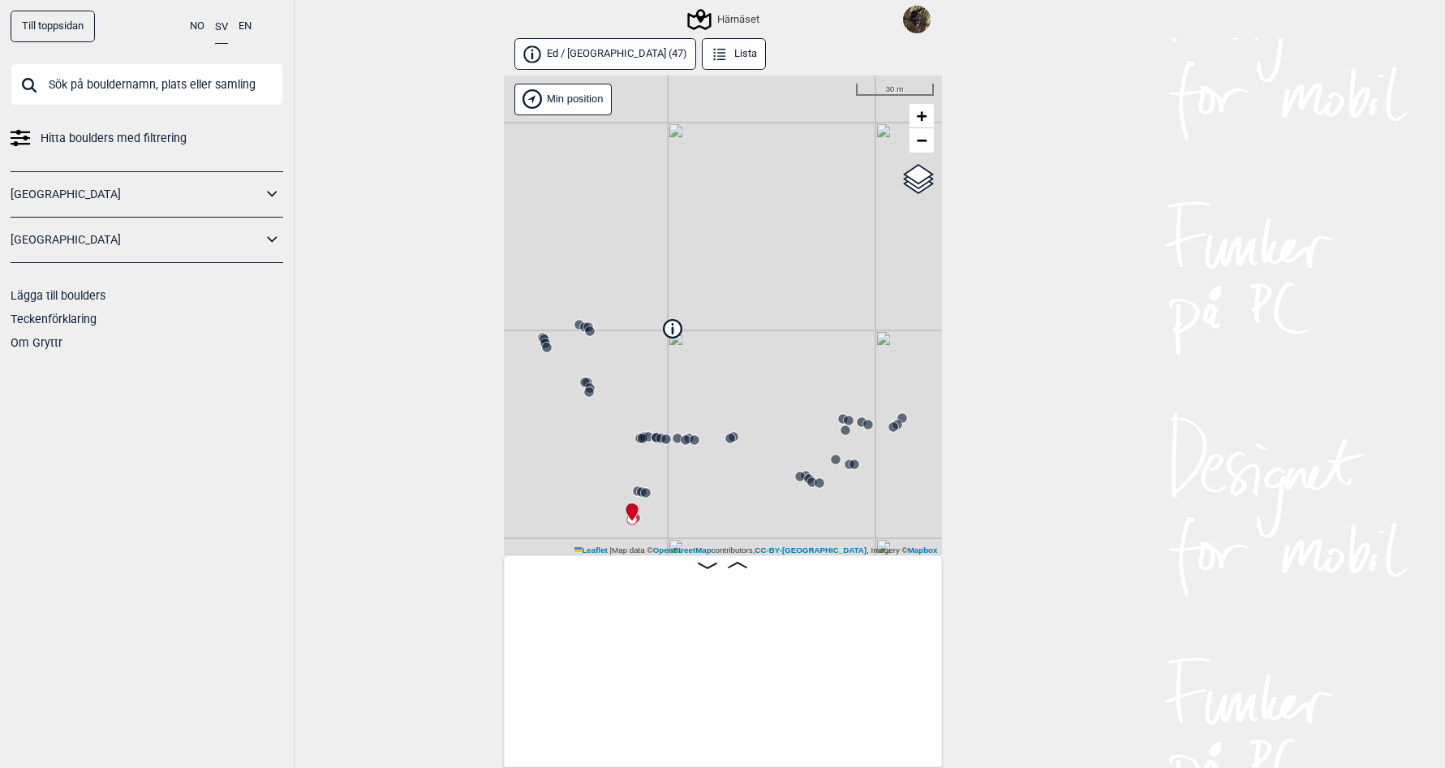
scroll to position [0, 127]
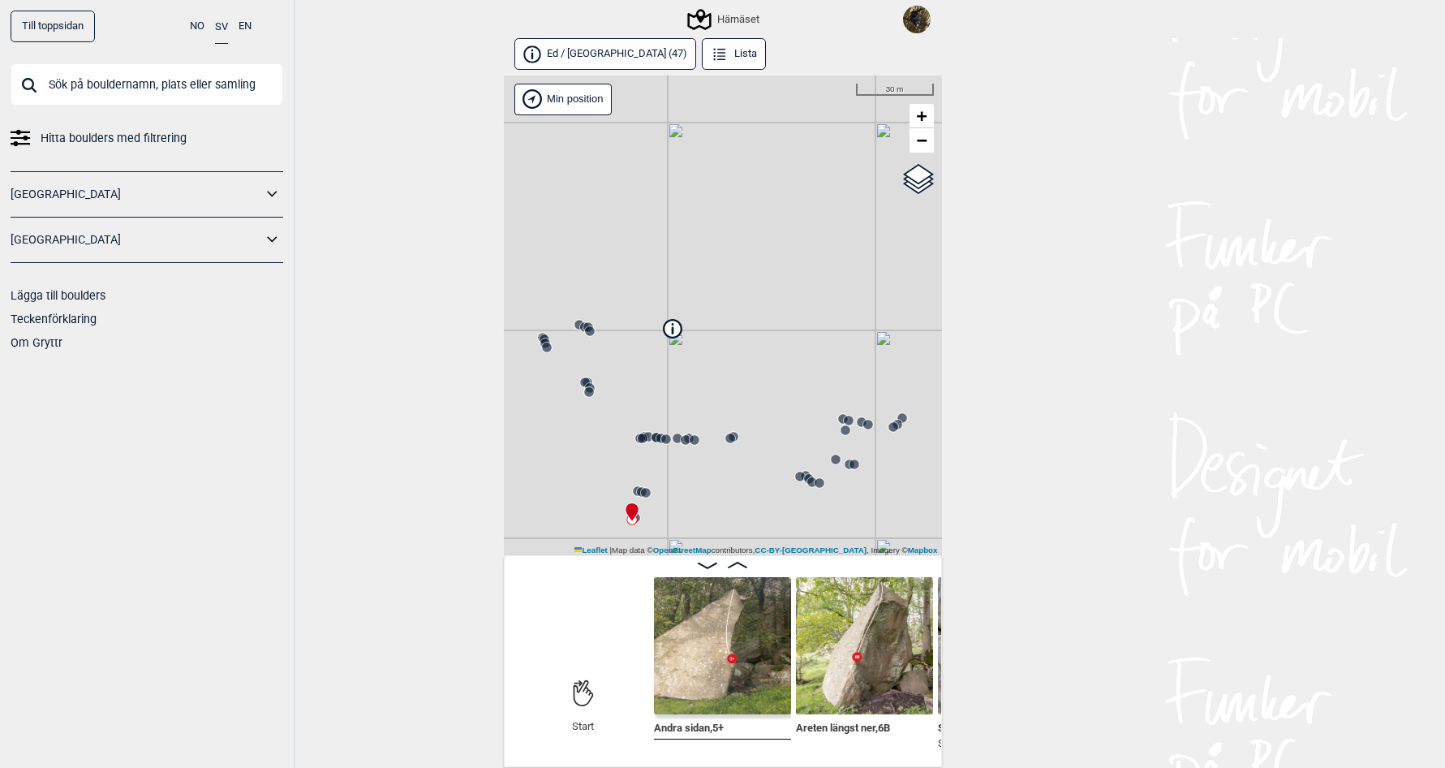
click at [634, 437] on icon at bounding box center [640, 438] width 13 height 13
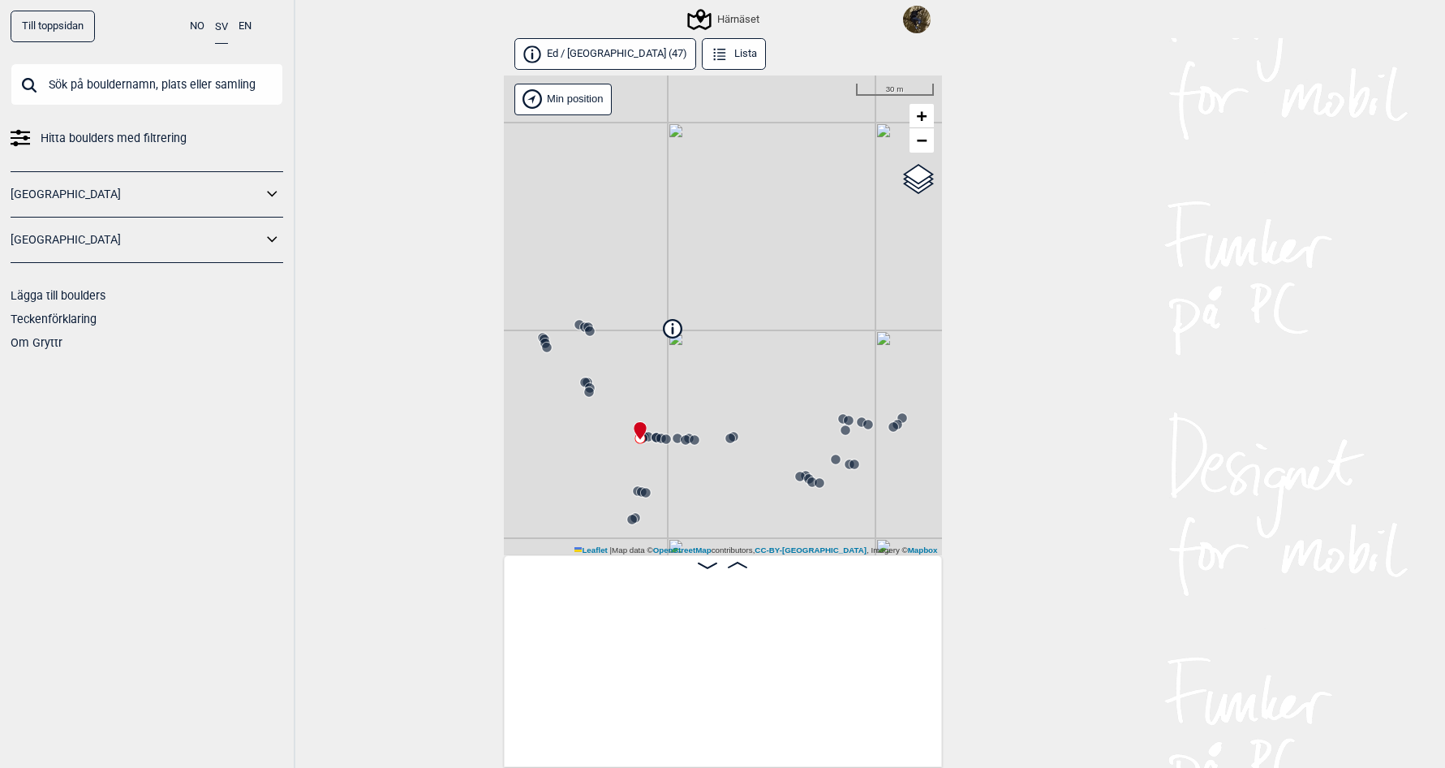
scroll to position [0, 2483]
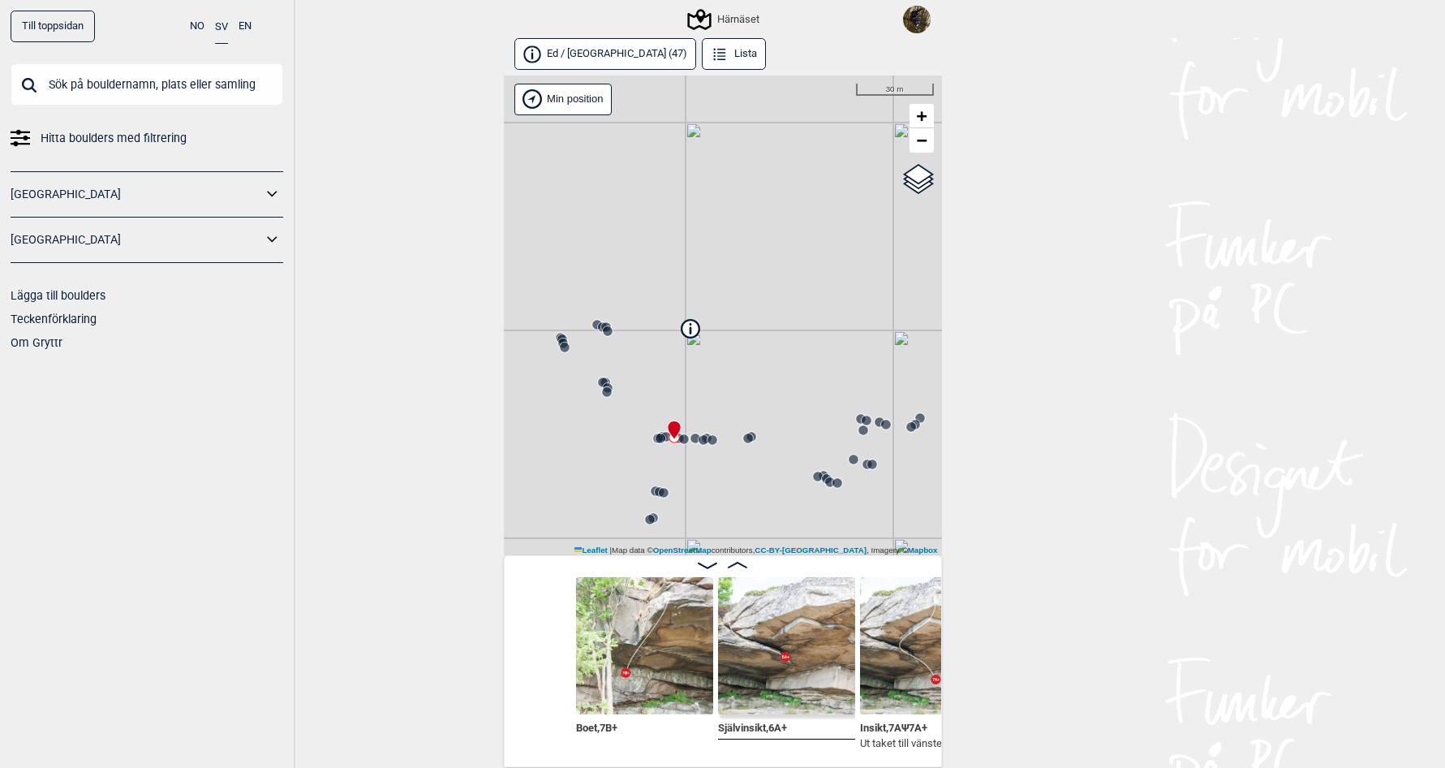
scroll to position [0, 3003]
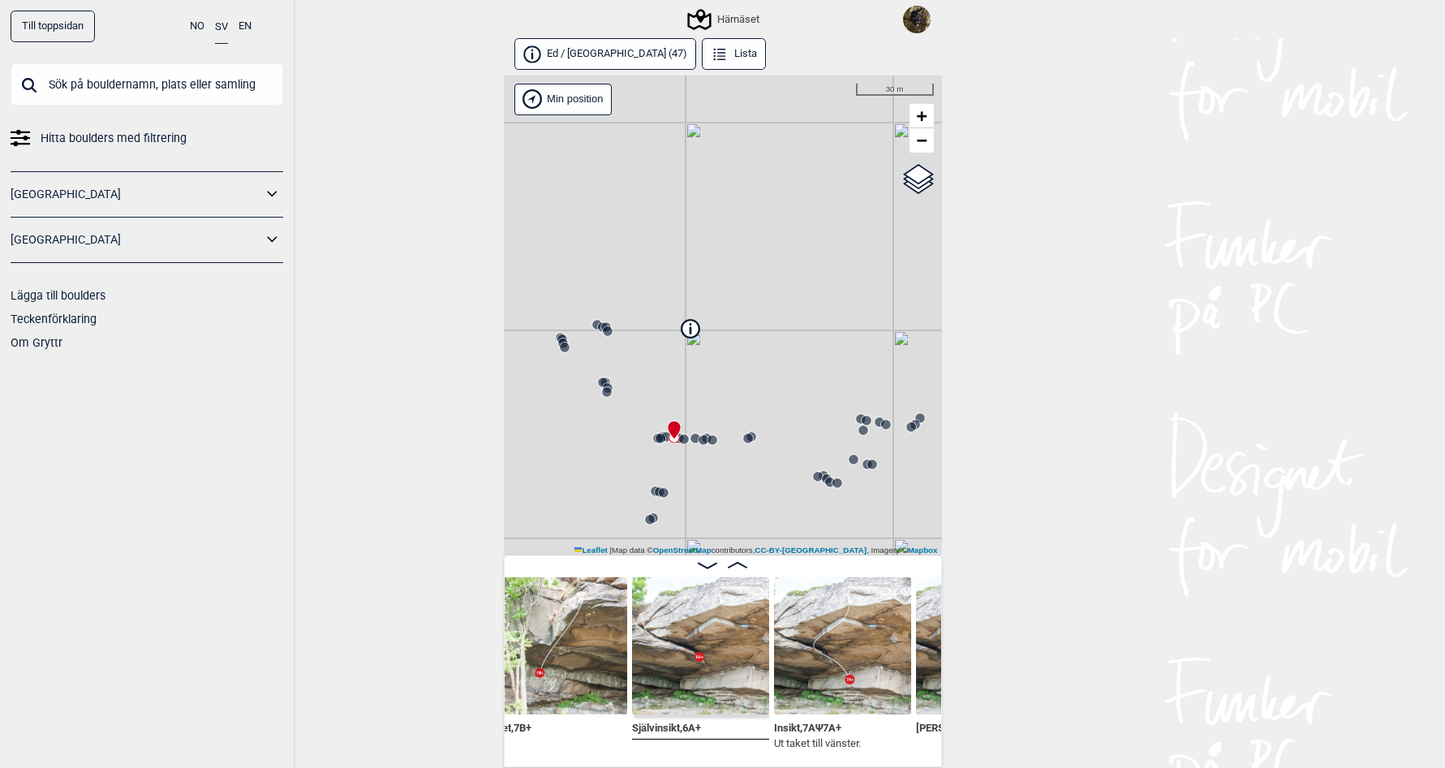
scroll to position [0, 3173]
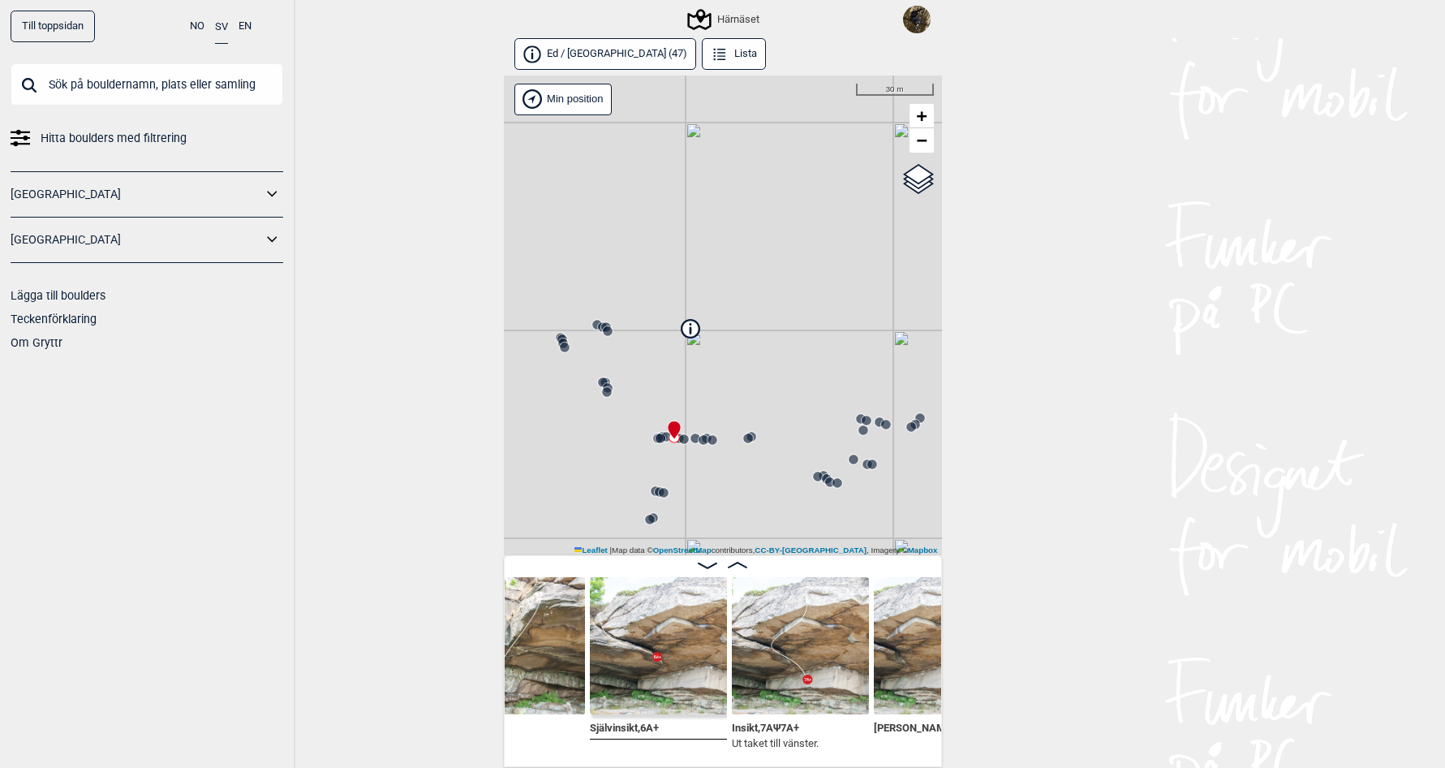
click at [785, 663] on img at bounding box center [800, 645] width 137 height 137
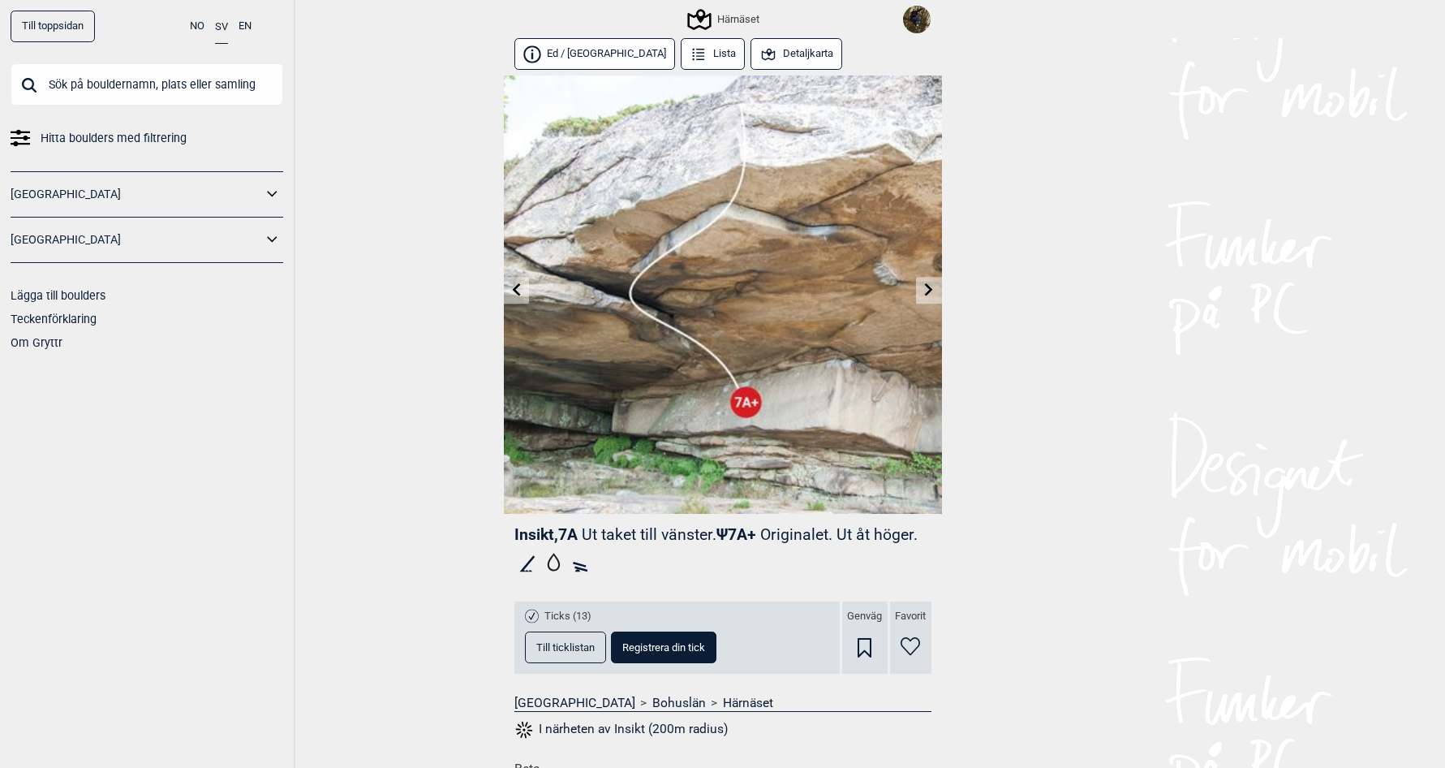
click at [562, 655] on button "Till ticklistan" at bounding box center [565, 647] width 81 height 32
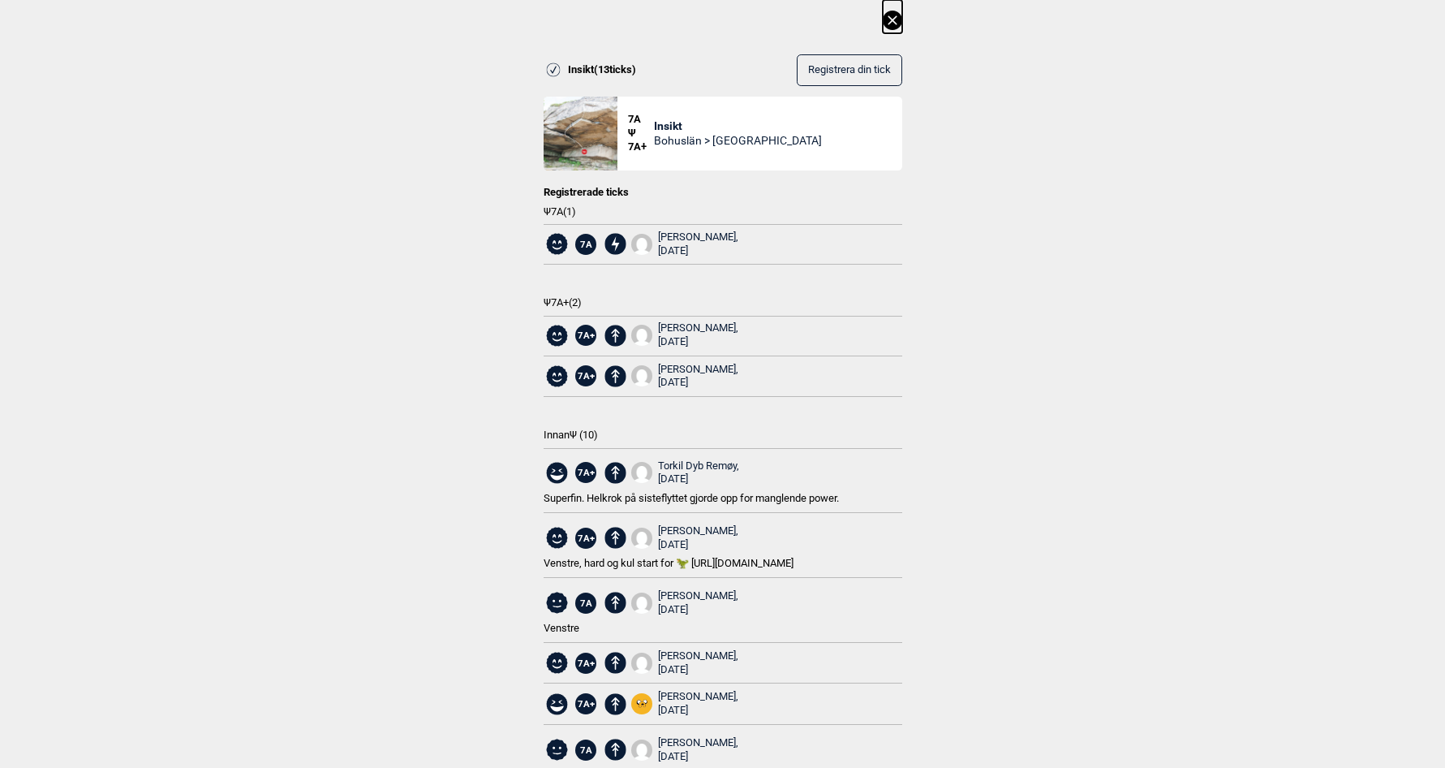
click at [890, 21] on icon at bounding box center [892, 20] width 19 height 19
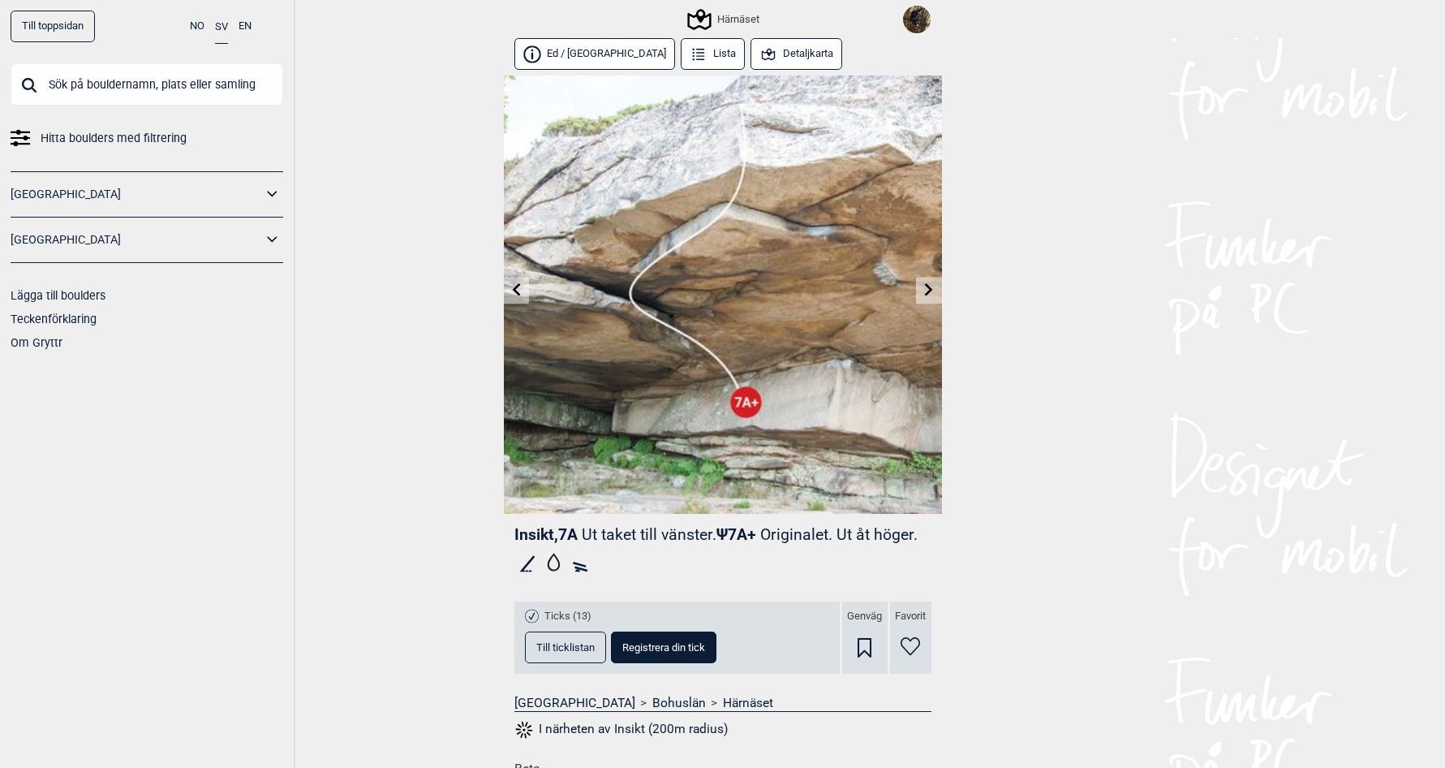
click at [751, 51] on button "Detaljkarta" at bounding box center [797, 54] width 93 height 32
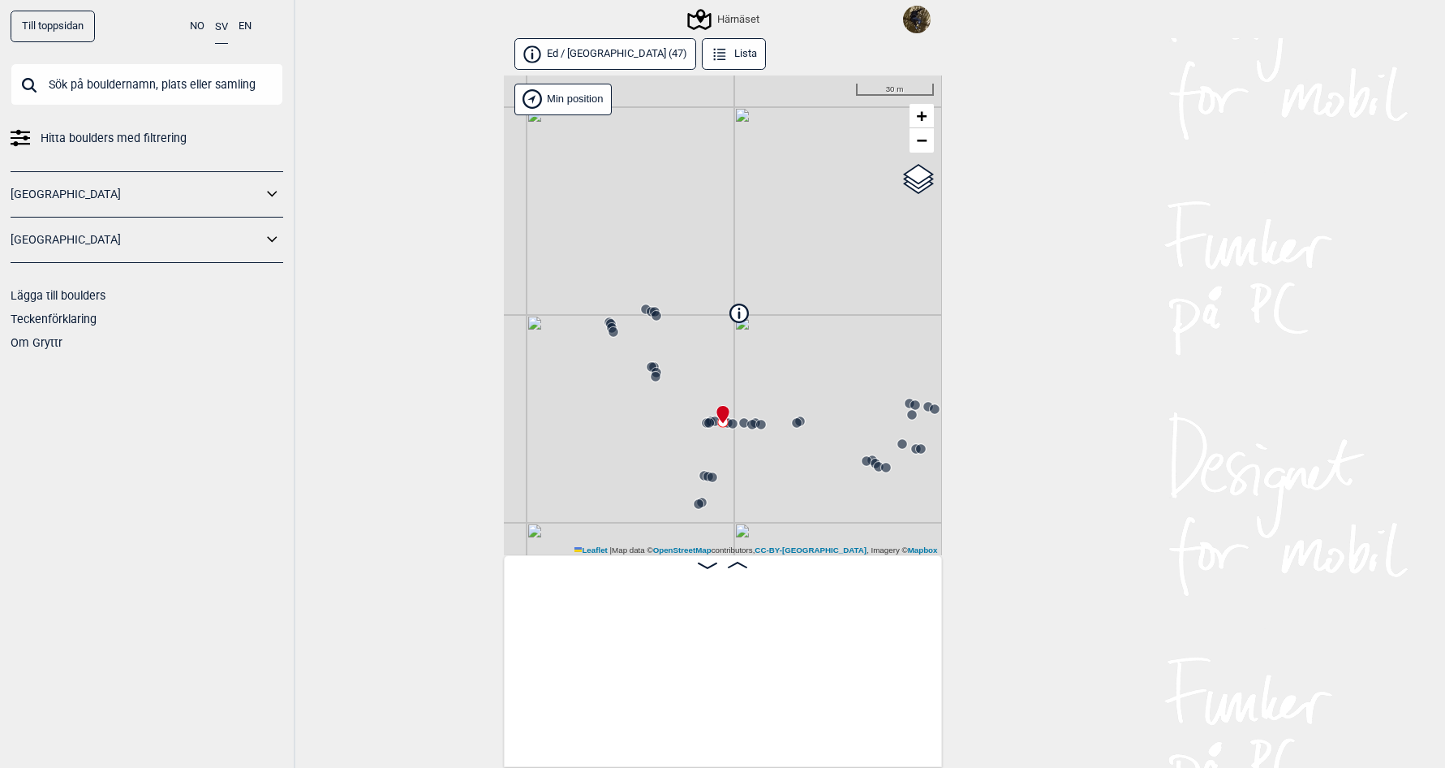
scroll to position [0, 3154]
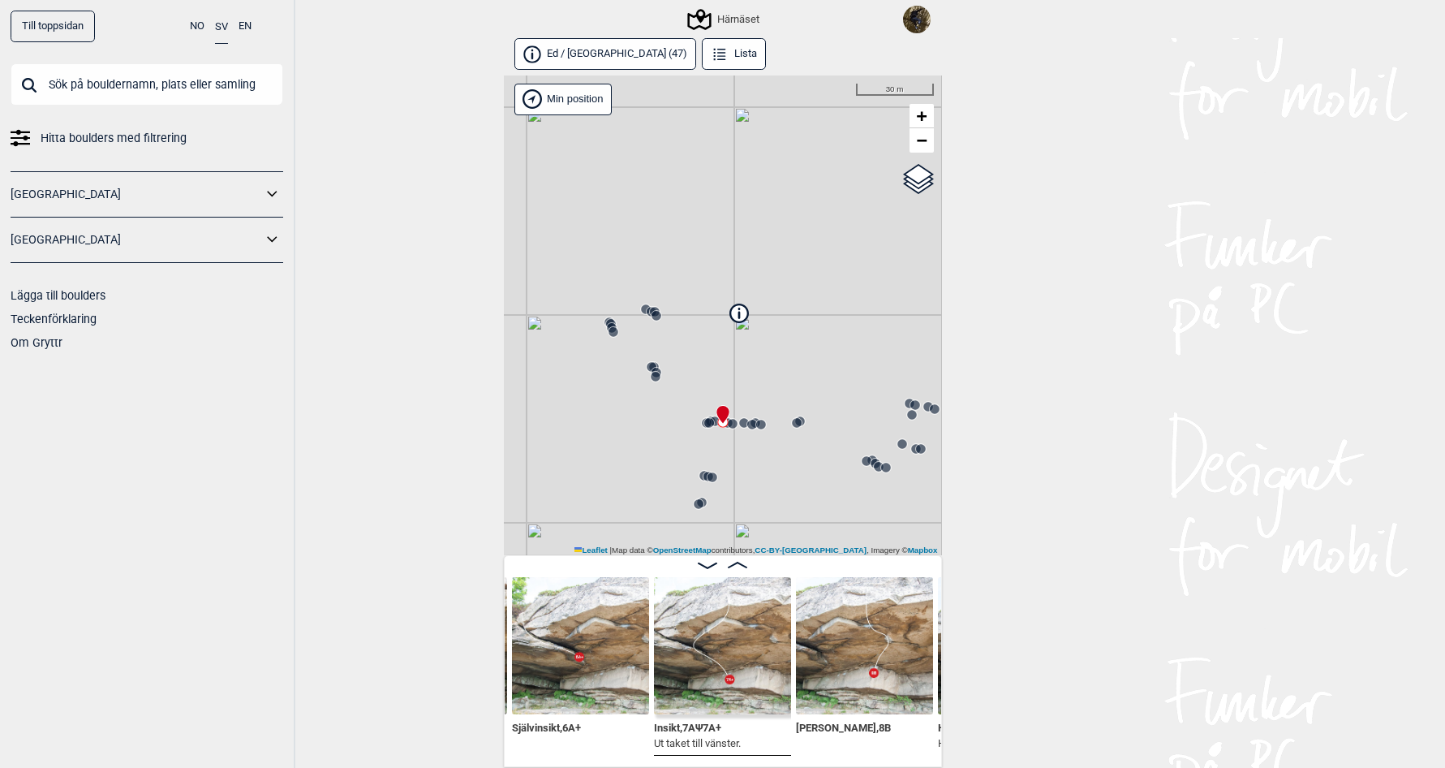
click at [398, 228] on div "Till toppsidan NO SV EN Hitta boulders med filtrering [GEOGRAPHIC_DATA] [GEOGRA…" at bounding box center [722, 384] width 1445 height 768
click at [722, 14] on div "Härnäset" at bounding box center [725, 19] width 70 height 19
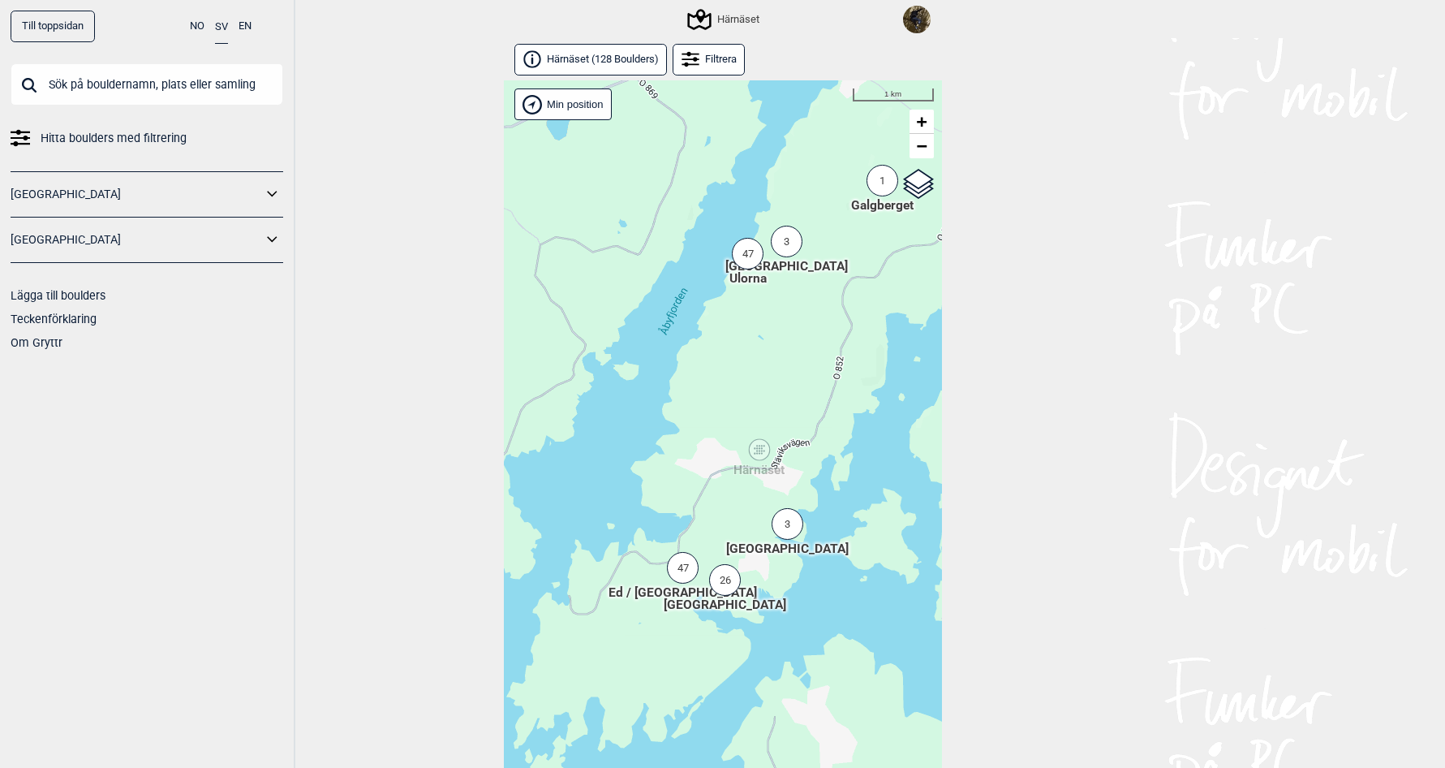
drag, startPoint x: 691, startPoint y: 494, endPoint x: 783, endPoint y: 458, distance: 99.4
click at [783, 460] on span "Härnäset" at bounding box center [759, 460] width 51 height 0
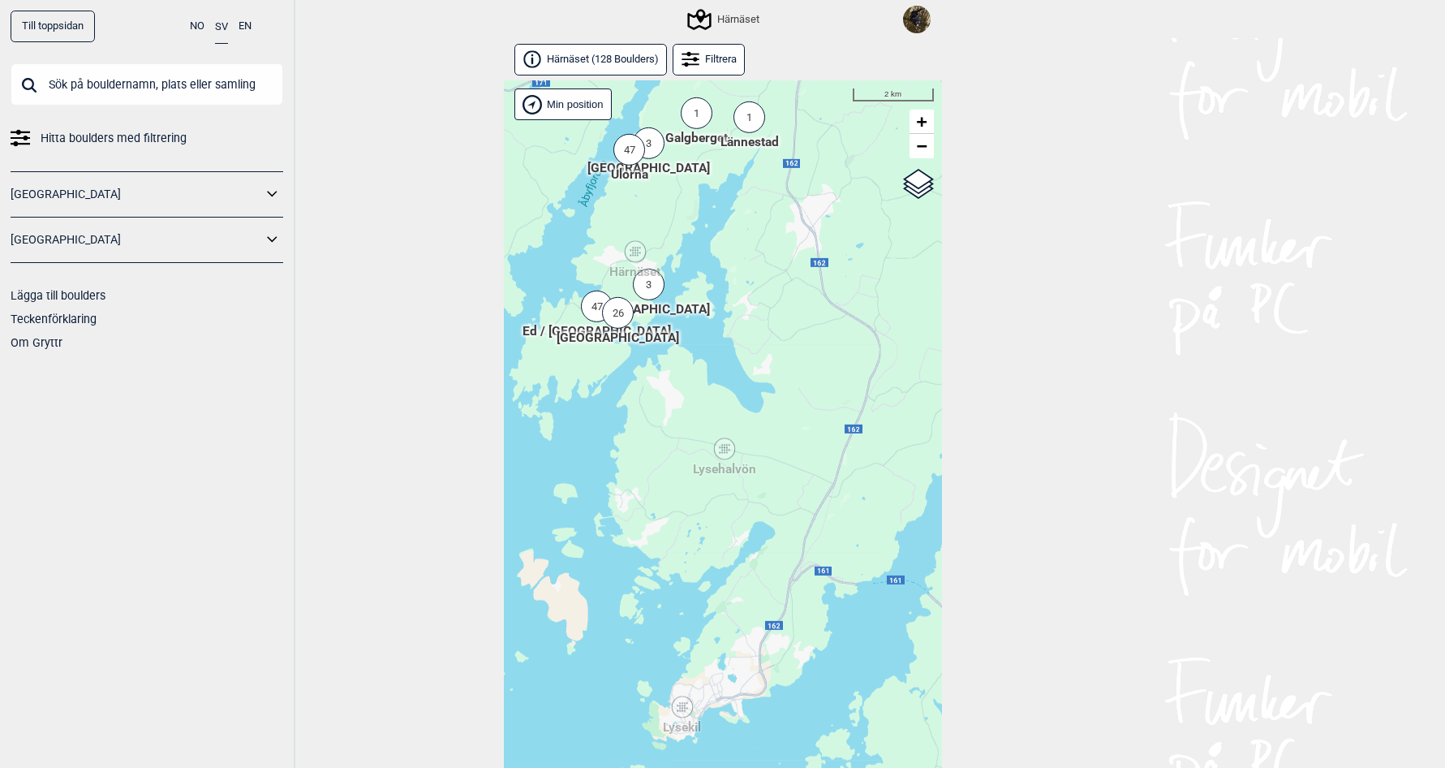
drag, startPoint x: 676, startPoint y: 628, endPoint x: 567, endPoint y: 434, distance: 222.3
click at [567, 434] on div "Hallingdal Stange [GEOGRAPHIC_DATA] syd [GEOGRAPHIC_DATA] og omegn [GEOGRAPHIC_…" at bounding box center [723, 442] width 438 height 724
click at [592, 300] on div "47" at bounding box center [597, 306] width 32 height 32
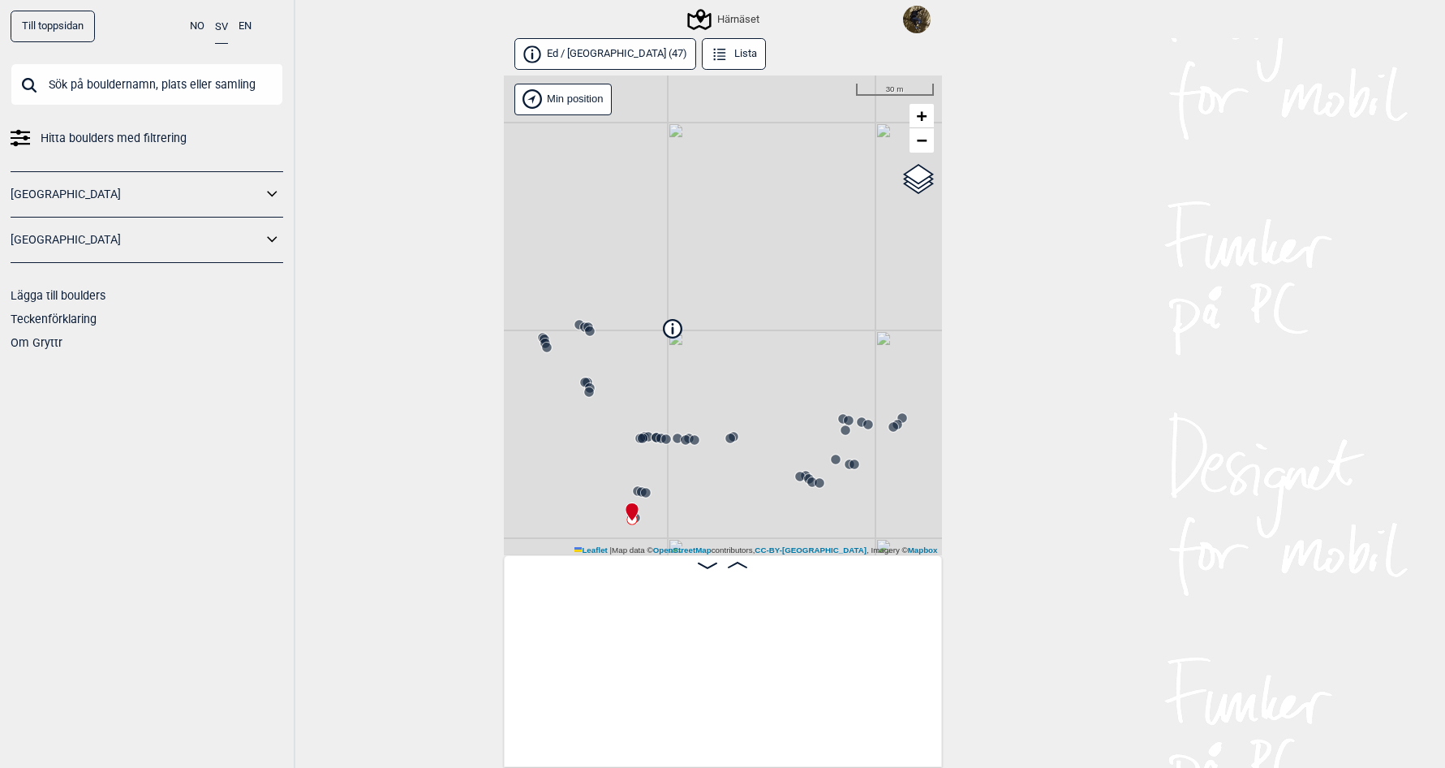
scroll to position [0, 127]
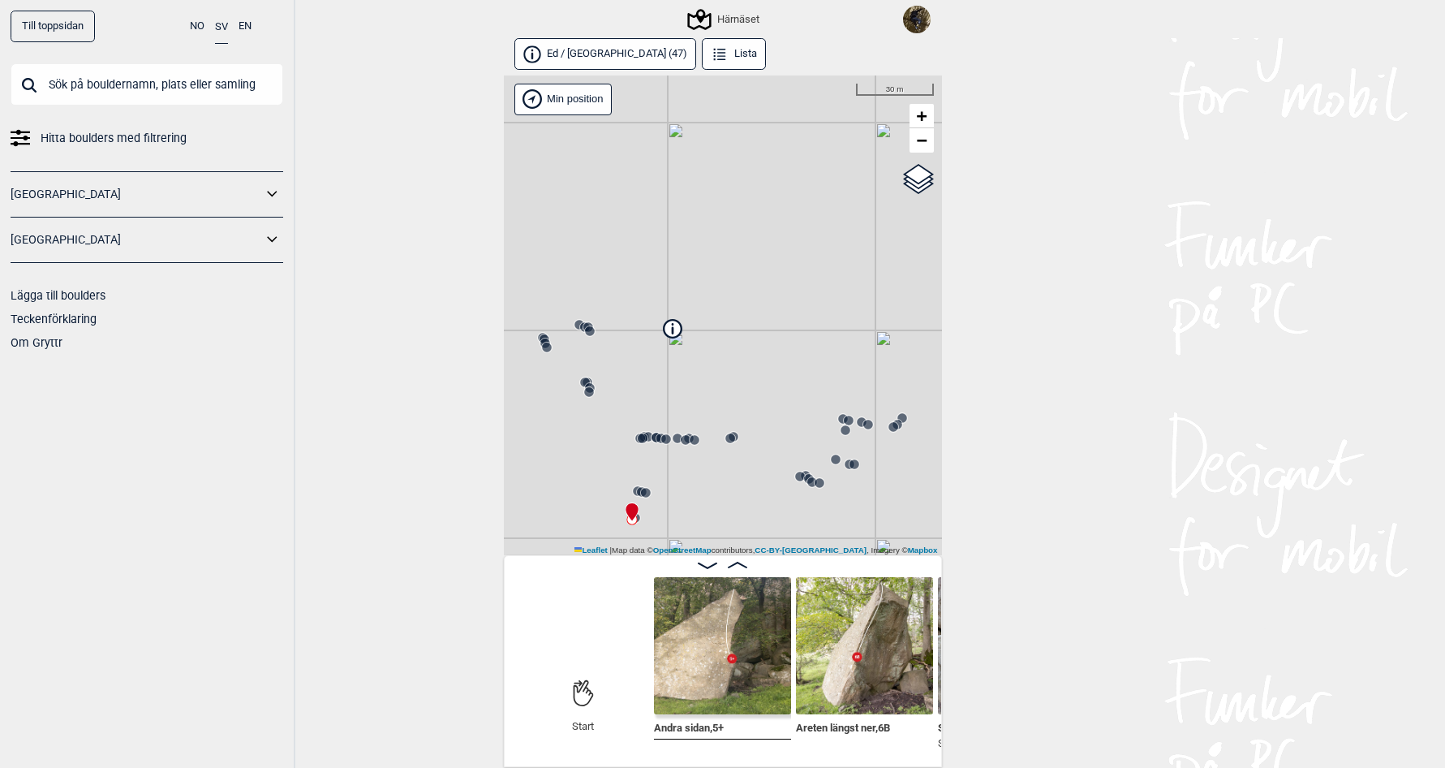
click at [702, 67] on button "Lista" at bounding box center [734, 54] width 65 height 32
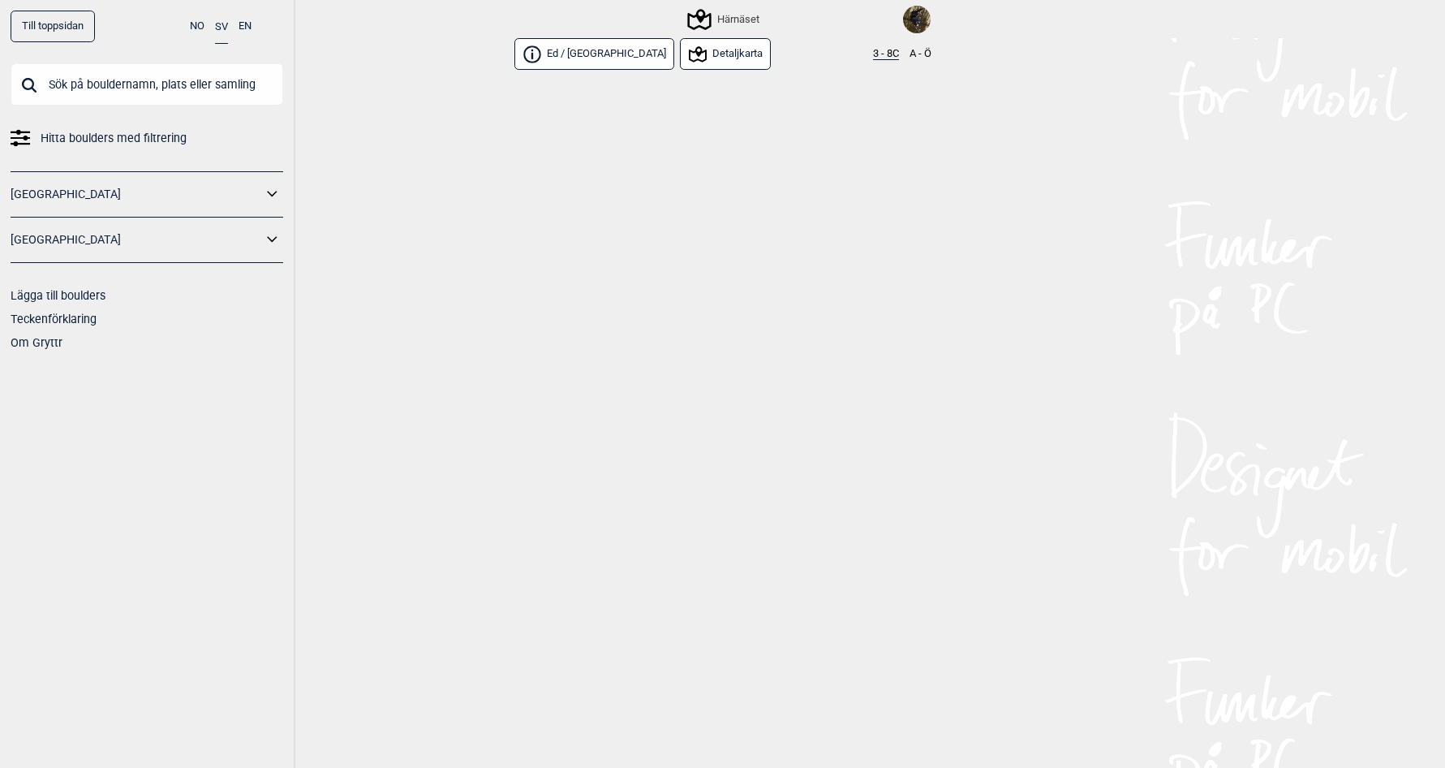
scroll to position [3022, 0]
